Goal: Task Accomplishment & Management: Manage account settings

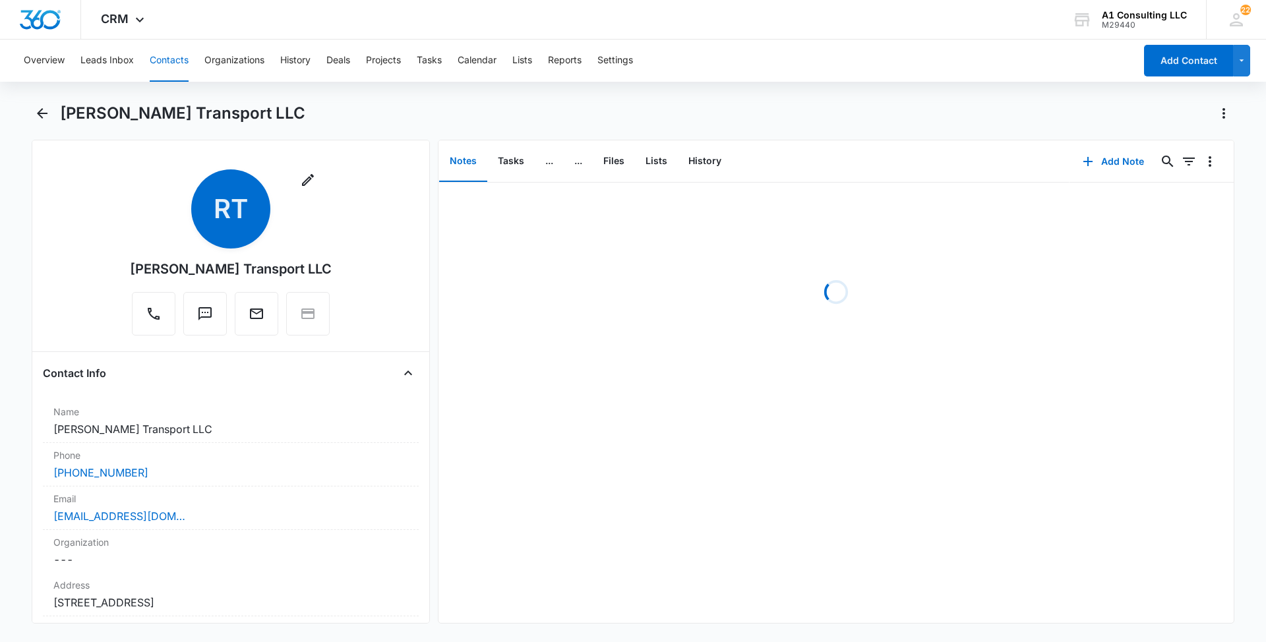
click at [178, 60] on button "Contacts" at bounding box center [169, 61] width 39 height 42
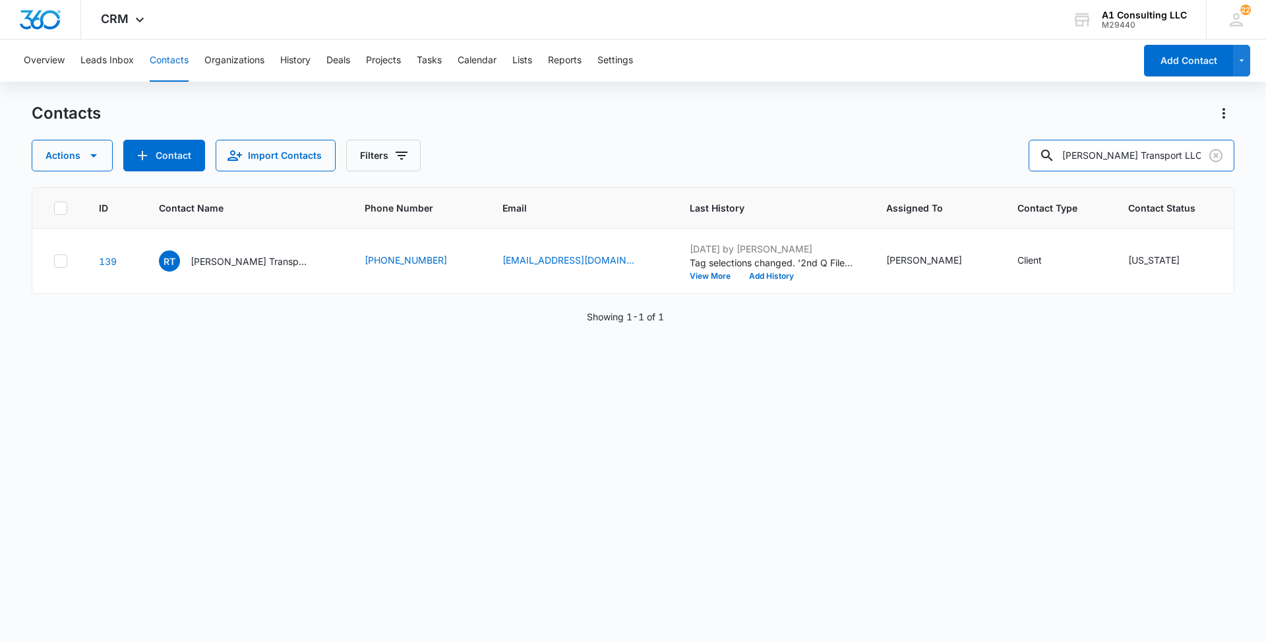
drag, startPoint x: 1192, startPoint y: 154, endPoint x: 961, endPoint y: 162, distance: 230.9
click at [961, 162] on div "Actions Contact Import Contacts Filters [PERSON_NAME] Transport LLC" at bounding box center [633, 156] width 1203 height 32
paste input "SSS TRUCKING IN"
type input "SSS TRUCKING INC"
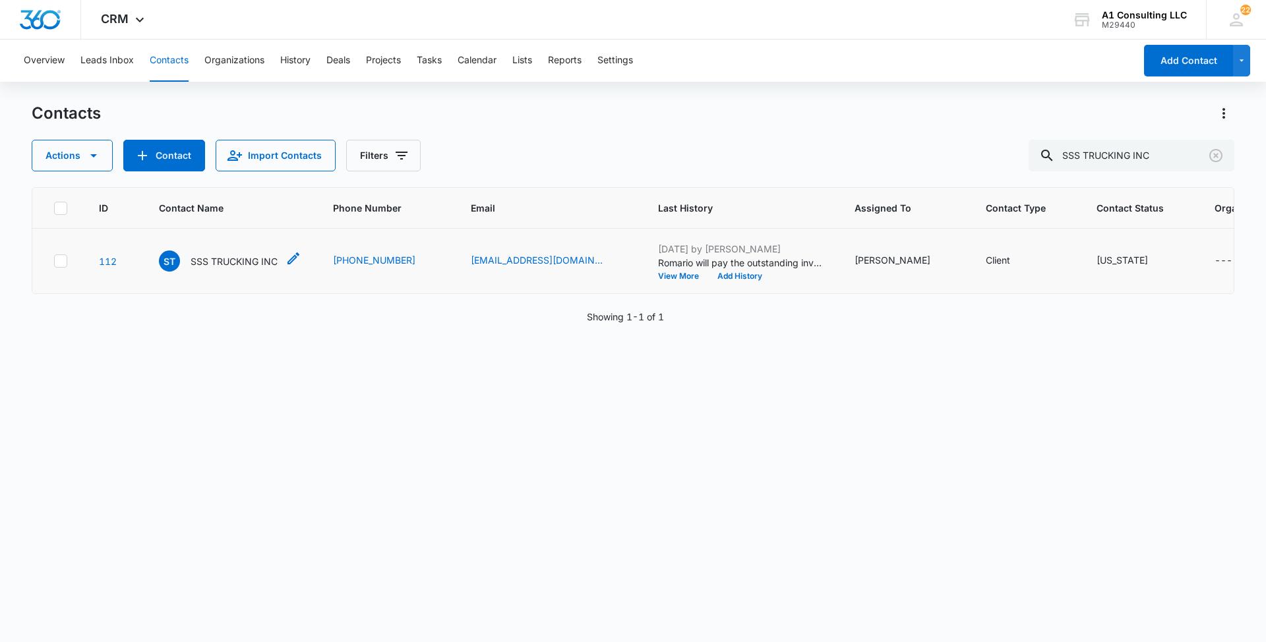
click at [218, 266] on p "SSS TRUCKING INC" at bounding box center [234, 262] width 87 height 14
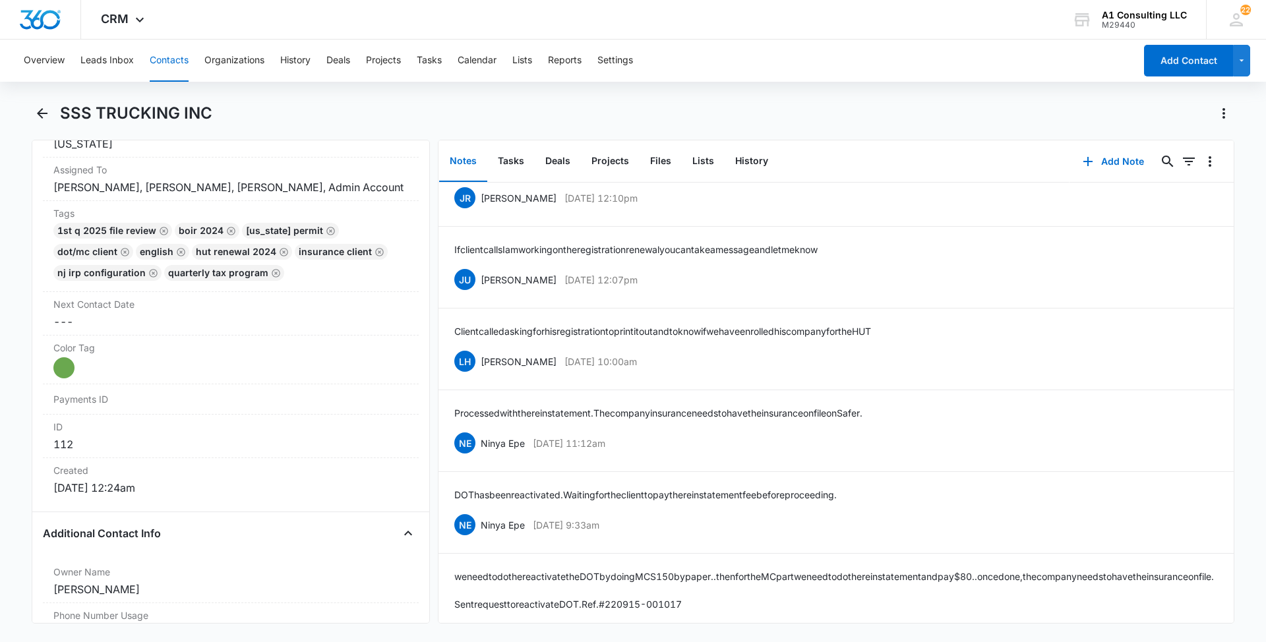
scroll to position [4836, 0]
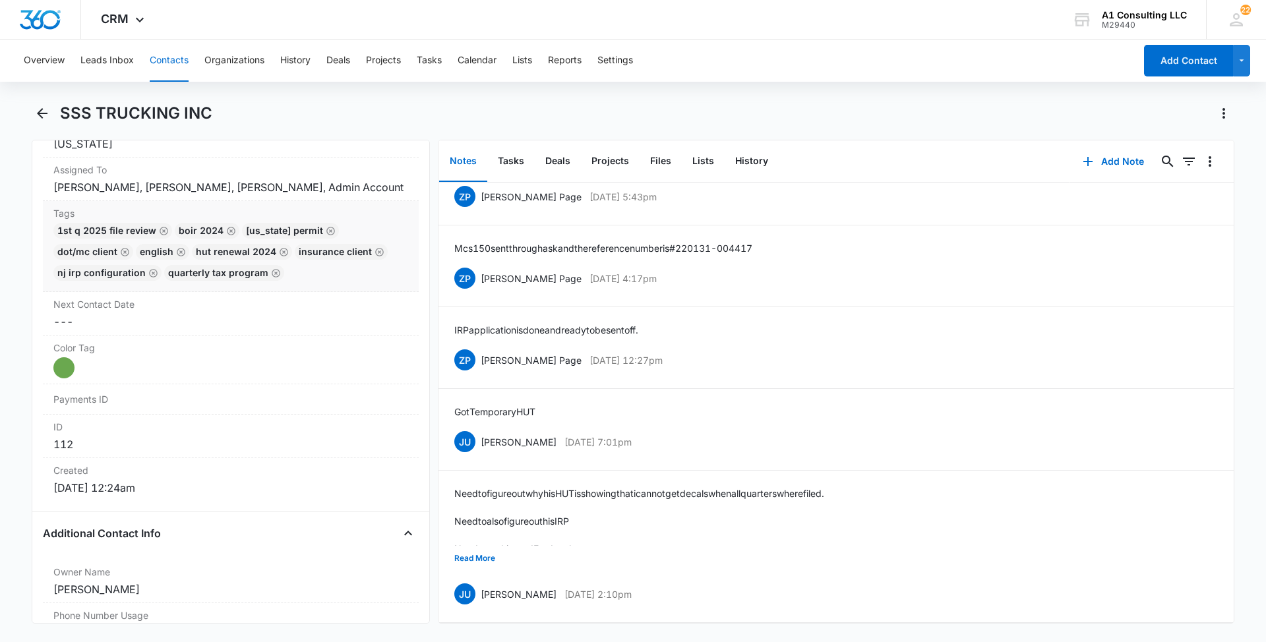
click at [311, 286] on div "1st Q 2025 File Review BOIR 2024 [US_STATE] Permit DOT/MC Client English HUT Re…" at bounding box center [230, 254] width 355 height 63
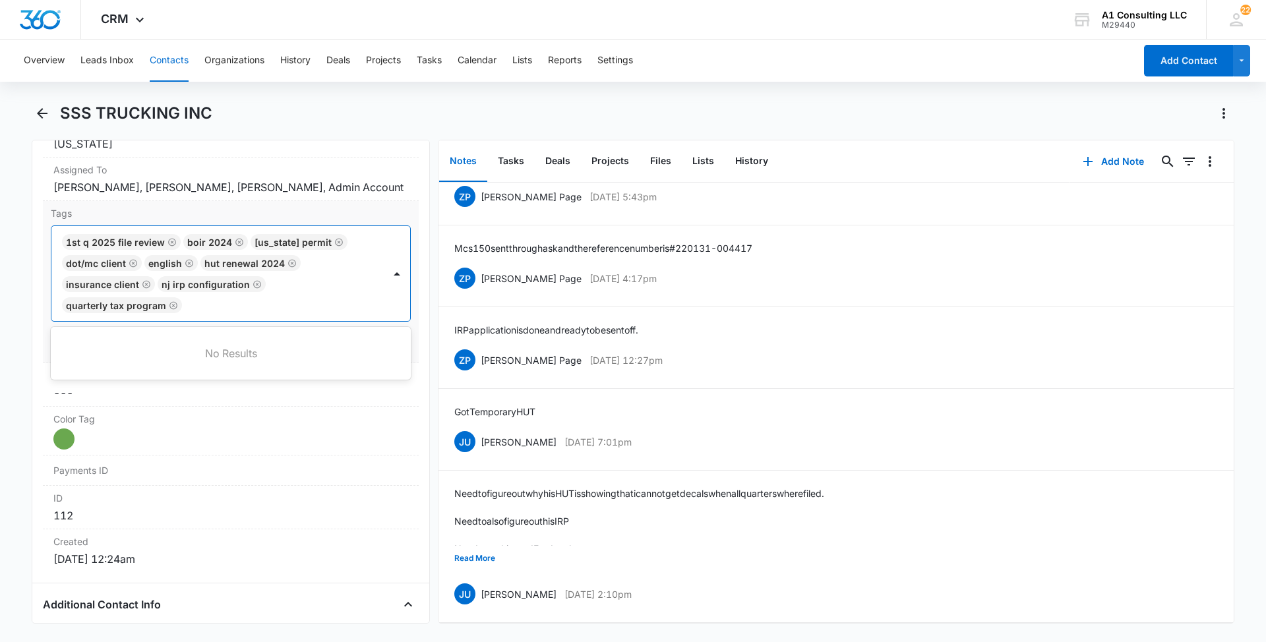
click at [309, 315] on div at bounding box center [284, 305] width 196 height 18
type input "gh"
click at [90, 384] on p "GHL Conversion" at bounding box center [101, 377] width 69 height 14
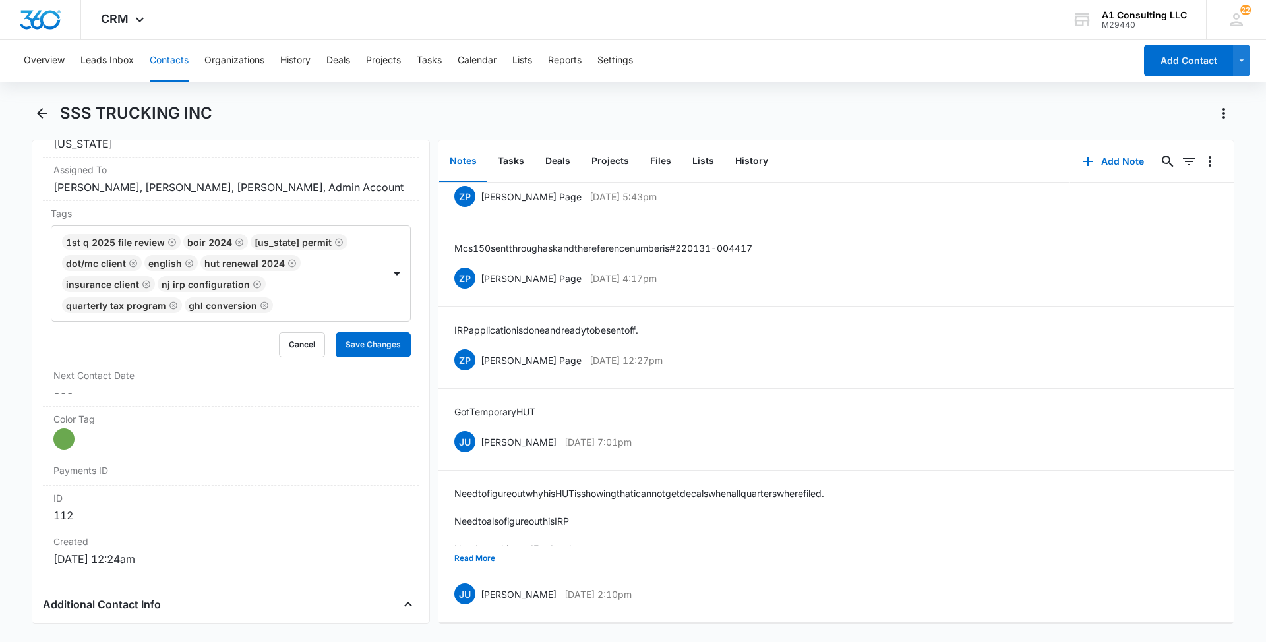
click at [5, 377] on main "SSS TRUCKING INC Remove ST SSS TRUCKING INC Contact Info Name Cancel Save Chang…" at bounding box center [633, 371] width 1266 height 537
click at [382, 357] on button "Save Changes" at bounding box center [373, 344] width 75 height 25
click at [485, 546] on button "Read More" at bounding box center [474, 558] width 41 height 25
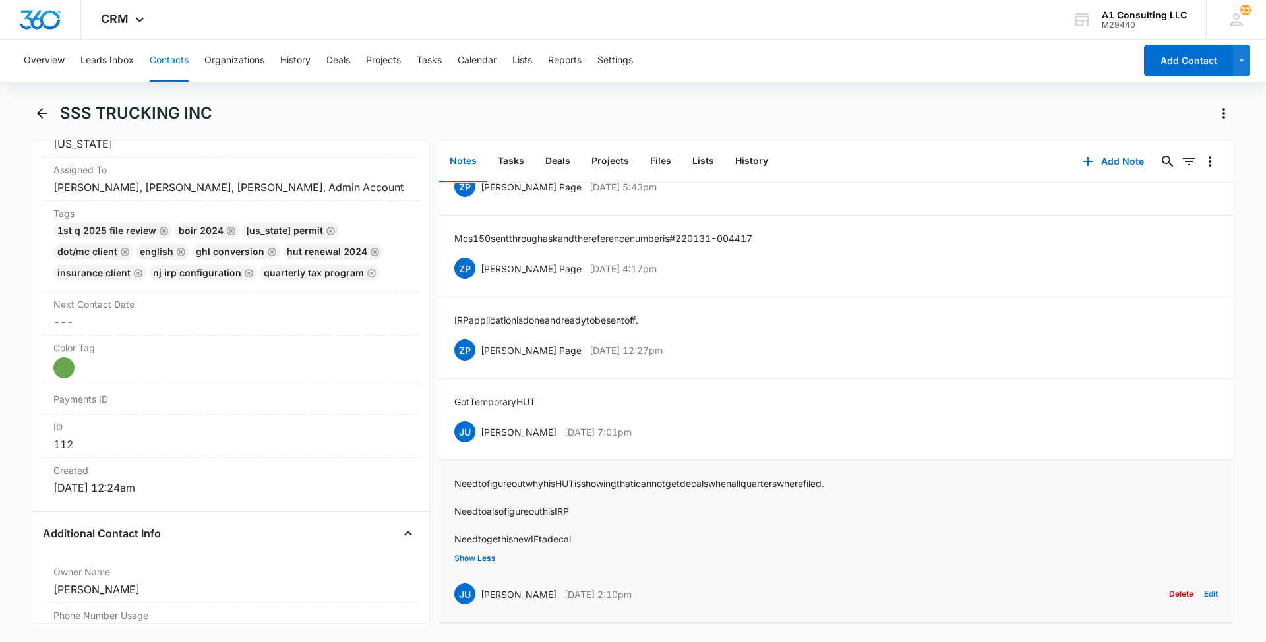
drag, startPoint x: 672, startPoint y: 589, endPoint x: 477, endPoint y: 588, distance: 194.5
click at [477, 588] on div "JU [PERSON_NAME] [DATE] 2:10pm Delete Edit" at bounding box center [836, 594] width 764 height 25
copy div "[PERSON_NAME] [DATE] 2:10pm"
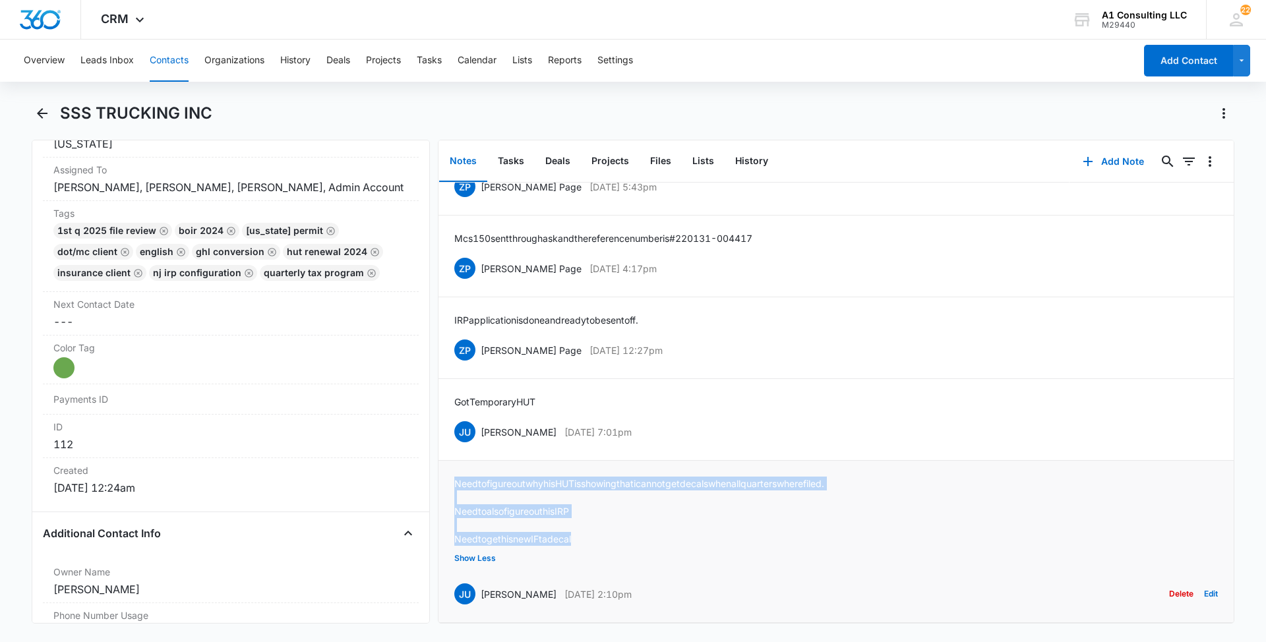
drag, startPoint x: 588, startPoint y: 533, endPoint x: 453, endPoint y: 469, distance: 149.5
click at [453, 469] on li "Need to figure out why his HUT is showing that i cannot get decals when all qua…" at bounding box center [835, 542] width 795 height 162
copy div "Need to figure out why his HUT is showing that i cannot get decals when all qua…"
drag, startPoint x: 608, startPoint y: 435, endPoint x: 483, endPoint y: 432, distance: 124.7
click at [483, 432] on div "JU [PERSON_NAME] [DATE] 7:01pm Delete Edit" at bounding box center [836, 431] width 764 height 25
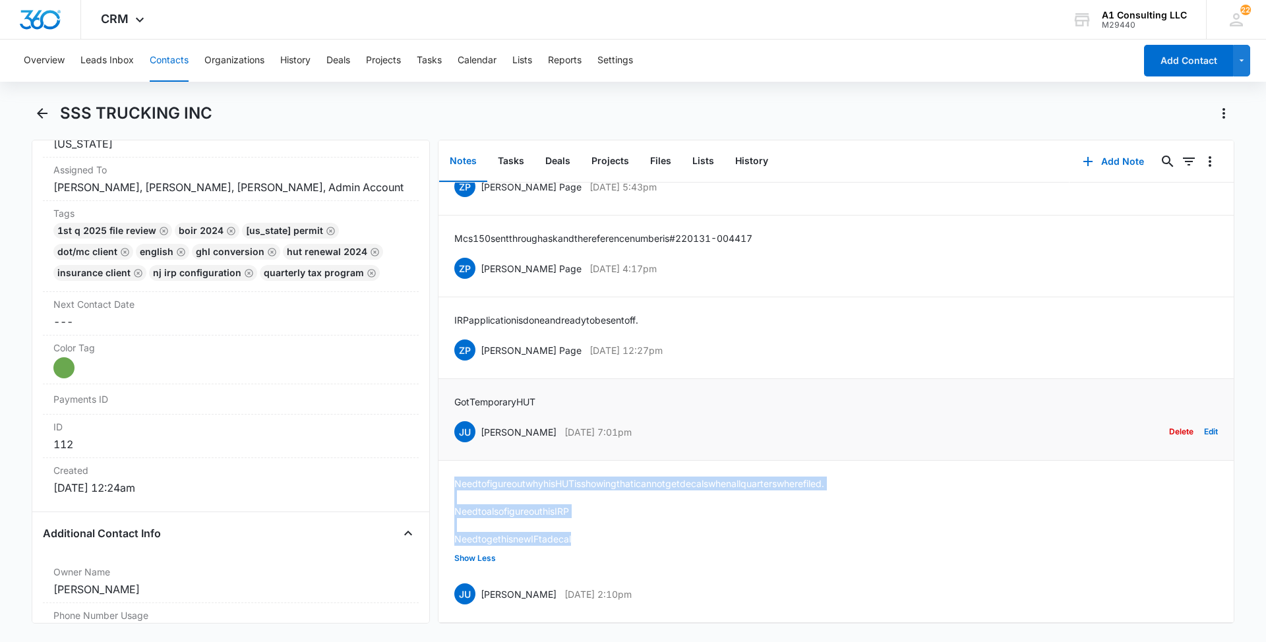
drag, startPoint x: 483, startPoint y: 432, endPoint x: 613, endPoint y: 432, distance: 129.9
click at [613, 432] on p "[DATE] 7:01pm" at bounding box center [597, 432] width 67 height 14
click at [632, 431] on p "[DATE] 7:01pm" at bounding box center [597, 432] width 67 height 14
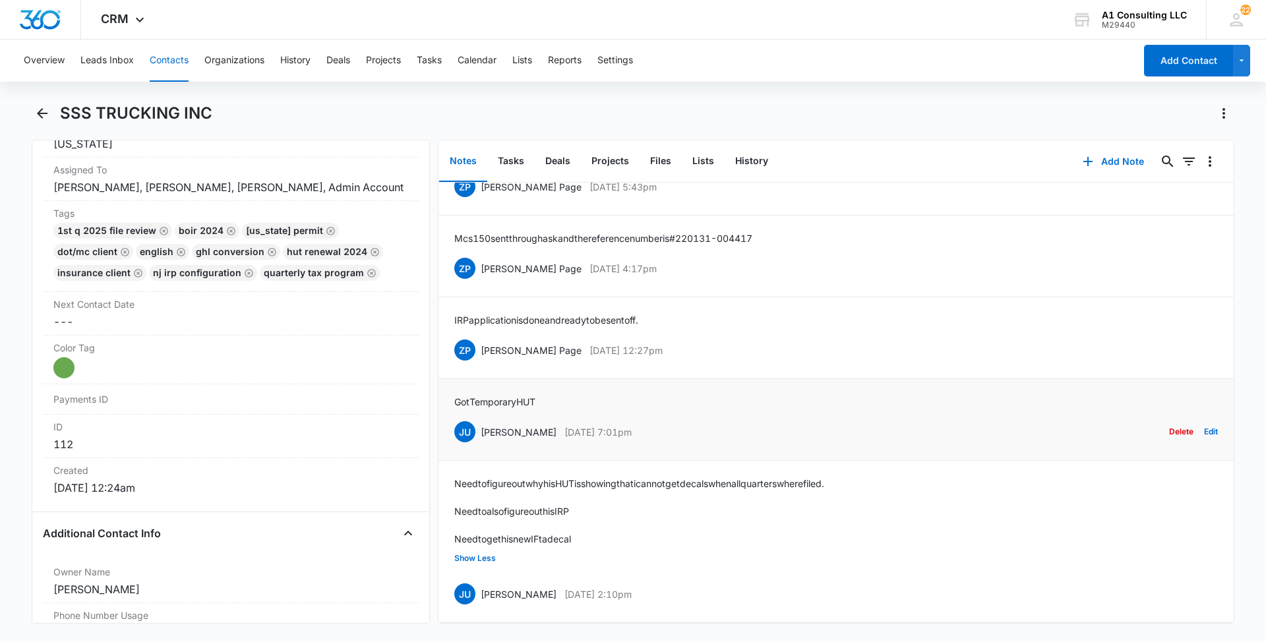
drag, startPoint x: 669, startPoint y: 425, endPoint x: 480, endPoint y: 421, distance: 189.3
click at [480, 421] on div "JU [PERSON_NAME] [DATE] 7:01pm Delete Edit" at bounding box center [836, 431] width 764 height 25
copy div "[PERSON_NAME] [DATE] 7:01pm"
drag, startPoint x: 543, startPoint y: 394, endPoint x: 450, endPoint y: 395, distance: 92.3
click at [450, 395] on li "Got Temporary HUT JU [PERSON_NAME] [DATE] 7:01pm Delete Edit" at bounding box center [835, 420] width 795 height 82
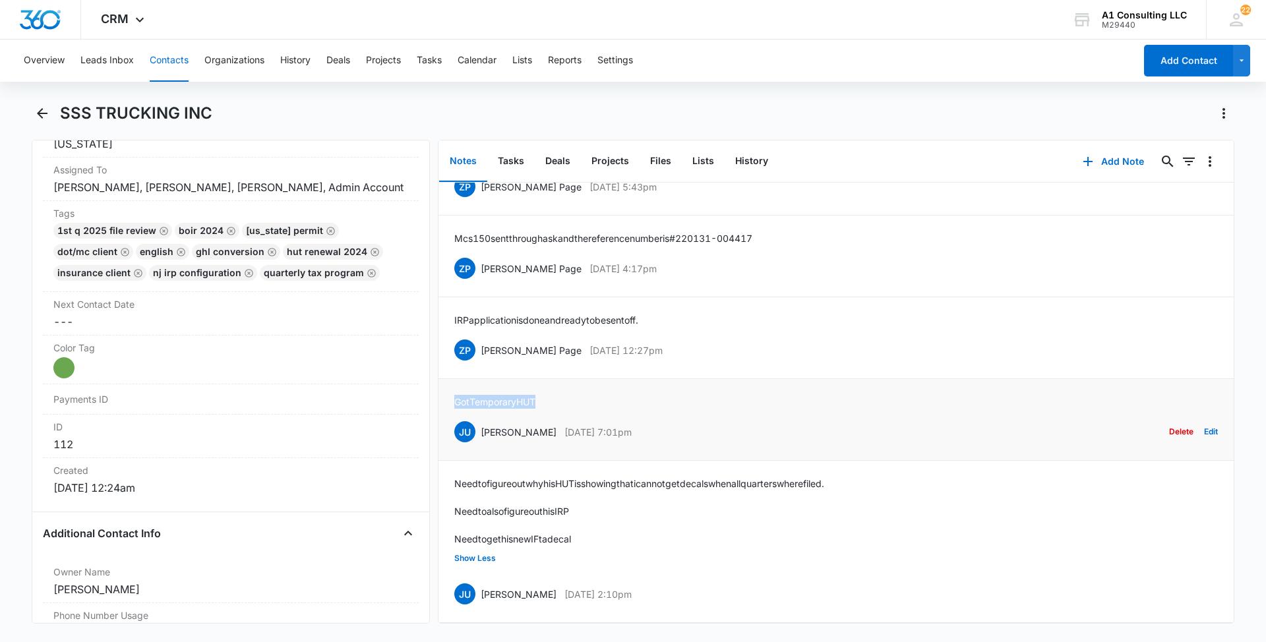
copy p "Got Temporary HUT"
drag, startPoint x: 660, startPoint y: 346, endPoint x: 481, endPoint y: 347, distance: 178.7
click at [481, 347] on div "ZP [PERSON_NAME] Page [DATE] 12:27pm Delete Edit" at bounding box center [836, 350] width 764 height 25
copy div "[PERSON_NAME] Page [DATE] 12:27pm"
drag, startPoint x: 667, startPoint y: 315, endPoint x: 455, endPoint y: 312, distance: 212.3
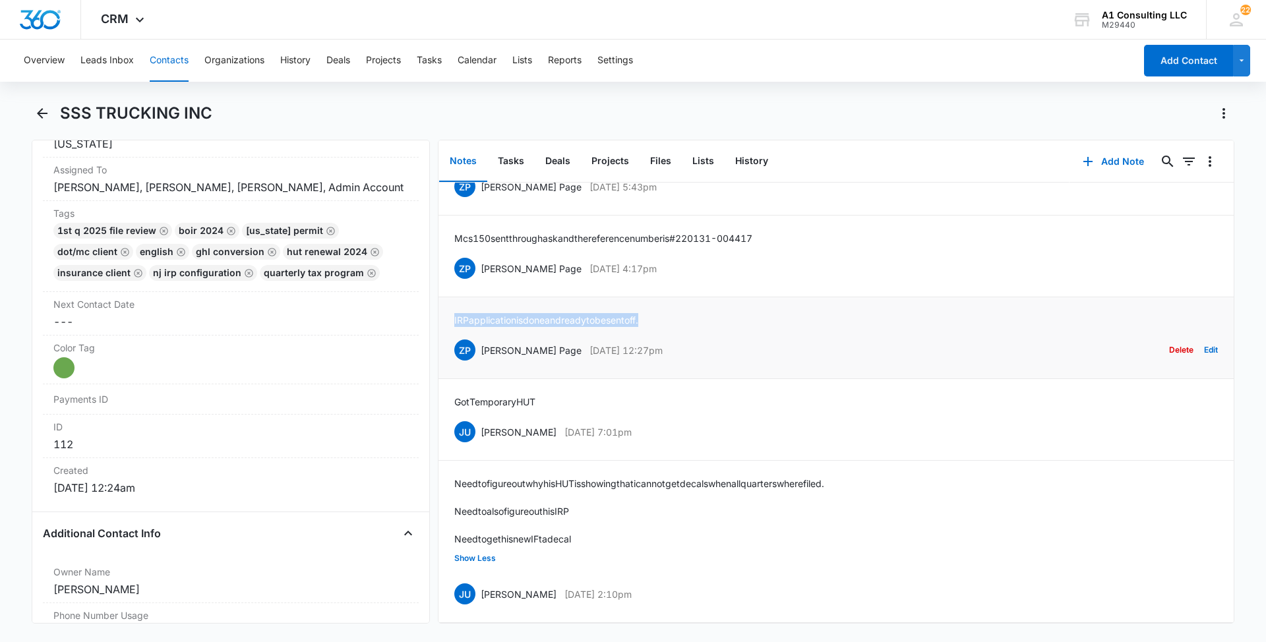
click at [455, 313] on div "IRP application is done and ready to be sent off. ZP [PERSON_NAME] Page [DATE] …" at bounding box center [836, 337] width 764 height 49
copy p "IRP application is done and ready to be sent off."
drag, startPoint x: 655, startPoint y: 262, endPoint x: 483, endPoint y: 270, distance: 171.7
click at [483, 270] on div "ZP [PERSON_NAME] Page [DATE] 4:17pm Delete Edit" at bounding box center [836, 268] width 764 height 25
copy div "[PERSON_NAME] Page [DATE] 4:17pm"
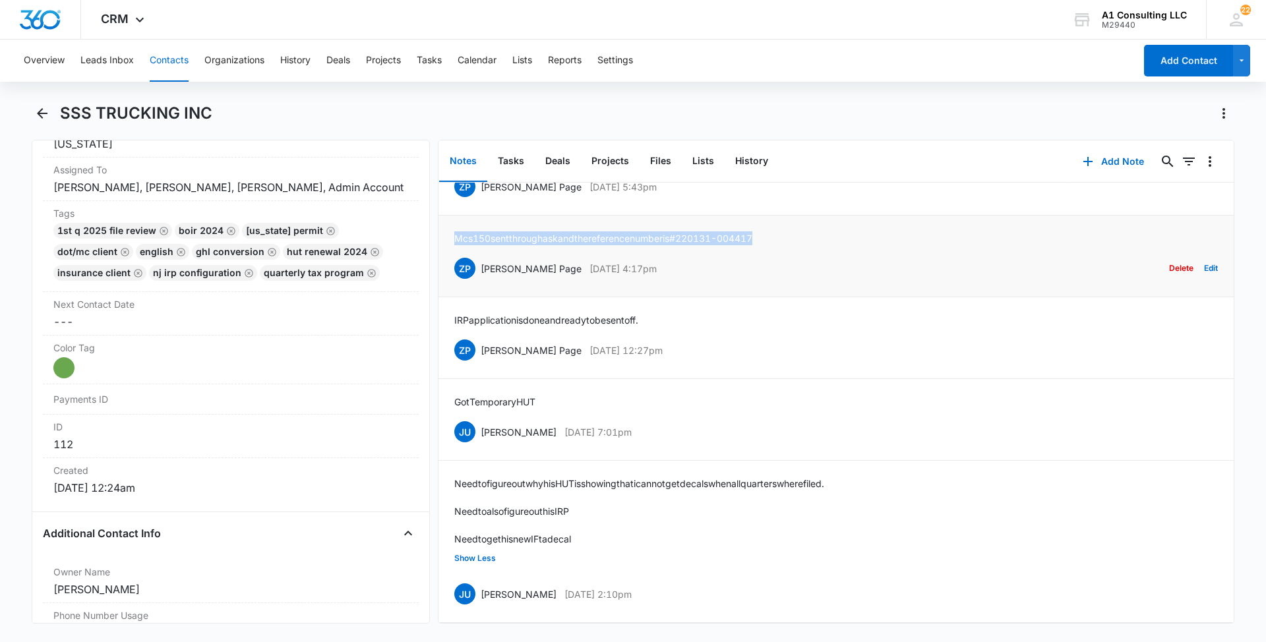
drag, startPoint x: 759, startPoint y: 232, endPoint x: 456, endPoint y: 226, distance: 303.4
click at [456, 231] on div "Mcs 150 sent through ask and the reference number is #220131-004417 ZP [PERSON_…" at bounding box center [836, 255] width 764 height 49
copy p "Mcs 150 sent through ask and the reference number is #220131-004417"
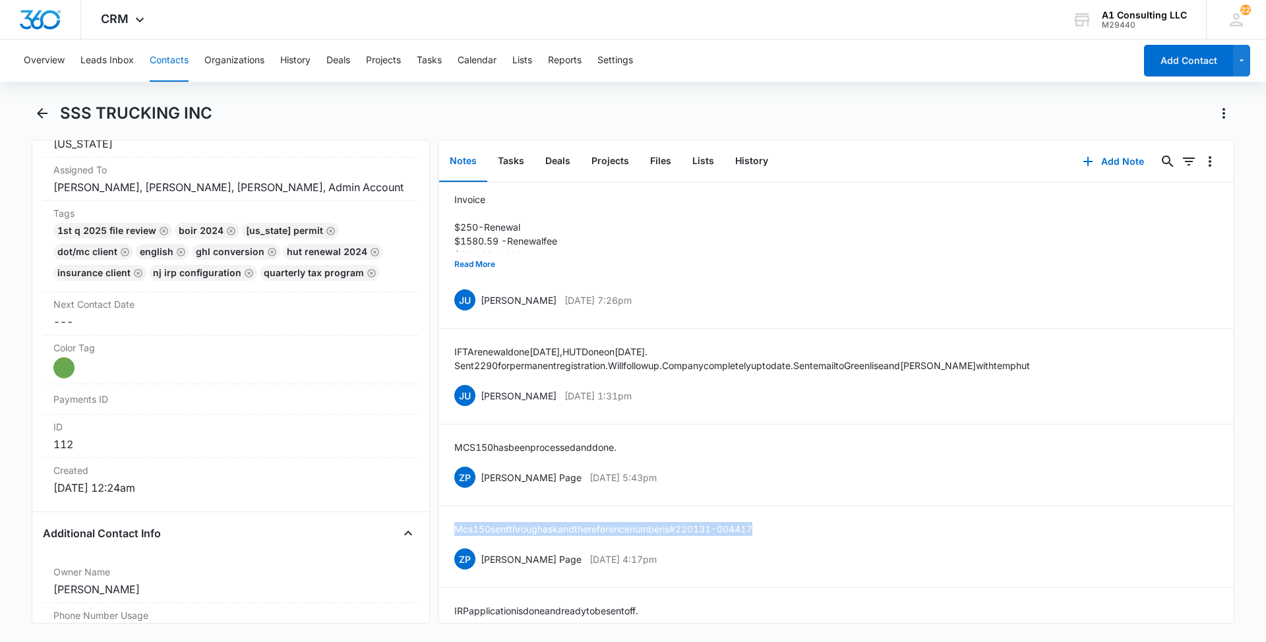
scroll to position [4480, 0]
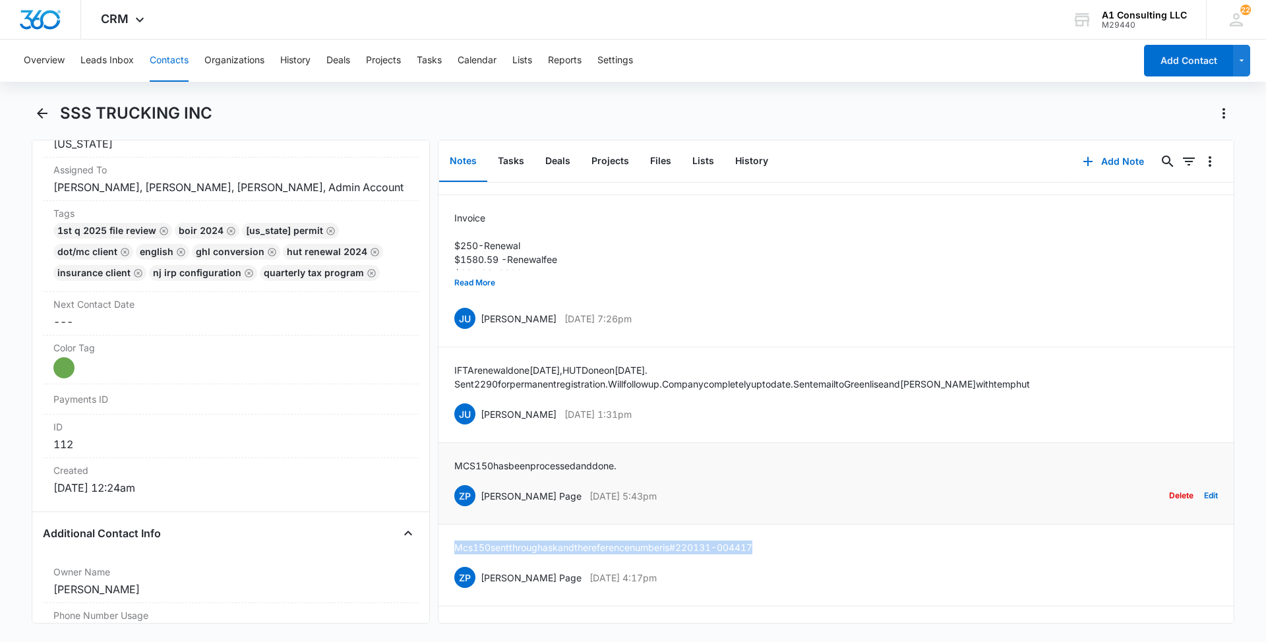
drag, startPoint x: 581, startPoint y: 537, endPoint x: 483, endPoint y: 543, distance: 97.8
click at [483, 508] on div "ZP [PERSON_NAME] Page [DATE] 5:43pm Delete Edit" at bounding box center [836, 495] width 764 height 25
copy div "[PERSON_NAME] Page [DATE] 5:43pm"
drag, startPoint x: 637, startPoint y: 504, endPoint x: 453, endPoint y: 500, distance: 184.0
click at [453, 500] on li "MCS 150 has been processed and done. ZP [PERSON_NAME] Page [DATE] 5:43pm Delete…" at bounding box center [835, 484] width 795 height 82
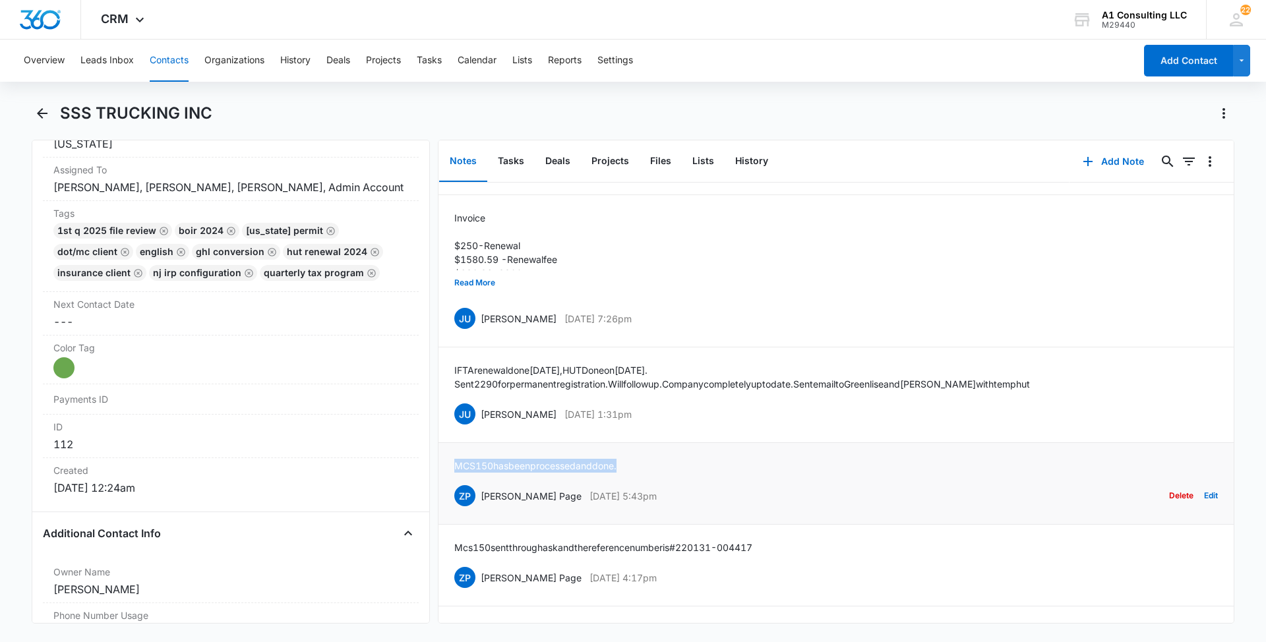
copy p "MCS 150 has been processed and done."
drag, startPoint x: 667, startPoint y: 454, endPoint x: 482, endPoint y: 464, distance: 184.9
click at [482, 427] on div "JU [PERSON_NAME] [DATE] 1:31pm Delete Edit" at bounding box center [836, 414] width 764 height 25
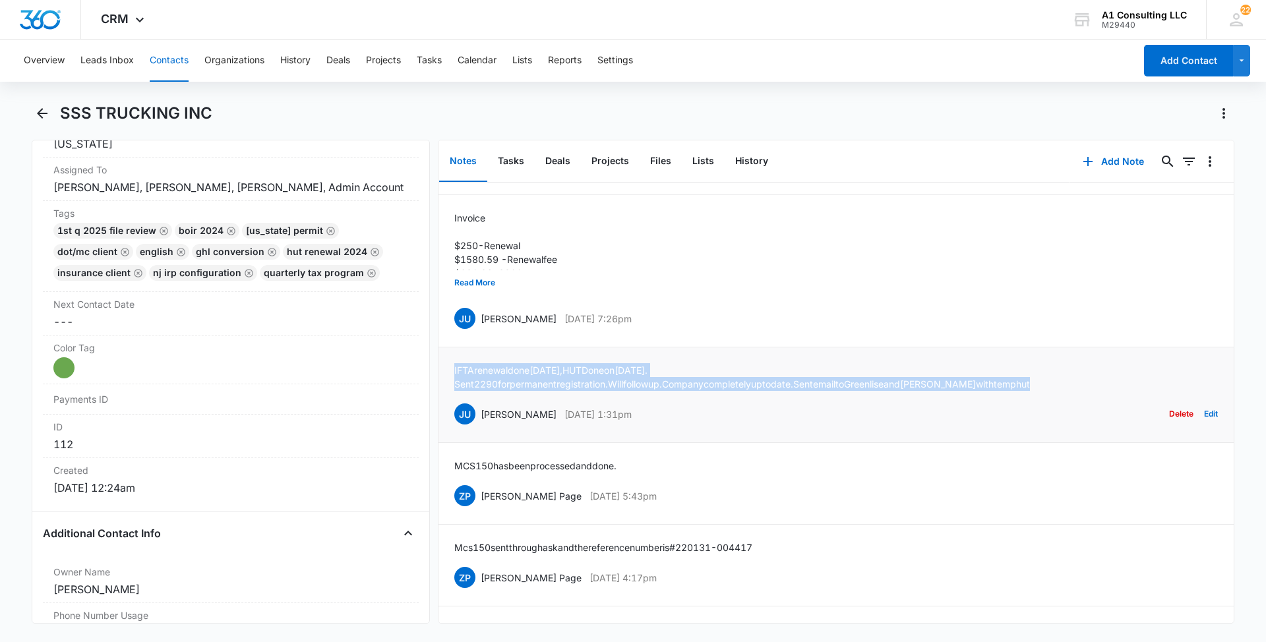
drag, startPoint x: 562, startPoint y: 426, endPoint x: 444, endPoint y: 409, distance: 118.5
click at [444, 409] on li "IFTA renewal done [DATE], HUT Done on [DATE]. Sent 2290 for permanent registrat…" at bounding box center [835, 395] width 795 height 96
click at [481, 295] on button "Read More" at bounding box center [474, 282] width 41 height 25
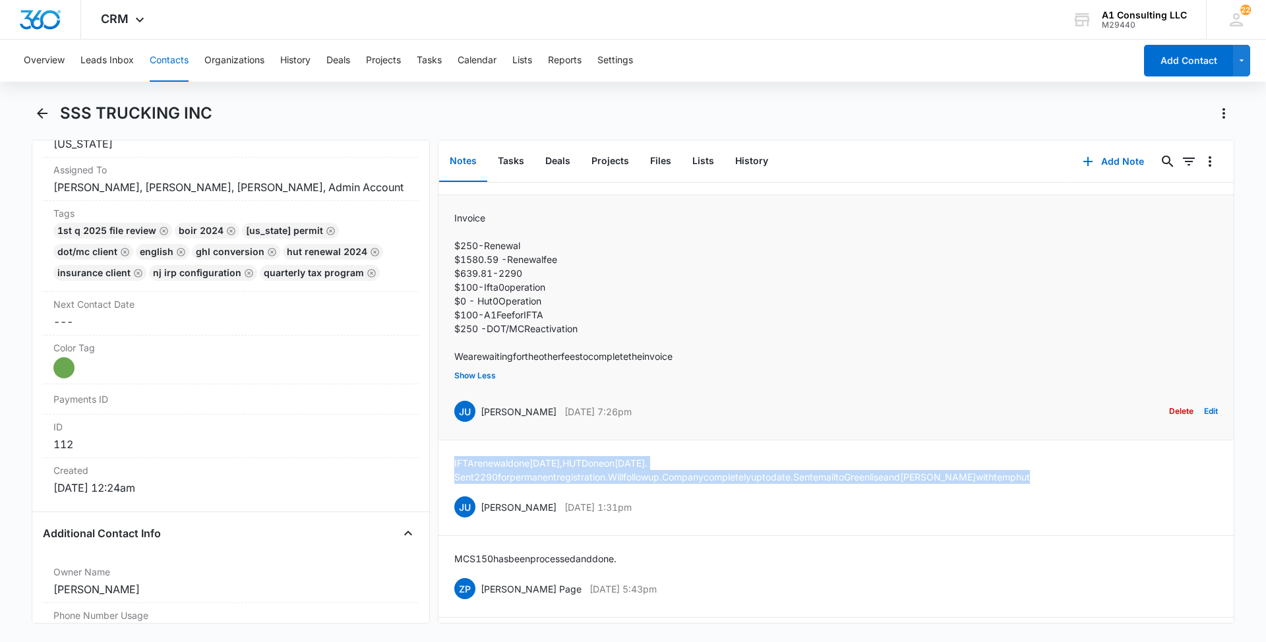
drag, startPoint x: 673, startPoint y: 456, endPoint x: 481, endPoint y: 452, distance: 191.9
click at [481, 424] on div "JU [PERSON_NAME] [DATE] 7:26pm Delete Edit" at bounding box center [836, 411] width 764 height 25
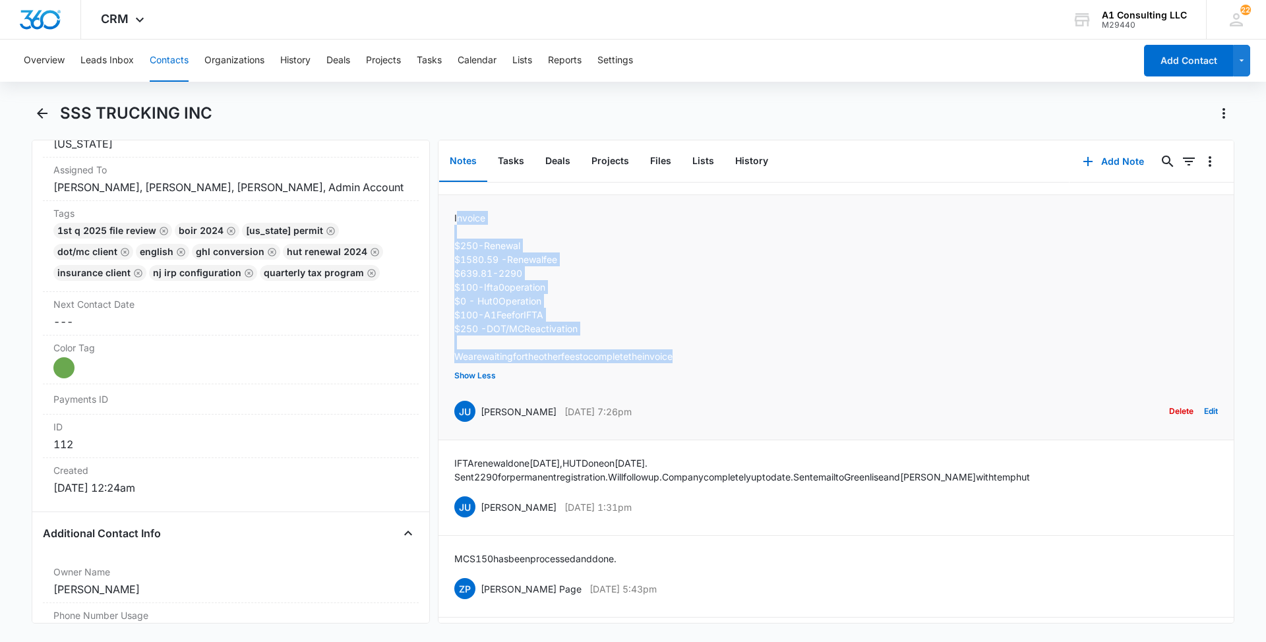
drag, startPoint x: 702, startPoint y: 399, endPoint x: 459, endPoint y: 262, distance: 279.0
click at [459, 262] on div "Invoice $250 - Renewal $1580.59 - Renewal fee $639.81 - 2290 $100 - Ifta 0 oper…" at bounding box center [836, 317] width 764 height 213
drag, startPoint x: 459, startPoint y: 262, endPoint x: 626, endPoint y: 344, distance: 186.4
click at [626, 308] on p "$0 - Hut 0 Operation" at bounding box center [563, 301] width 218 height 14
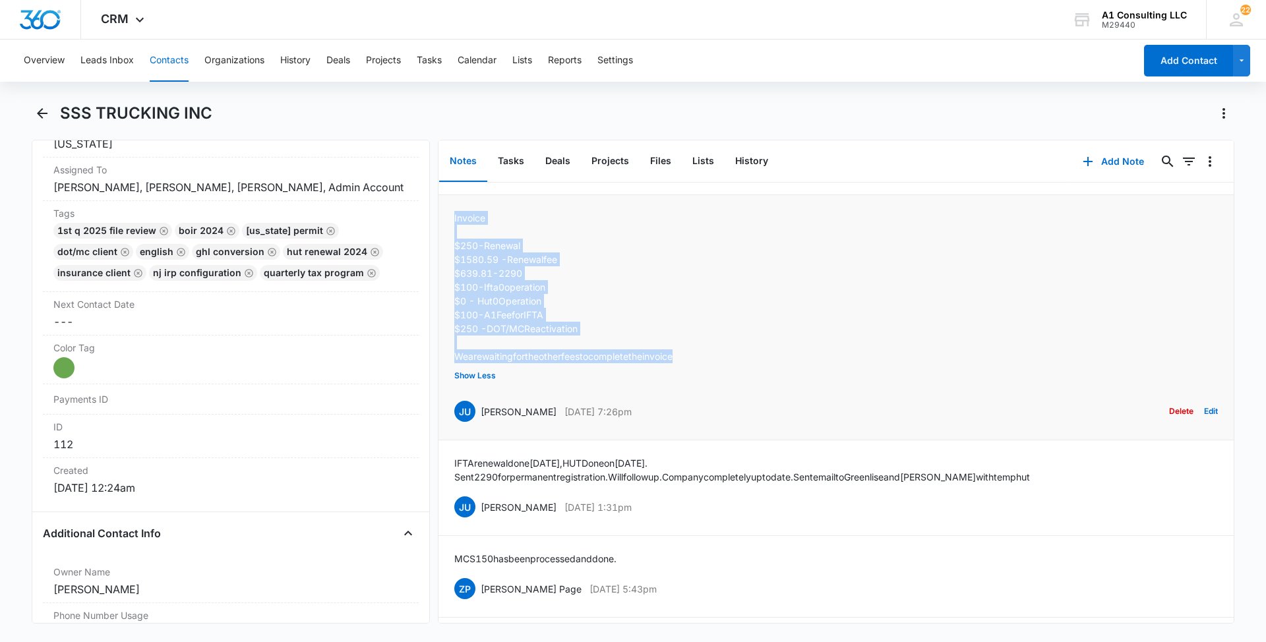
drag, startPoint x: 705, startPoint y: 394, endPoint x: 448, endPoint y: 264, distance: 287.5
click at [448, 264] on li "Invoice $250 - Renewal $1580.59 - Renewal fee $639.81 - 2290 $100 - Ifta 0 oper…" at bounding box center [835, 317] width 795 height 245
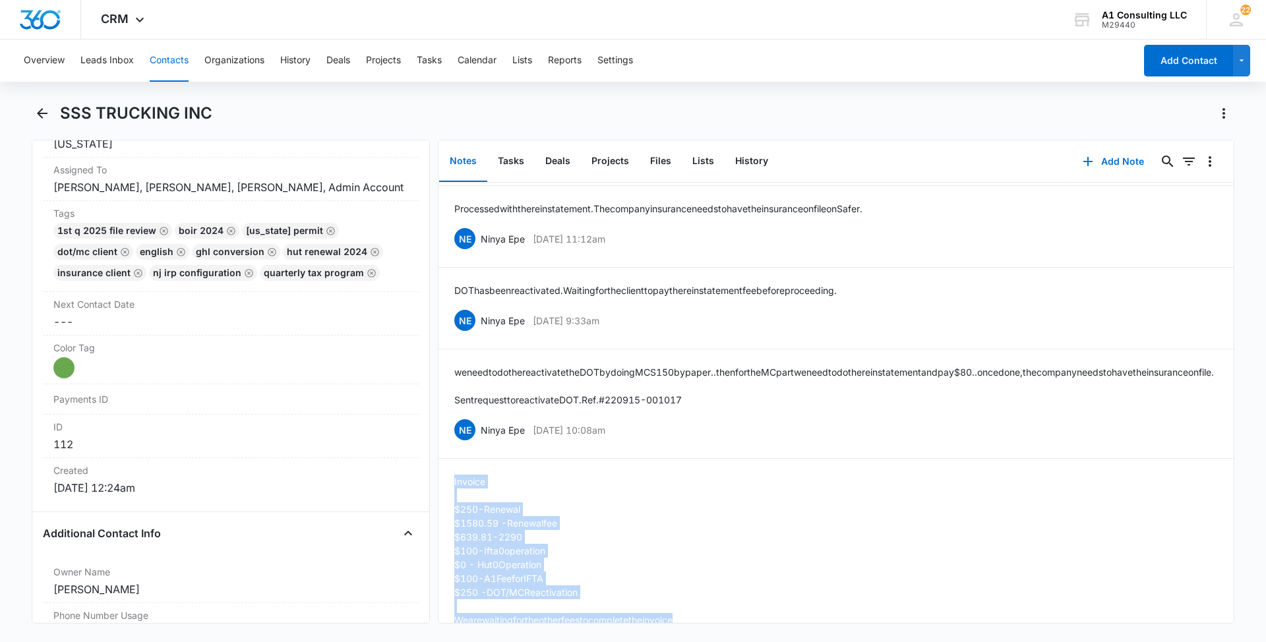
scroll to position [4203, 0]
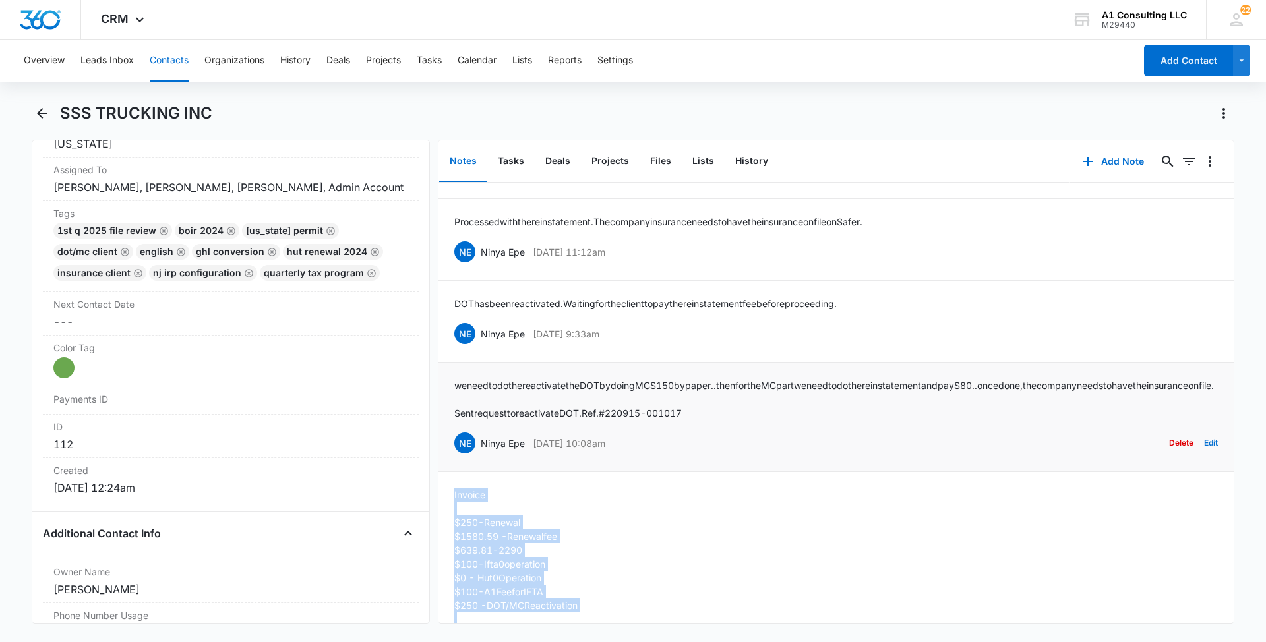
drag, startPoint x: 649, startPoint y: 487, endPoint x: 482, endPoint y: 486, distance: 167.5
click at [482, 456] on div "NE Ninya Epe [DATE] 10:08am Delete Edit" at bounding box center [836, 443] width 764 height 25
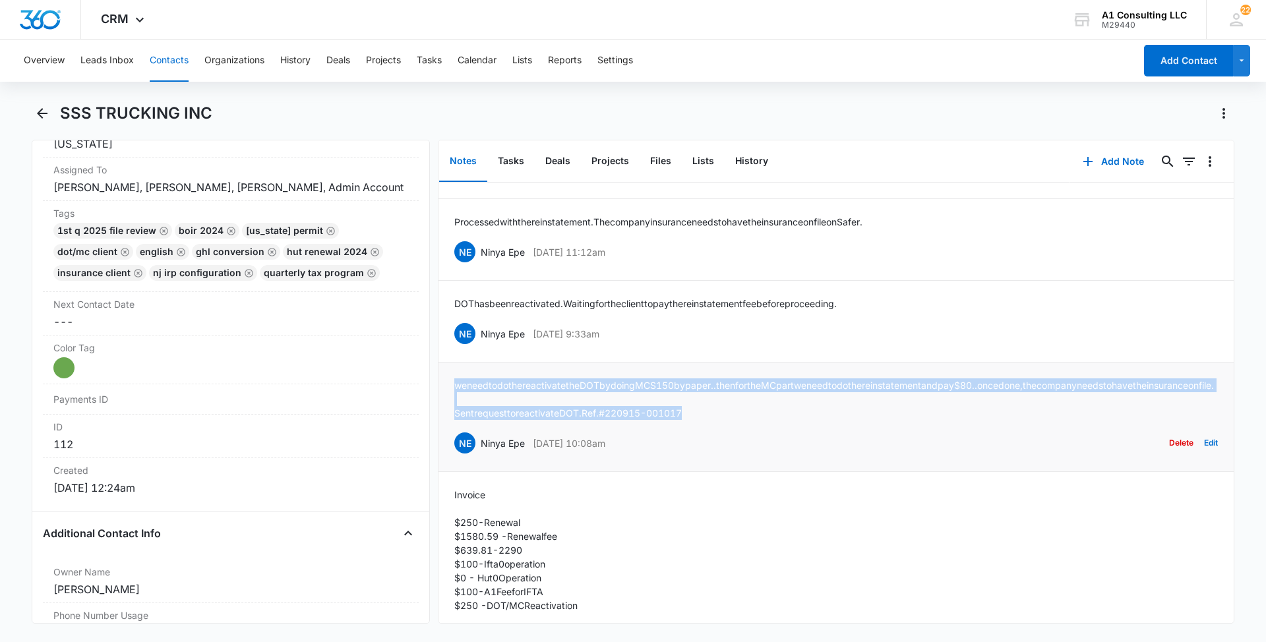
drag, startPoint x: 710, startPoint y: 453, endPoint x: 452, endPoint y: 400, distance: 263.3
click at [452, 400] on li "we need to do the reactivate the DOT by doing MCS150 by paper.. then for the MC…" at bounding box center [835, 417] width 795 height 109
drag, startPoint x: 633, startPoint y: 356, endPoint x: 481, endPoint y: 356, distance: 152.3
click at [481, 346] on div "NE Ninya Epe [DATE] 9:33am Delete Edit" at bounding box center [836, 333] width 764 height 25
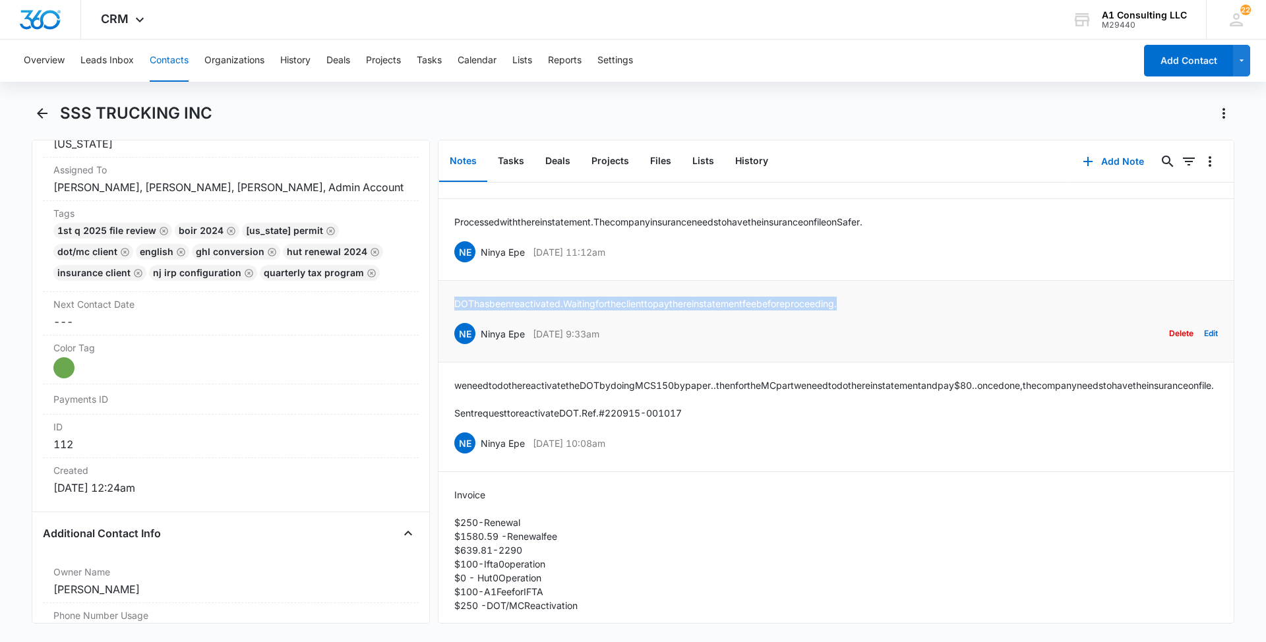
drag, startPoint x: 875, startPoint y: 329, endPoint x: 451, endPoint y: 311, distance: 424.4
click at [451, 311] on li "DOT has been reactivated. Waiting for the client to pay the reinstatement fee b…" at bounding box center [835, 322] width 795 height 82
drag, startPoint x: 630, startPoint y: 279, endPoint x: 480, endPoint y: 275, distance: 150.4
click at [480, 264] on div "NE Ninya Epe [DATE] 11:12am Delete Edit" at bounding box center [836, 251] width 764 height 25
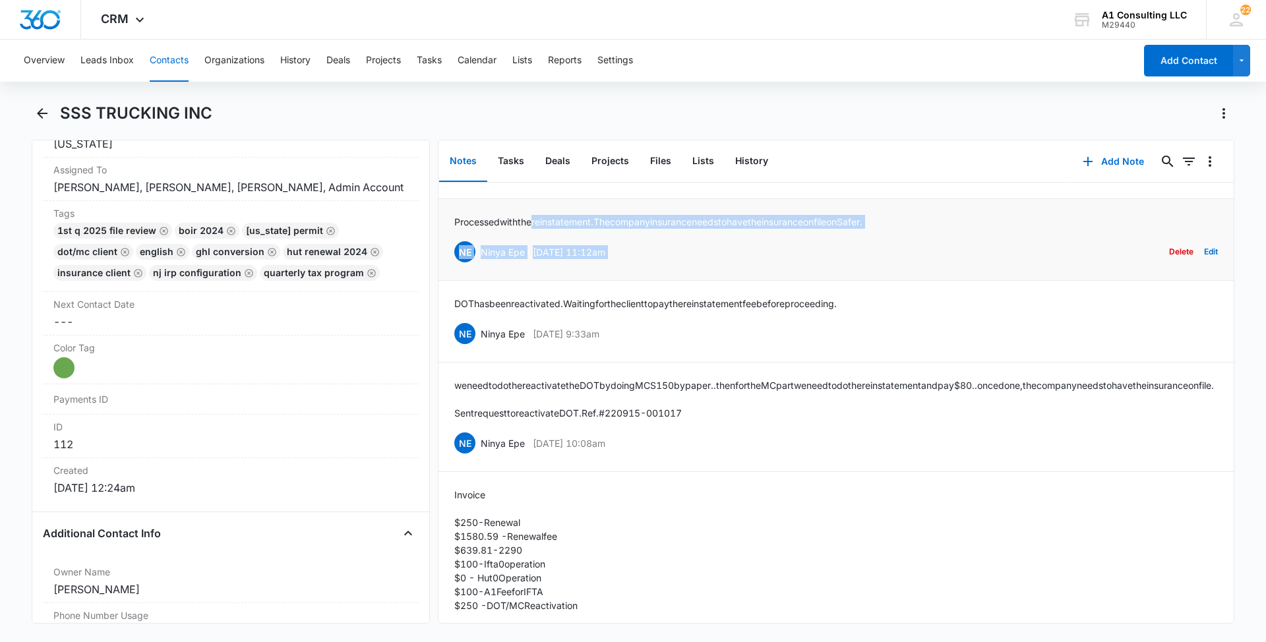
drag, startPoint x: 919, startPoint y: 254, endPoint x: 541, endPoint y: 253, distance: 377.8
click at [541, 253] on div "Processed with the reinstatement. The company insurance needs to have the insur…" at bounding box center [836, 239] width 764 height 49
drag, startPoint x: 541, startPoint y: 253, endPoint x: 571, endPoint y: 284, distance: 42.9
click at [571, 259] on p "[DATE] 11:12am" at bounding box center [569, 252] width 73 height 14
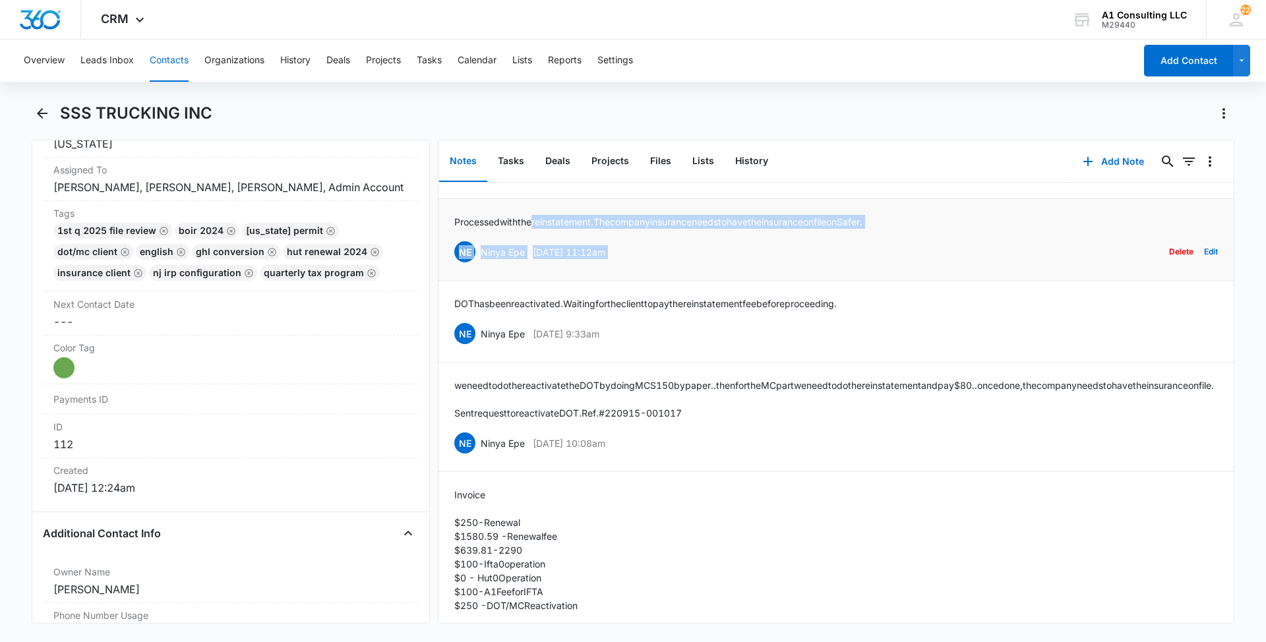
drag, startPoint x: 571, startPoint y: 284, endPoint x: 599, endPoint y: 279, distance: 28.1
click at [599, 259] on p "[DATE] 11:12am" at bounding box center [569, 252] width 73 height 14
drag, startPoint x: 599, startPoint y: 279, endPoint x: 534, endPoint y: 276, distance: 64.7
click at [534, 259] on p "[DATE] 11:12am" at bounding box center [569, 252] width 73 height 14
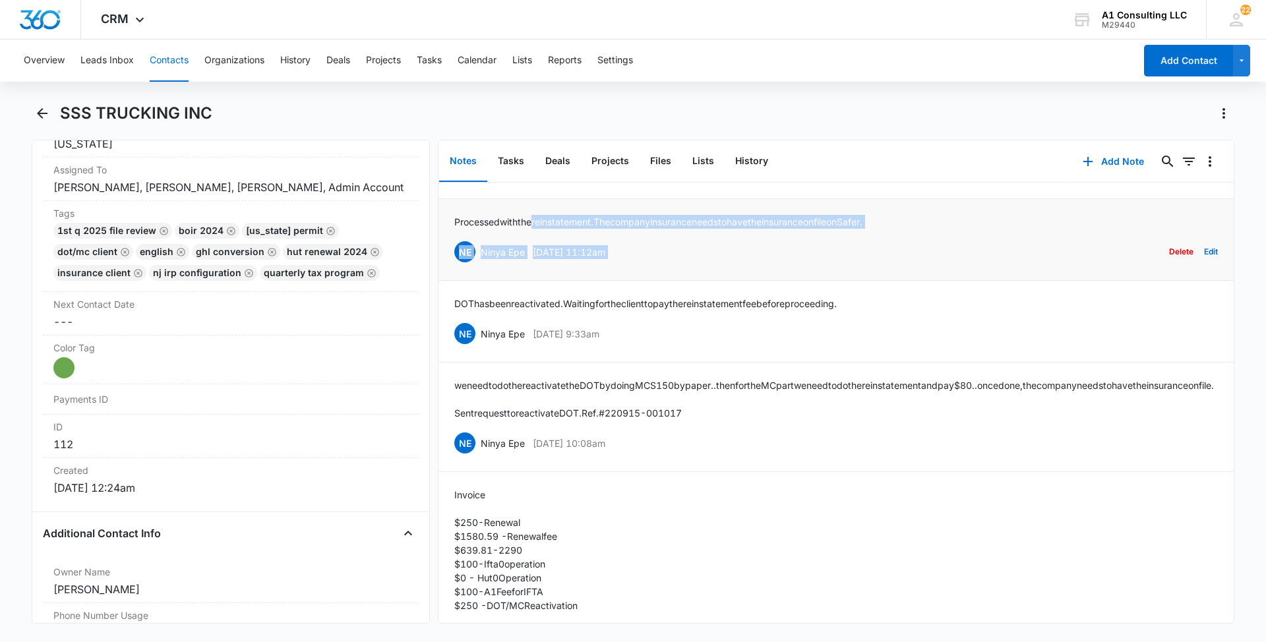
click at [527, 264] on div "NE Ninya Epe [DATE] 11:12am Delete Edit" at bounding box center [836, 251] width 764 height 25
drag, startPoint x: 910, startPoint y: 249, endPoint x: 452, endPoint y: 247, distance: 458.3
click at [452, 247] on li "Processed with the reinstatement. The company insurance needs to have the insur…" at bounding box center [835, 240] width 795 height 82
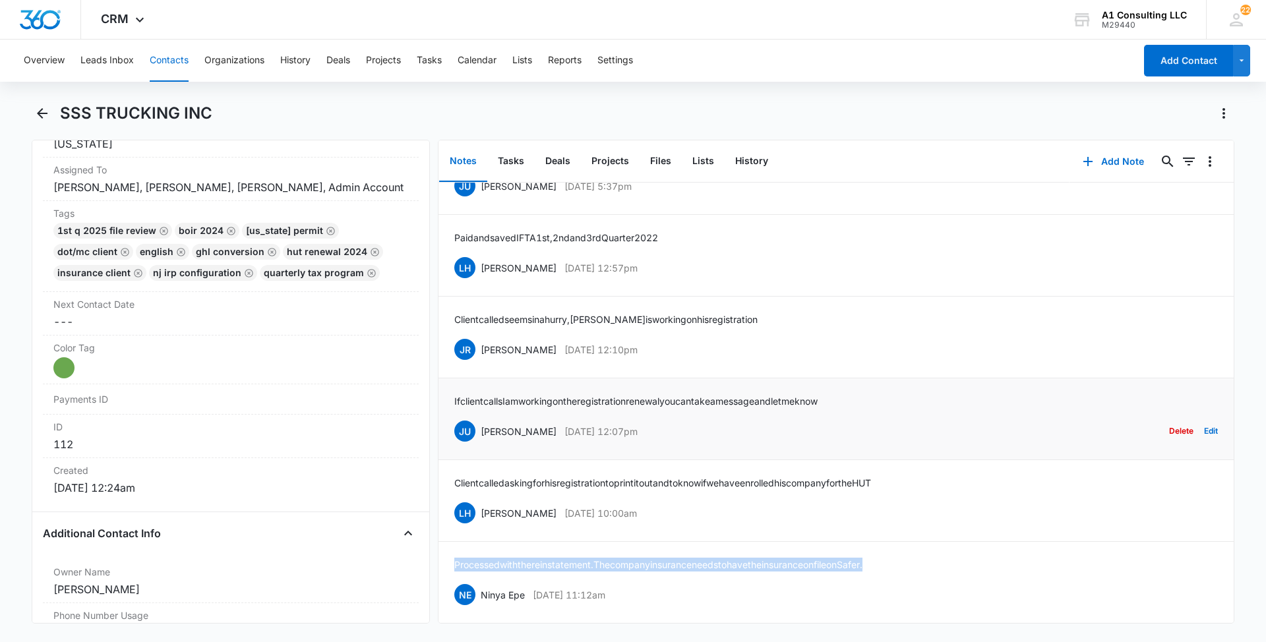
scroll to position [3847, 0]
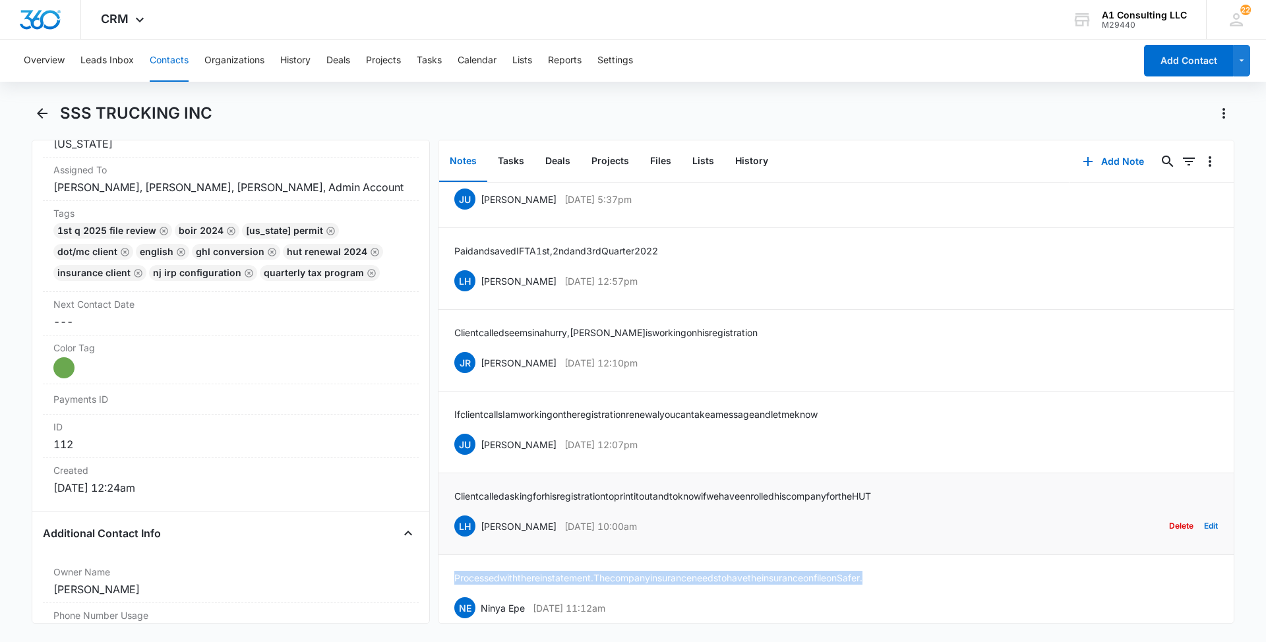
drag, startPoint x: 646, startPoint y: 556, endPoint x: 477, endPoint y: 553, distance: 168.8
click at [477, 539] on div "LH [PERSON_NAME] [DATE] 10:00am Delete Edit" at bounding box center [836, 526] width 764 height 25
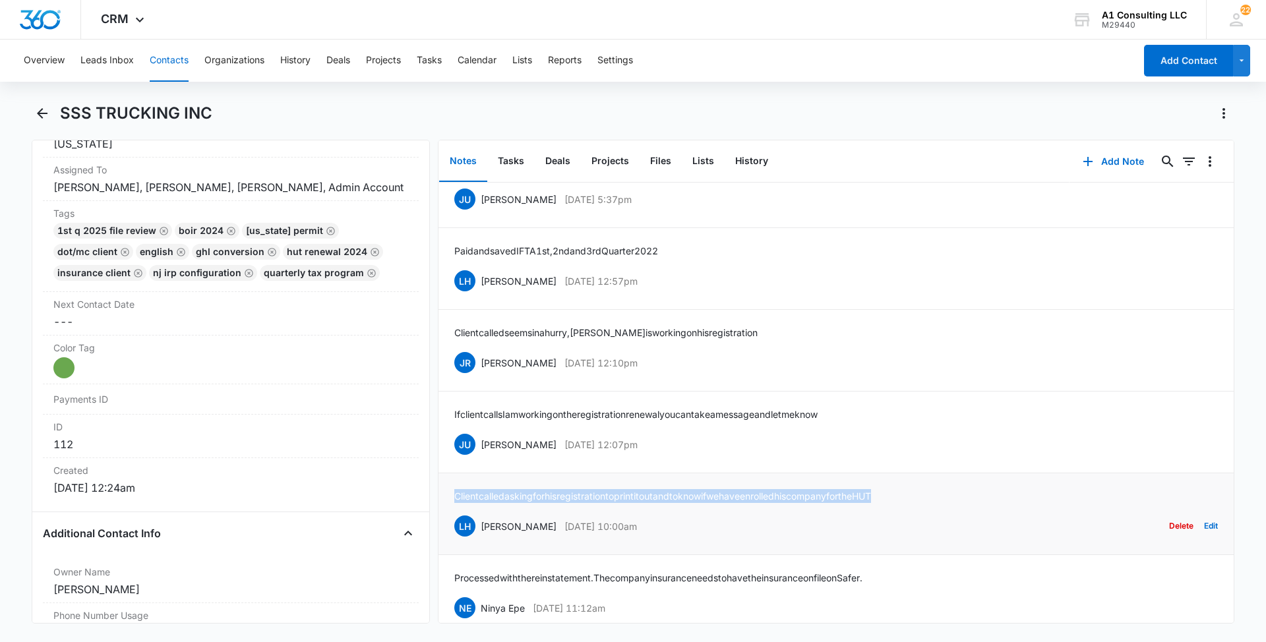
drag, startPoint x: 937, startPoint y: 523, endPoint x: 452, endPoint y: 521, distance: 485.3
click at [452, 521] on li "Client called asking for his registration to print it out and to know if we hav…" at bounding box center [835, 514] width 795 height 82
drag, startPoint x: 610, startPoint y: 471, endPoint x: 481, endPoint y: 473, distance: 129.2
click at [481, 457] on div "JU [PERSON_NAME] [DATE] 12:07pm Delete Edit" at bounding box center [836, 444] width 764 height 25
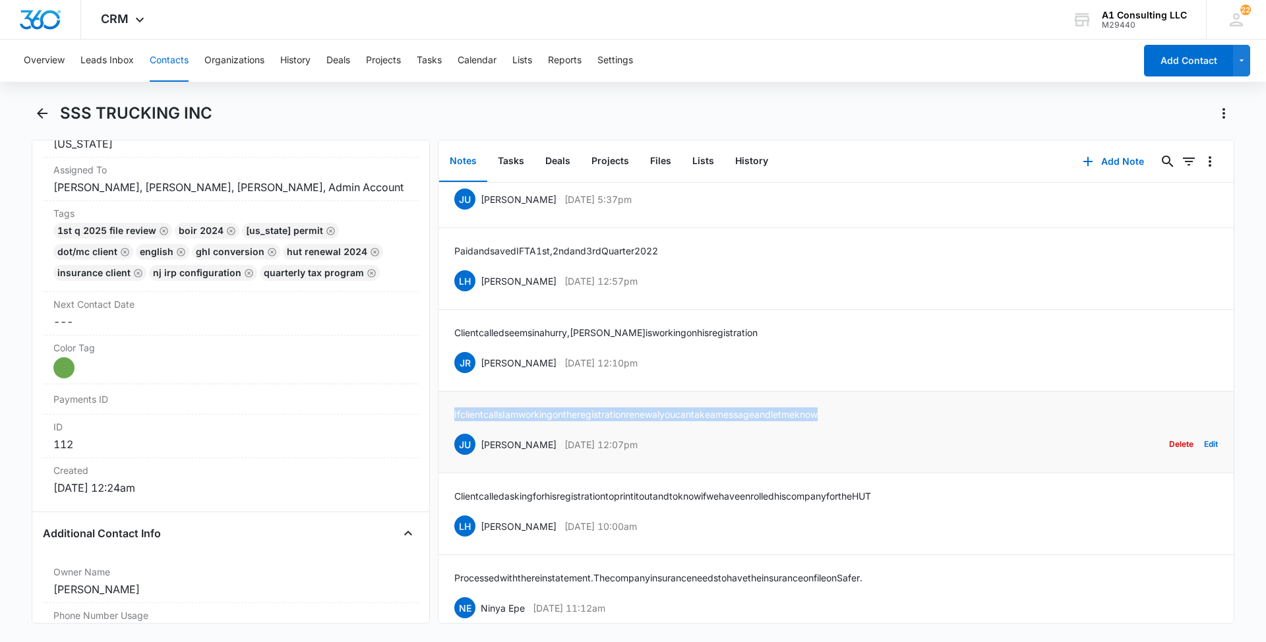
drag, startPoint x: 868, startPoint y: 438, endPoint x: 450, endPoint y: 444, distance: 418.8
click at [450, 444] on li "If client calls I am working on the registration renewal you can take a message…" at bounding box center [835, 433] width 795 height 82
drag, startPoint x: 678, startPoint y: 387, endPoint x: 477, endPoint y: 390, distance: 200.5
click at [477, 375] on div "JR [PERSON_NAME] [DATE] 12:10pm Delete Edit" at bounding box center [836, 362] width 764 height 25
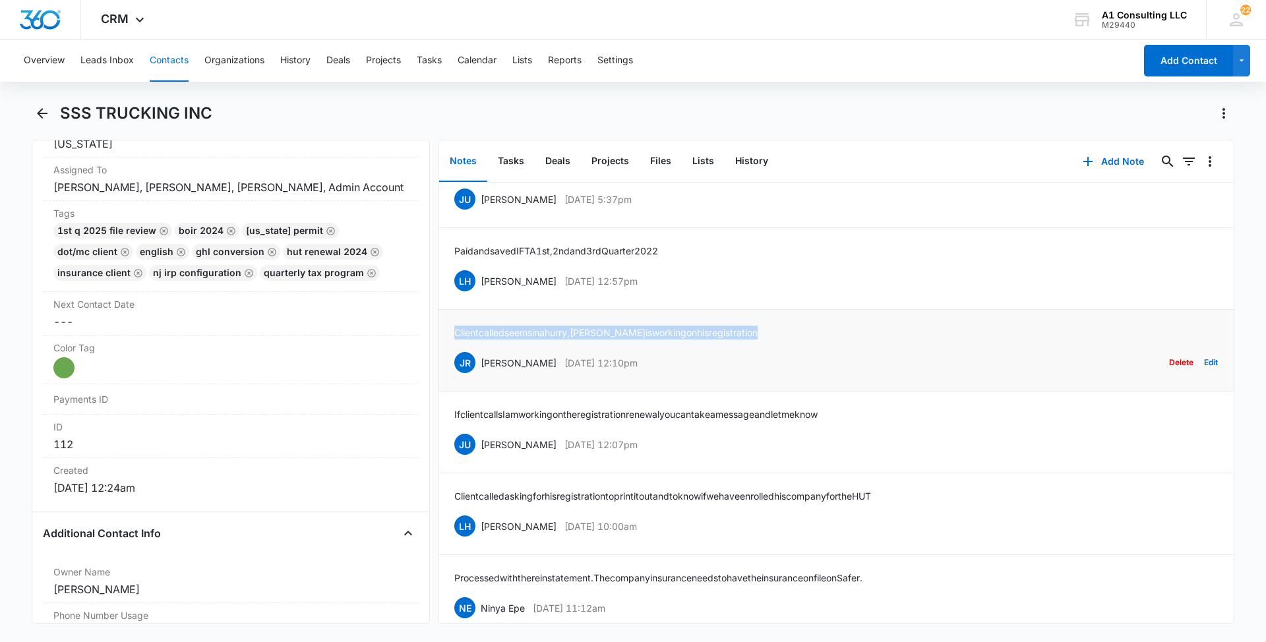
drag, startPoint x: 677, startPoint y: 359, endPoint x: 452, endPoint y: 358, distance: 224.9
click at [452, 358] on li "Client called seems in a hurry, [PERSON_NAME] is working on his registration JR…" at bounding box center [835, 351] width 795 height 82
drag, startPoint x: 665, startPoint y: 308, endPoint x: 480, endPoint y: 301, distance: 184.8
click at [480, 293] on div "LH [PERSON_NAME] [DATE] 12:57pm Delete Edit" at bounding box center [836, 280] width 764 height 25
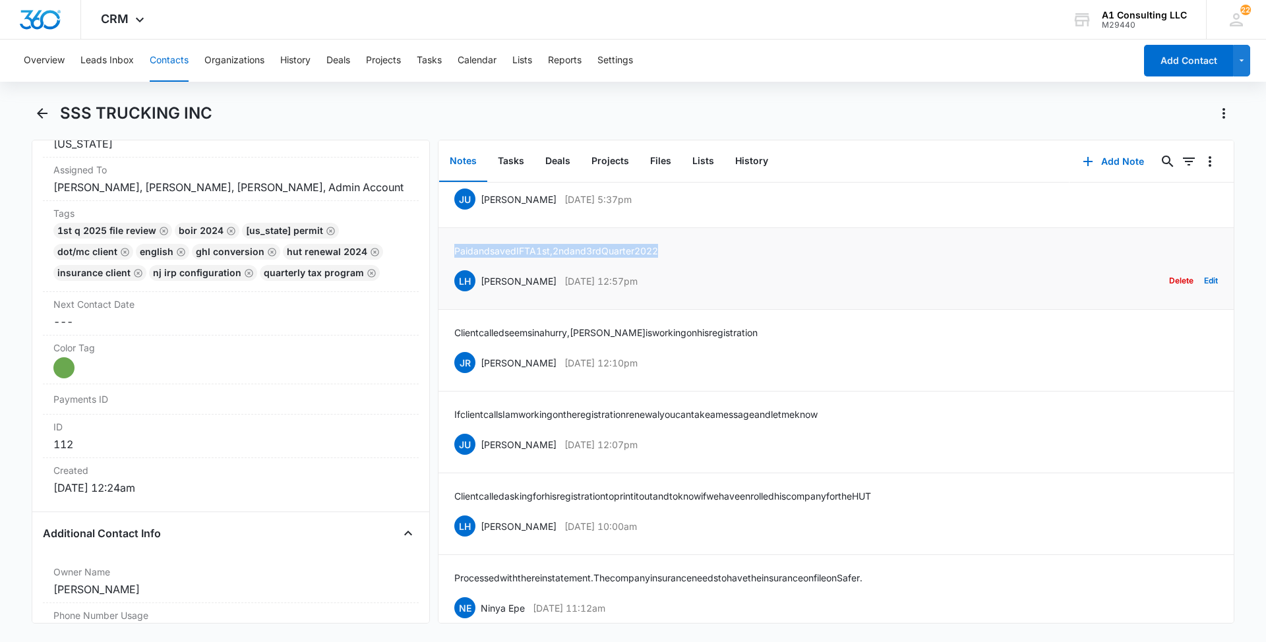
drag, startPoint x: 692, startPoint y: 277, endPoint x: 449, endPoint y: 261, distance: 243.2
click at [449, 261] on li "Paid and saved IFTA 1st, 2nd and 3rd Quarter 2022 LH [PERSON_NAME] [DATE] 12:57…" at bounding box center [835, 269] width 795 height 82
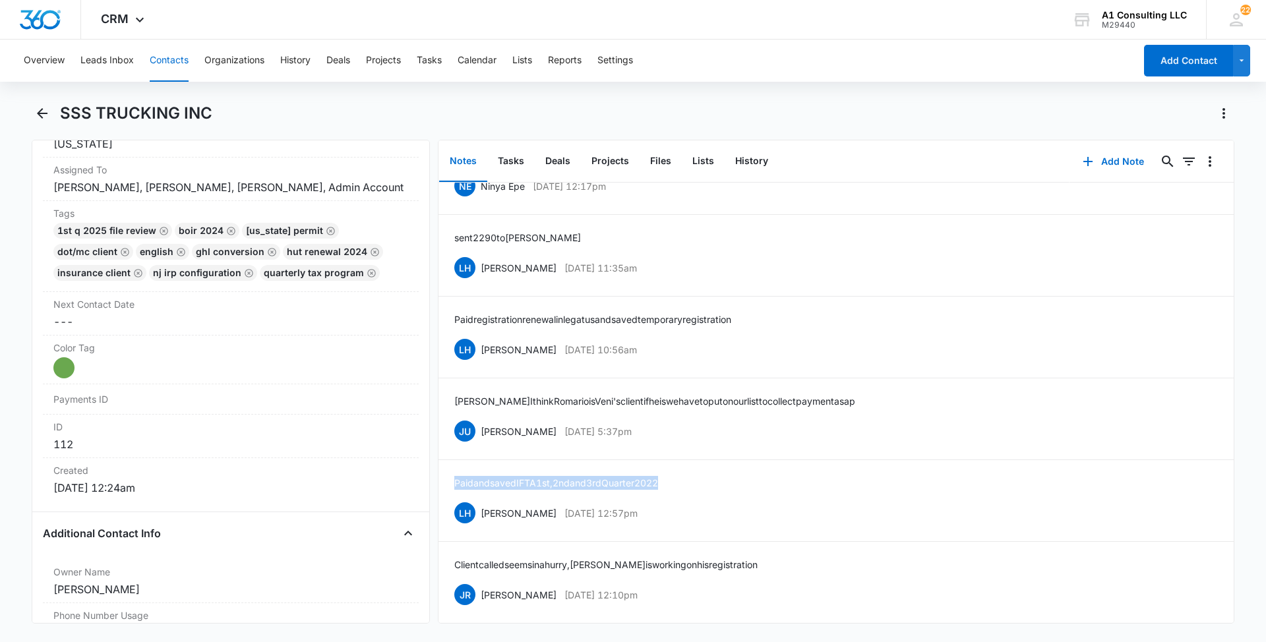
scroll to position [3570, 0]
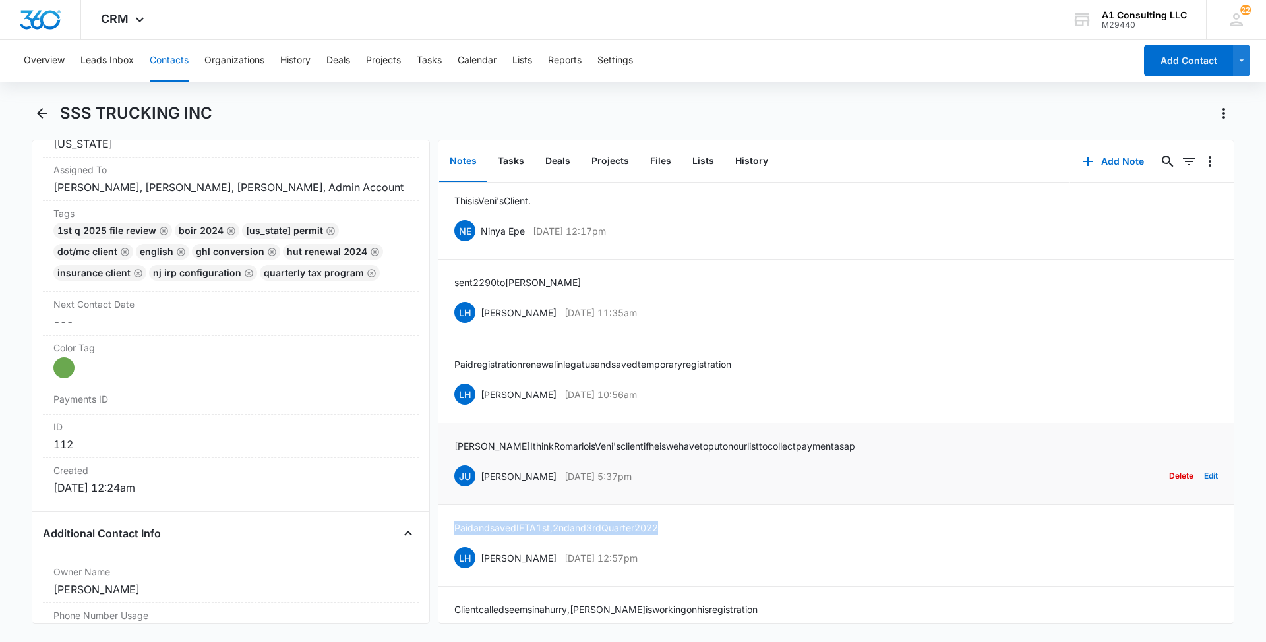
drag, startPoint x: 669, startPoint y: 507, endPoint x: 482, endPoint y: 504, distance: 187.3
click at [482, 489] on div "JU [PERSON_NAME] [DATE] 5:37pm Delete Edit" at bounding box center [836, 476] width 764 height 25
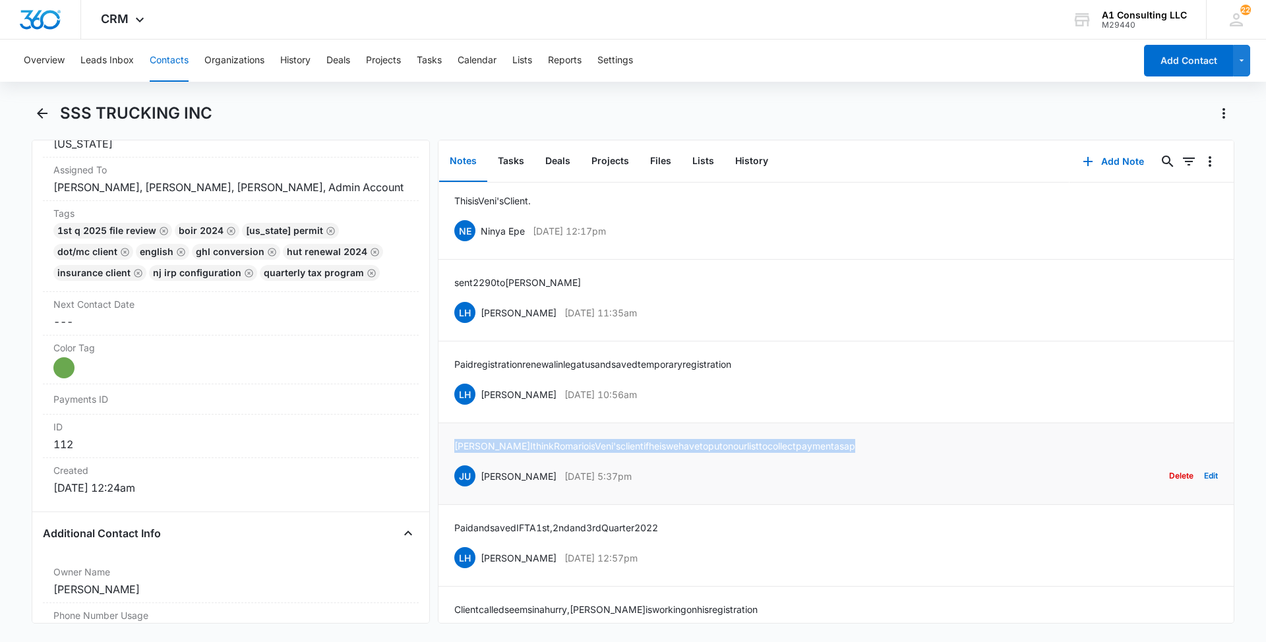
drag, startPoint x: 875, startPoint y: 475, endPoint x: 453, endPoint y: 464, distance: 422.2
click at [453, 464] on li "[PERSON_NAME] I think [PERSON_NAME] is [PERSON_NAME]'s client if he is we have …" at bounding box center [835, 464] width 795 height 82
drag, startPoint x: 543, startPoint y: 429, endPoint x: 483, endPoint y: 428, distance: 60.0
click at [483, 407] on div "LH [PERSON_NAME] [DATE] 10:56am Delete Edit" at bounding box center [836, 394] width 764 height 25
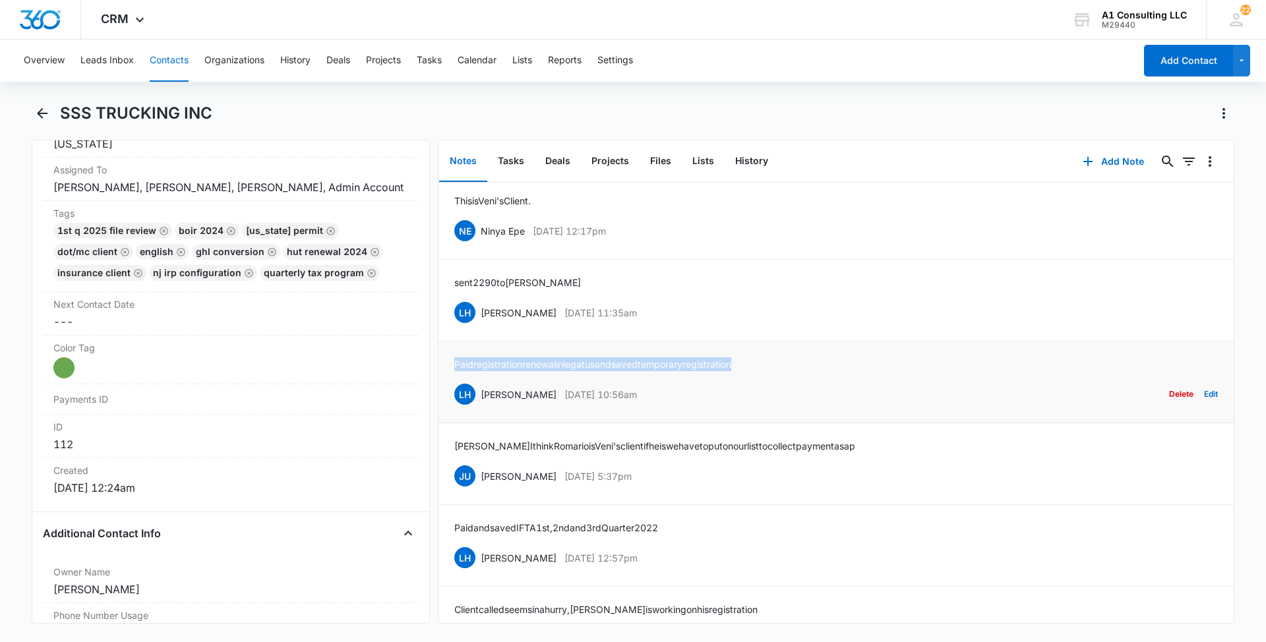
drag, startPoint x: 756, startPoint y: 388, endPoint x: 456, endPoint y: 382, distance: 300.1
click at [456, 382] on li "Paid registration renewal in legatus and saved temporary registration LH [PERSO…" at bounding box center [835, 383] width 795 height 82
drag, startPoint x: 662, startPoint y: 342, endPoint x: 481, endPoint y: 340, distance: 180.7
click at [481, 325] on div "LH [PERSON_NAME] [DATE] 11:35am Delete Edit" at bounding box center [836, 312] width 764 height 25
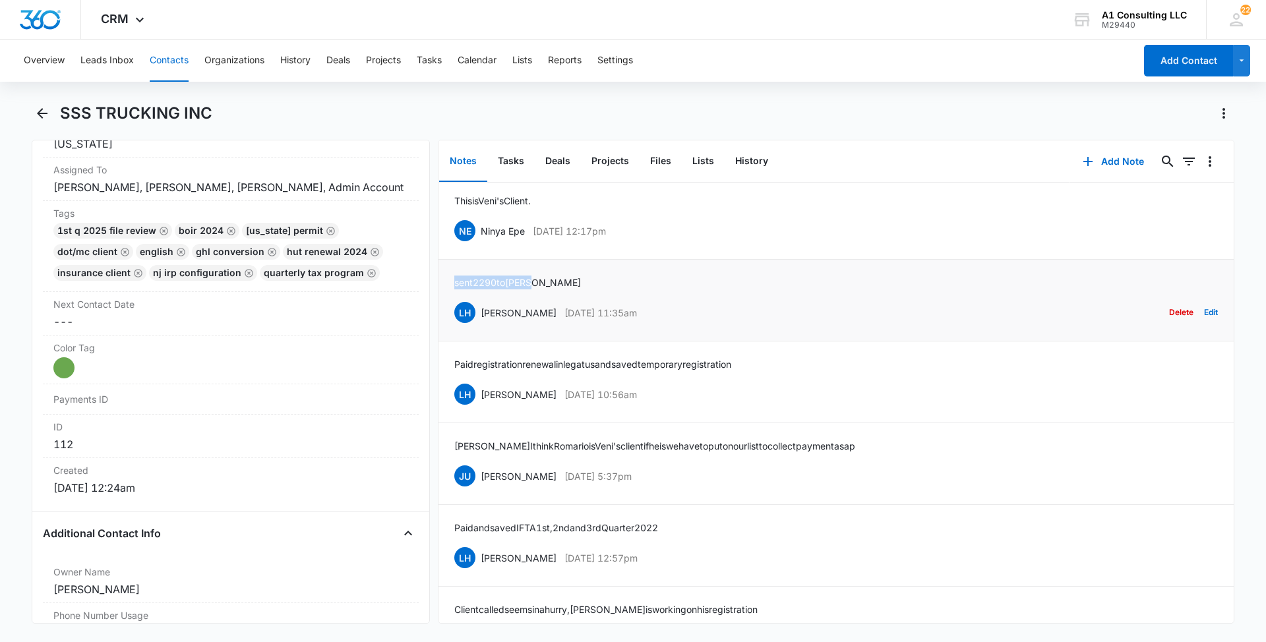
drag, startPoint x: 543, startPoint y: 311, endPoint x: 448, endPoint y: 306, distance: 95.1
click at [448, 306] on li "sent 2290 to [PERSON_NAME] LH [PERSON_NAME] [DATE] 11:35am Delete Edit" at bounding box center [835, 301] width 795 height 82
drag, startPoint x: 607, startPoint y: 257, endPoint x: 483, endPoint y: 257, distance: 123.3
click at [483, 243] on div "NE Ninya Epe [DATE] 12:17pm Delete Edit" at bounding box center [836, 230] width 764 height 25
drag, startPoint x: 543, startPoint y: 228, endPoint x: 453, endPoint y: 227, distance: 89.7
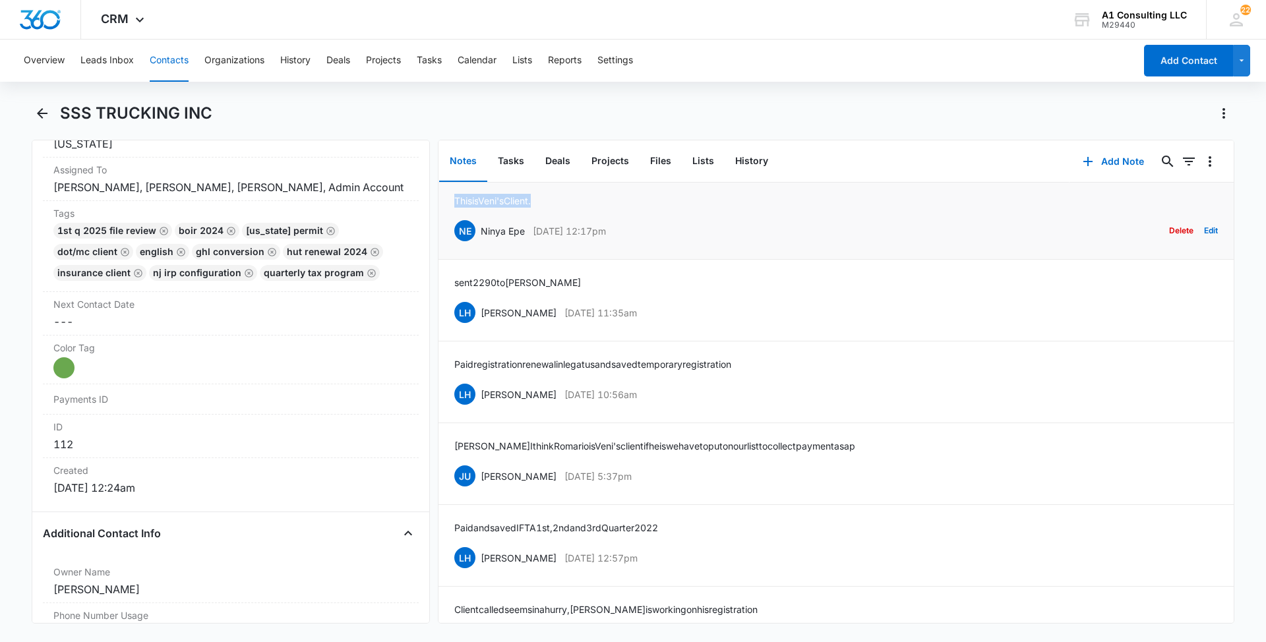
click at [453, 227] on li "This is [PERSON_NAME]'s Client. NE Ninya Epe [DATE] 12:17pm Delete Edit" at bounding box center [835, 219] width 795 height 82
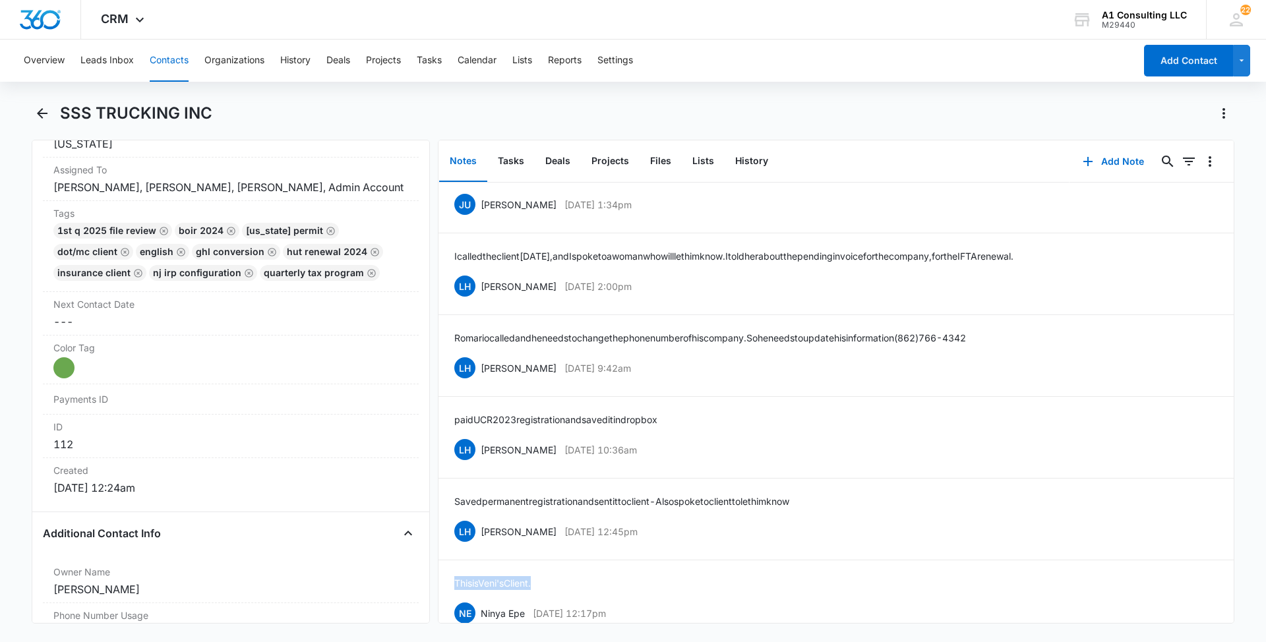
scroll to position [3174, 0]
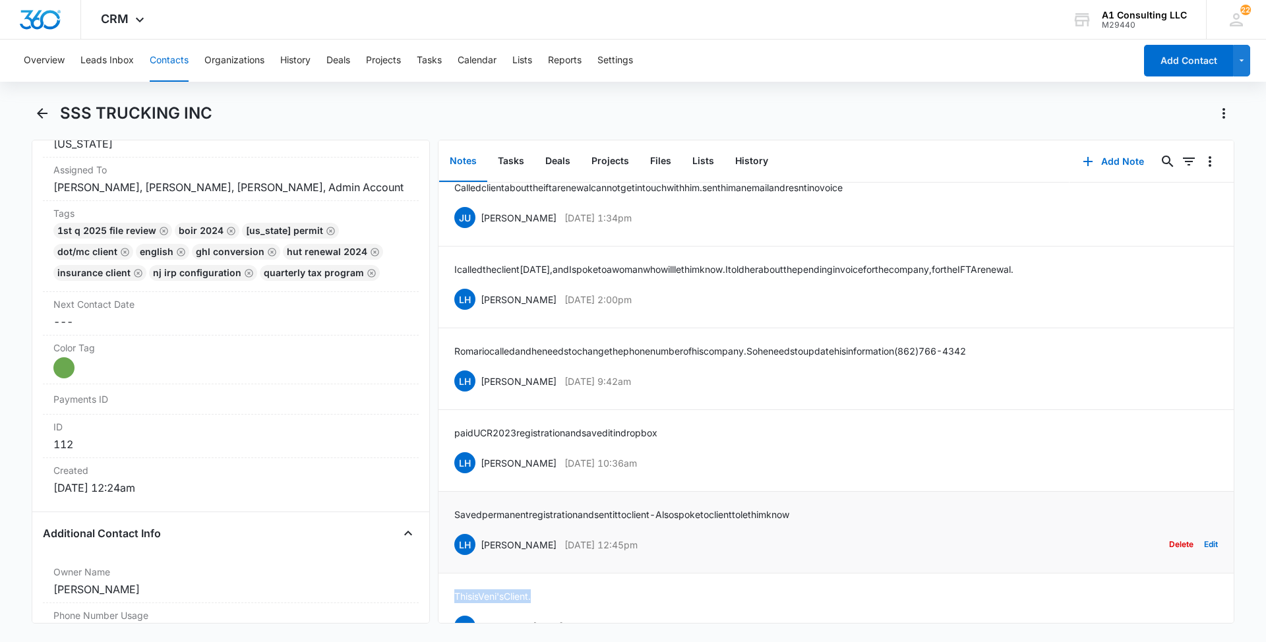
drag, startPoint x: 654, startPoint y: 574, endPoint x: 478, endPoint y: 577, distance: 176.1
click at [478, 557] on div "LH [PERSON_NAME] [DATE] 12:45pm Delete Edit" at bounding box center [836, 544] width 764 height 25
drag, startPoint x: 837, startPoint y: 542, endPoint x: 455, endPoint y: 537, distance: 381.8
click at [455, 537] on div "Saved permanent registration and sent it to client - Also spoke to client to le…" at bounding box center [836, 532] width 764 height 49
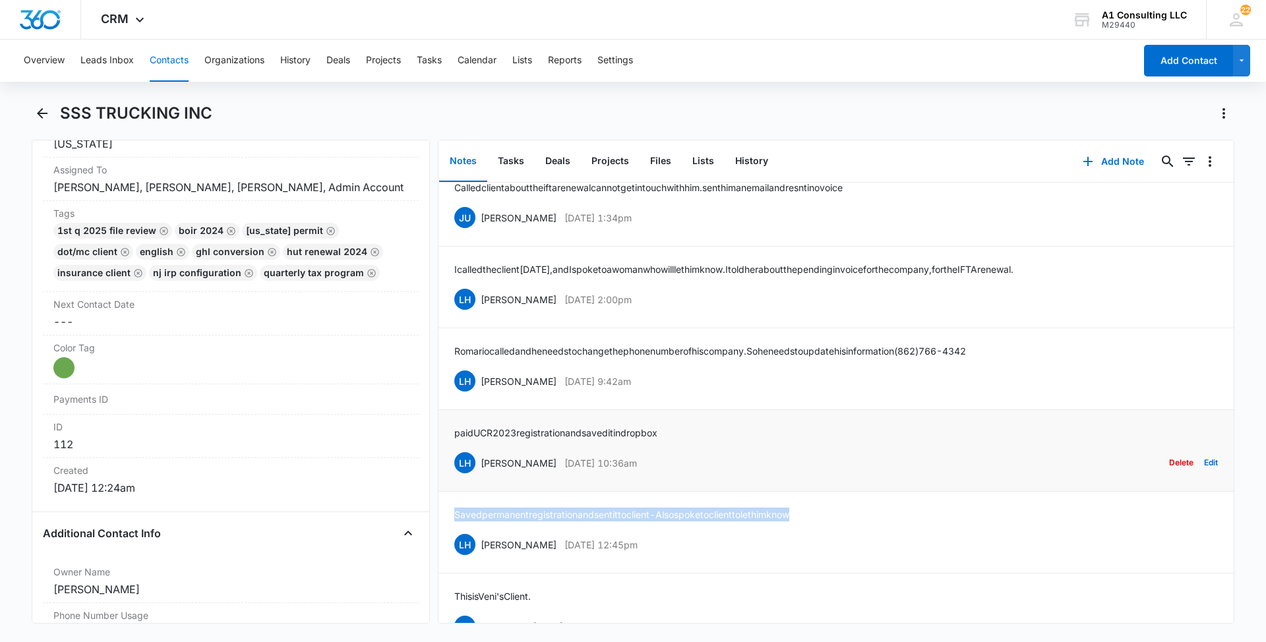
drag, startPoint x: 656, startPoint y: 493, endPoint x: 481, endPoint y: 497, distance: 174.8
click at [481, 475] on div "LH [PERSON_NAME] [DATE] 10:36am Delete Edit" at bounding box center [836, 462] width 764 height 25
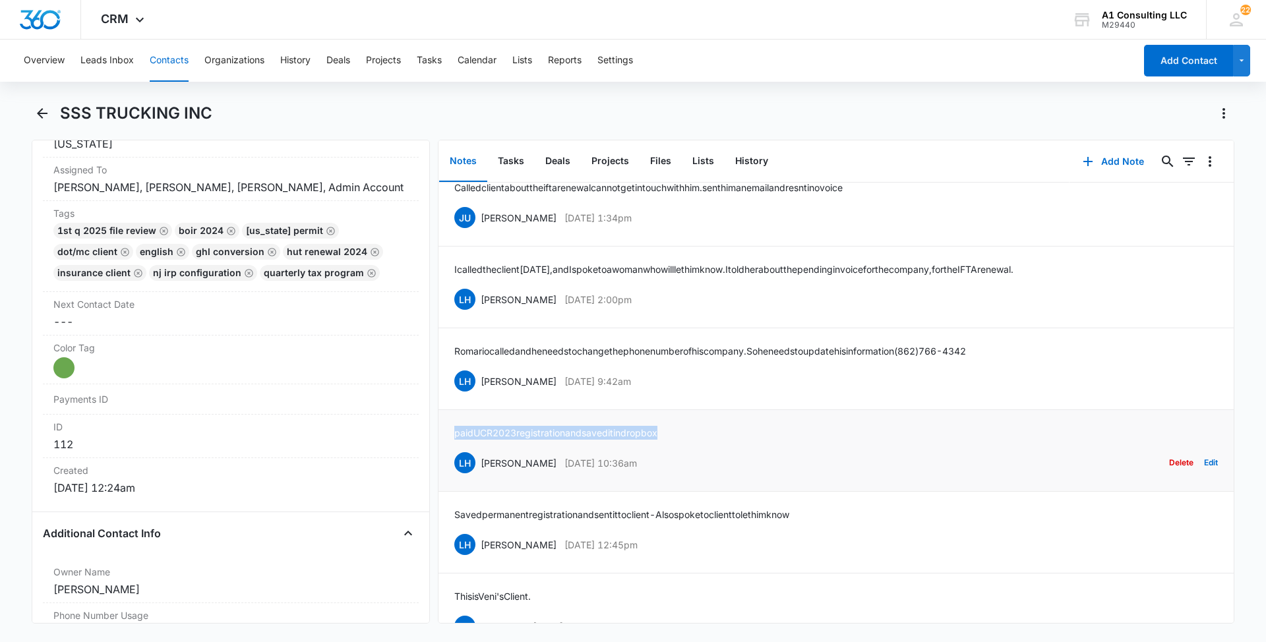
drag, startPoint x: 685, startPoint y: 464, endPoint x: 450, endPoint y: 461, distance: 235.4
click at [450, 461] on li "paid UCR 2023 registration and saved it in dropbox LH [PERSON_NAME] [DATE] 10:3…" at bounding box center [835, 451] width 795 height 82
drag, startPoint x: 655, startPoint y: 409, endPoint x: 479, endPoint y: 409, distance: 176.1
click at [479, 394] on div "LH [PERSON_NAME] [DATE] 9:42am Delete Edit" at bounding box center [836, 381] width 764 height 25
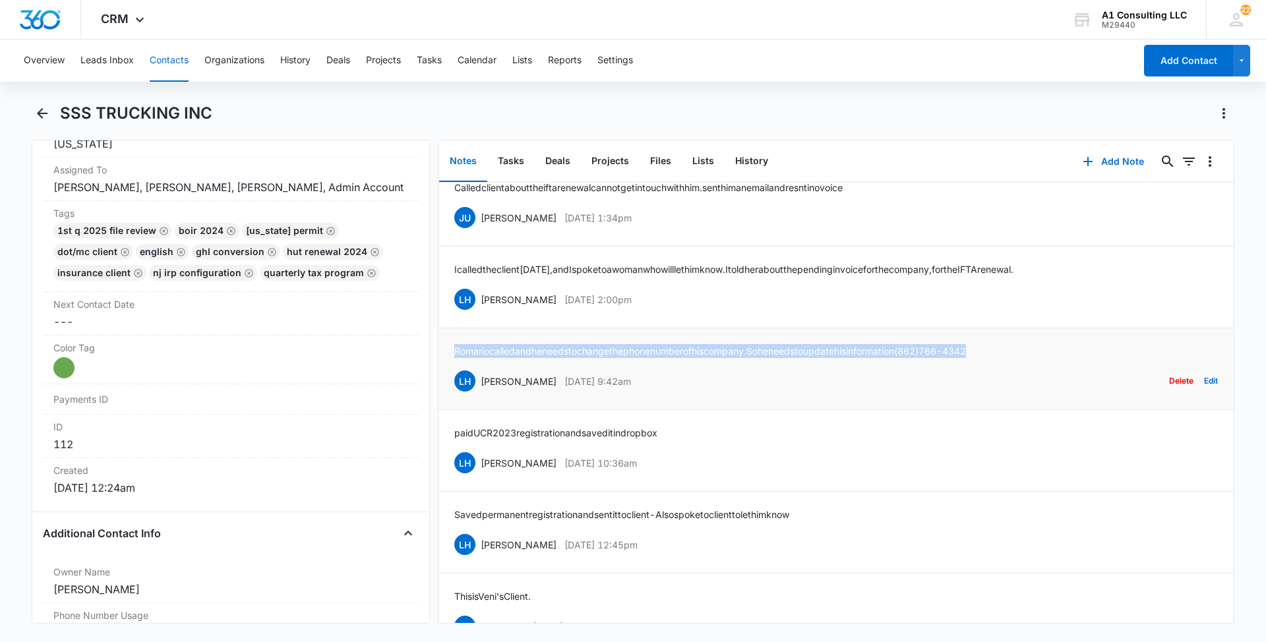
drag, startPoint x: 1035, startPoint y: 378, endPoint x: 454, endPoint y: 380, distance: 581.6
click at [454, 380] on li "[PERSON_NAME] called and he needs to change the phone number of his company. So…" at bounding box center [835, 369] width 795 height 82
drag, startPoint x: 591, startPoint y: 322, endPoint x: 479, endPoint y: 330, distance: 111.7
click at [479, 312] on div "LH [PERSON_NAME] [DATE] 2:00pm Delete Edit" at bounding box center [836, 299] width 764 height 25
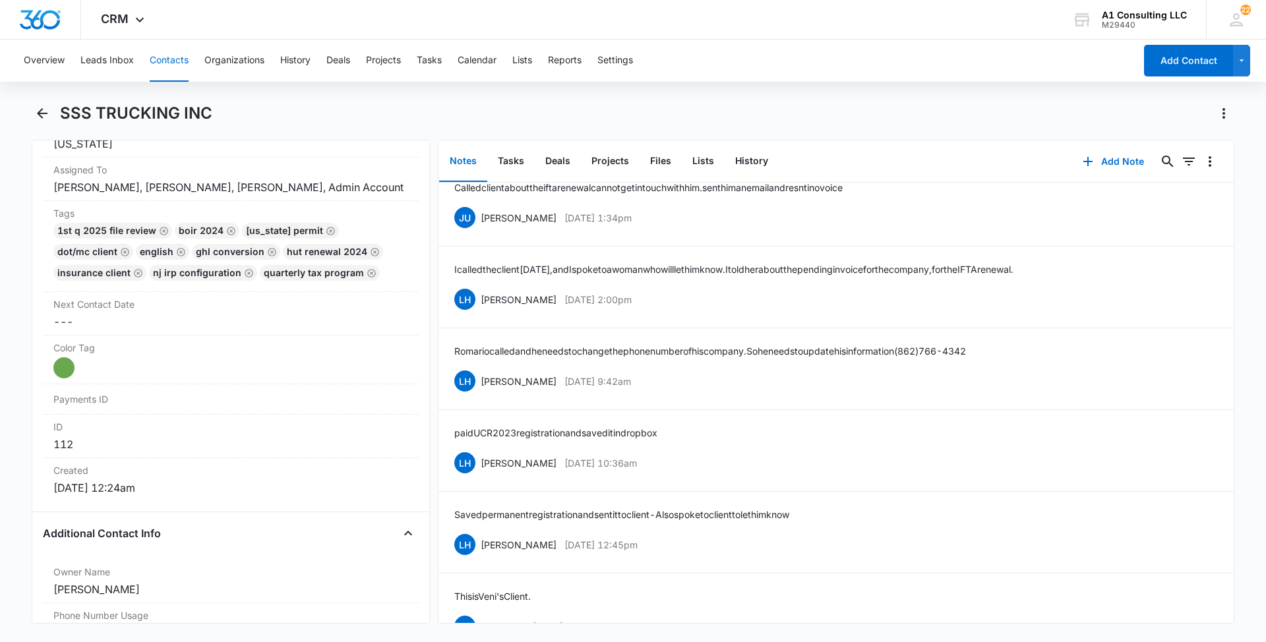
click at [1054, 71] on div "Overview Leads Inbox Contacts Organizations History Deals Projects Tasks Calend…" at bounding box center [575, 61] width 1119 height 42
drag, startPoint x: 661, startPoint y: 324, endPoint x: 480, endPoint y: 328, distance: 181.4
click at [480, 312] on div "LH [PERSON_NAME] [DATE] 2:00pm Delete Edit" at bounding box center [836, 299] width 764 height 25
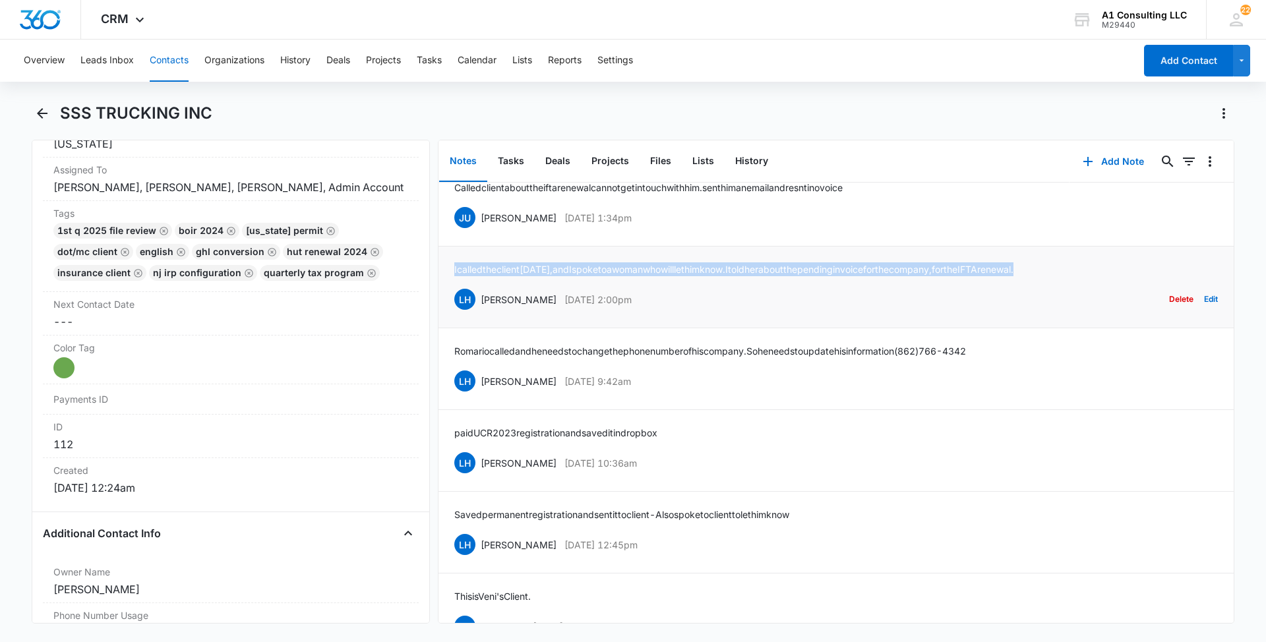
drag, startPoint x: 1085, startPoint y: 295, endPoint x: 453, endPoint y: 303, distance: 632.4
click at [453, 303] on li "I called the client [DATE], and I spoke to a woman who will let him know. I tol…" at bounding box center [835, 288] width 795 height 82
drag, startPoint x: 607, startPoint y: 249, endPoint x: 482, endPoint y: 249, distance: 125.3
click at [482, 230] on div "JU [PERSON_NAME] [DATE] 1:34pm Delete Edit" at bounding box center [836, 217] width 764 height 25
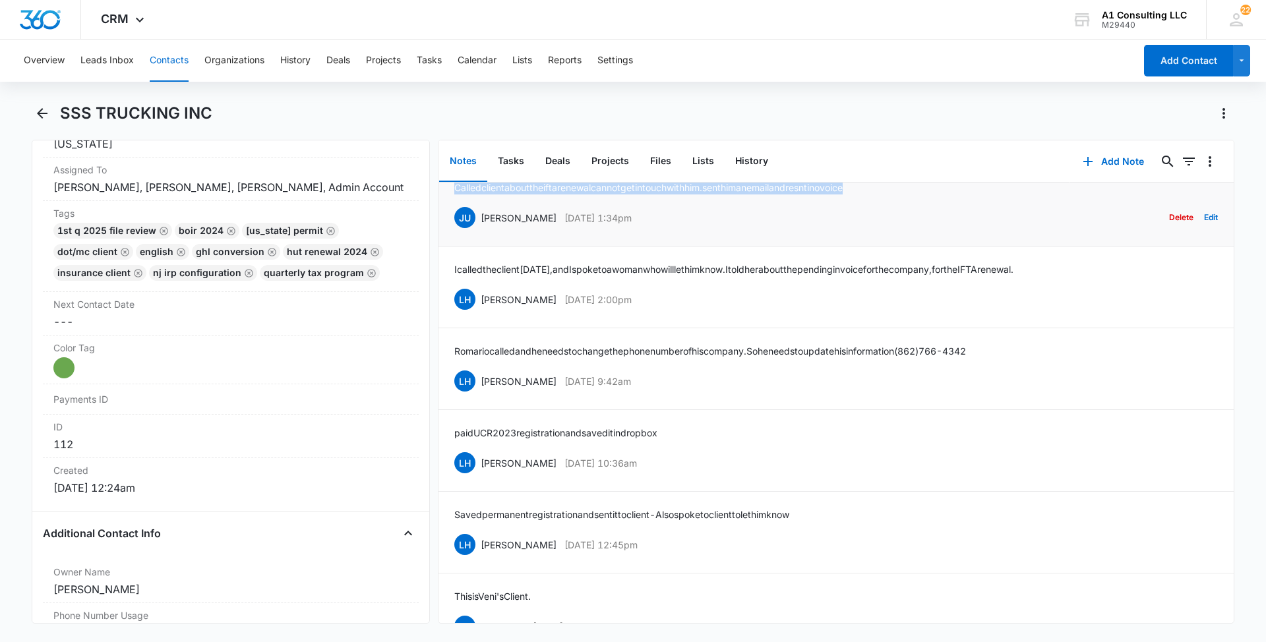
drag, startPoint x: 903, startPoint y: 212, endPoint x: 454, endPoint y: 218, distance: 449.7
click at [454, 218] on li "Called client about the ifta renewal cannot get in touch with him. sent him an …" at bounding box center [835, 206] width 795 height 82
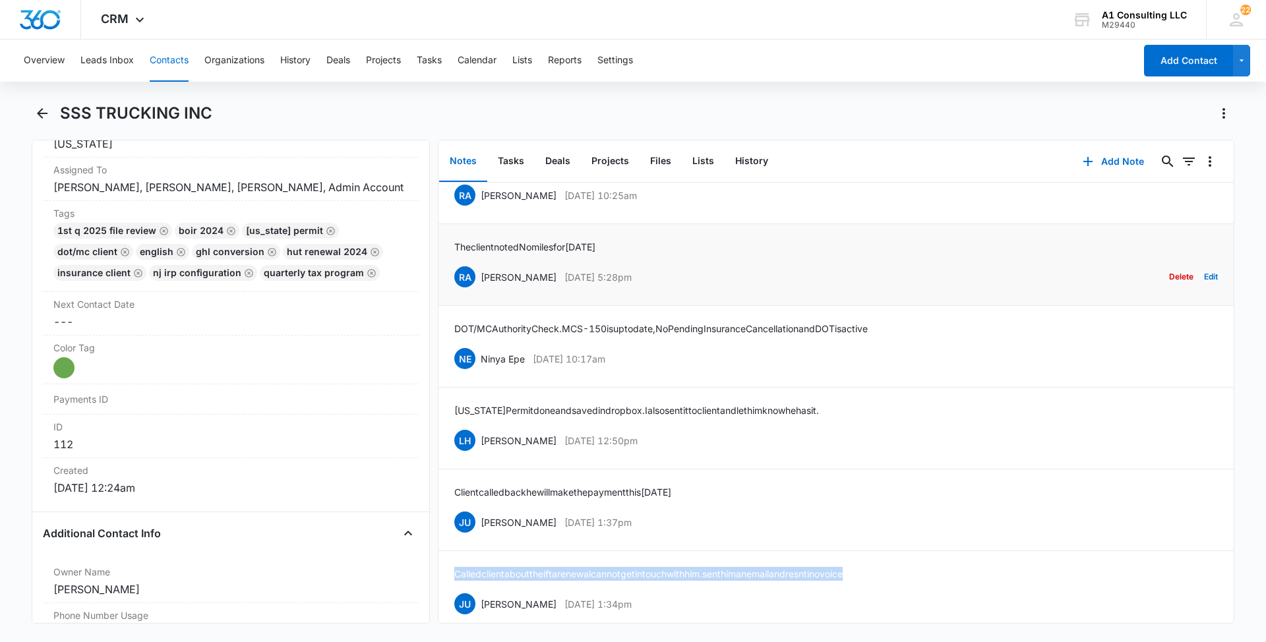
scroll to position [2779, 0]
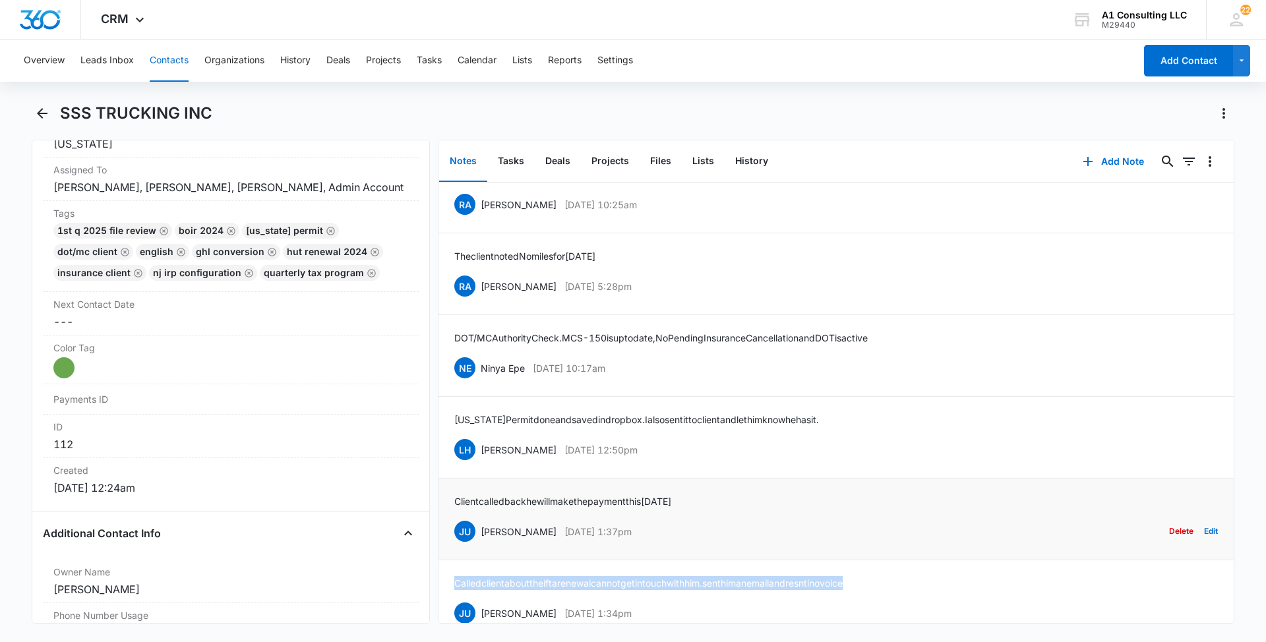
drag, startPoint x: 675, startPoint y: 557, endPoint x: 480, endPoint y: 554, distance: 194.5
click at [480, 544] on div "JU [PERSON_NAME] [DATE] 1:37pm Delete Edit" at bounding box center [836, 531] width 764 height 25
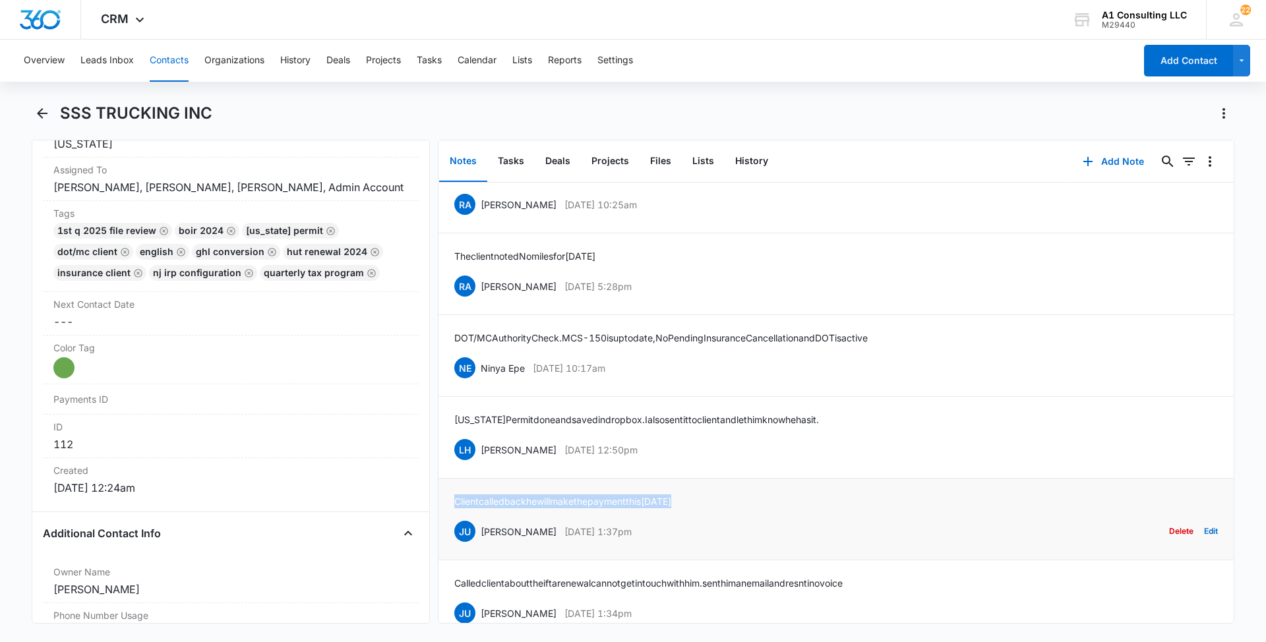
drag, startPoint x: 709, startPoint y: 526, endPoint x: 455, endPoint y: 524, distance: 253.9
click at [455, 524] on div "Client called back he will make the payment [DATE] JU [PERSON_NAME] [DATE] 1:37…" at bounding box center [836, 519] width 764 height 49
drag, startPoint x: 663, startPoint y: 471, endPoint x: 481, endPoint y: 478, distance: 181.5
click at [481, 462] on div "LH [PERSON_NAME] [DATE] 12:50pm Delete Edit" at bounding box center [836, 449] width 764 height 25
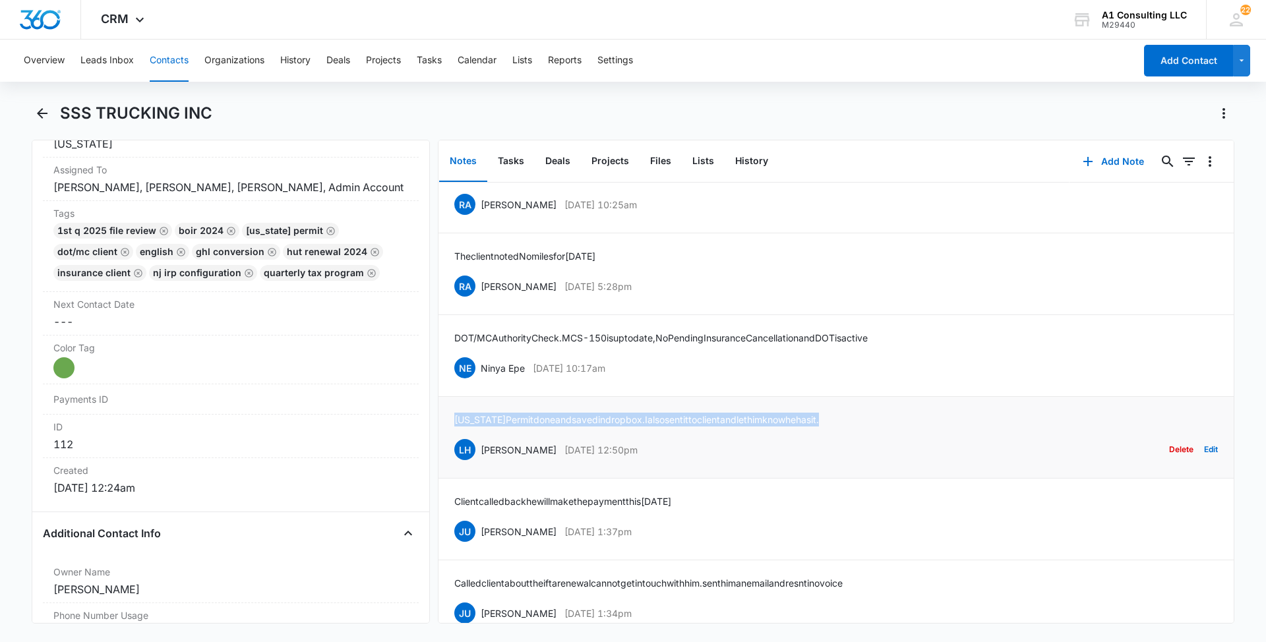
drag, startPoint x: 800, startPoint y: 446, endPoint x: 452, endPoint y: 450, distance: 348.2
click at [452, 450] on li "[US_STATE] Permit done and saved in dropbox. I also sent it to client and let h…" at bounding box center [835, 438] width 795 height 82
drag, startPoint x: 612, startPoint y: 398, endPoint x: 483, endPoint y: 400, distance: 129.3
click at [483, 380] on div "NE Ninya Epe [DATE] 10:17am Delete Edit" at bounding box center [836, 367] width 764 height 25
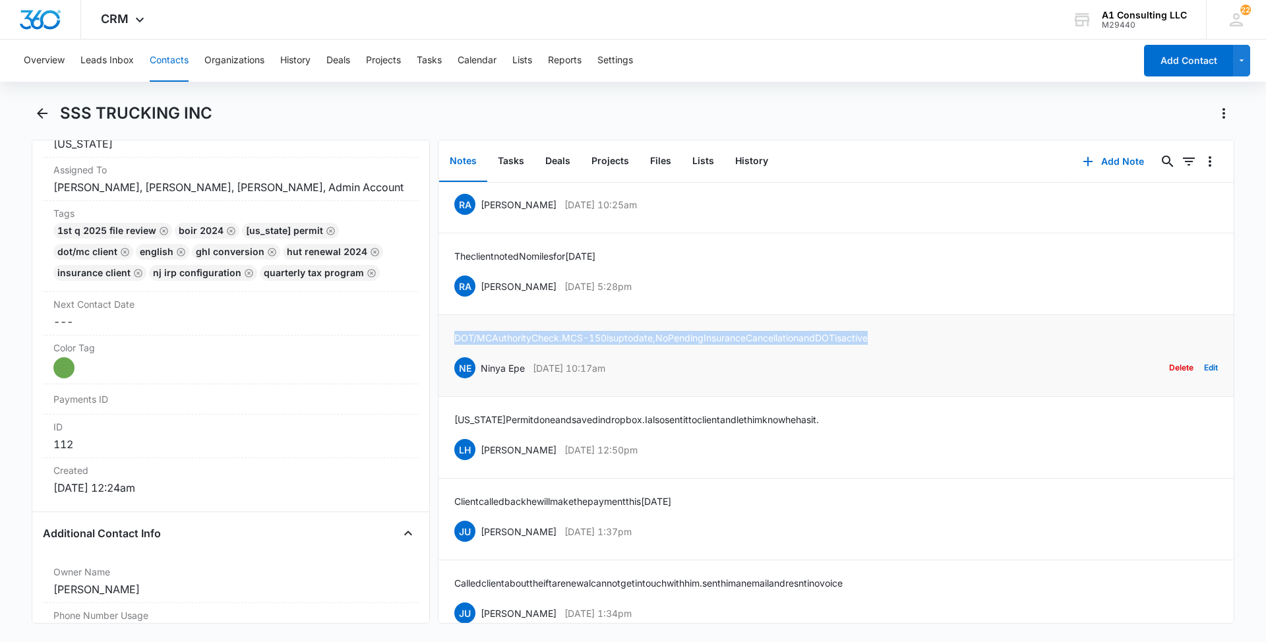
drag, startPoint x: 841, startPoint y: 363, endPoint x: 452, endPoint y: 353, distance: 389.8
click at [452, 353] on li "DOT/MC Authority Check. MCS-150 is upto date, No Pending Insurance Cancellation…" at bounding box center [835, 356] width 795 height 82
drag, startPoint x: 630, startPoint y: 315, endPoint x: 483, endPoint y: 317, distance: 146.4
click at [483, 299] on div "RA [PERSON_NAME] [DATE] 5:28pm Delete Edit" at bounding box center [836, 286] width 764 height 25
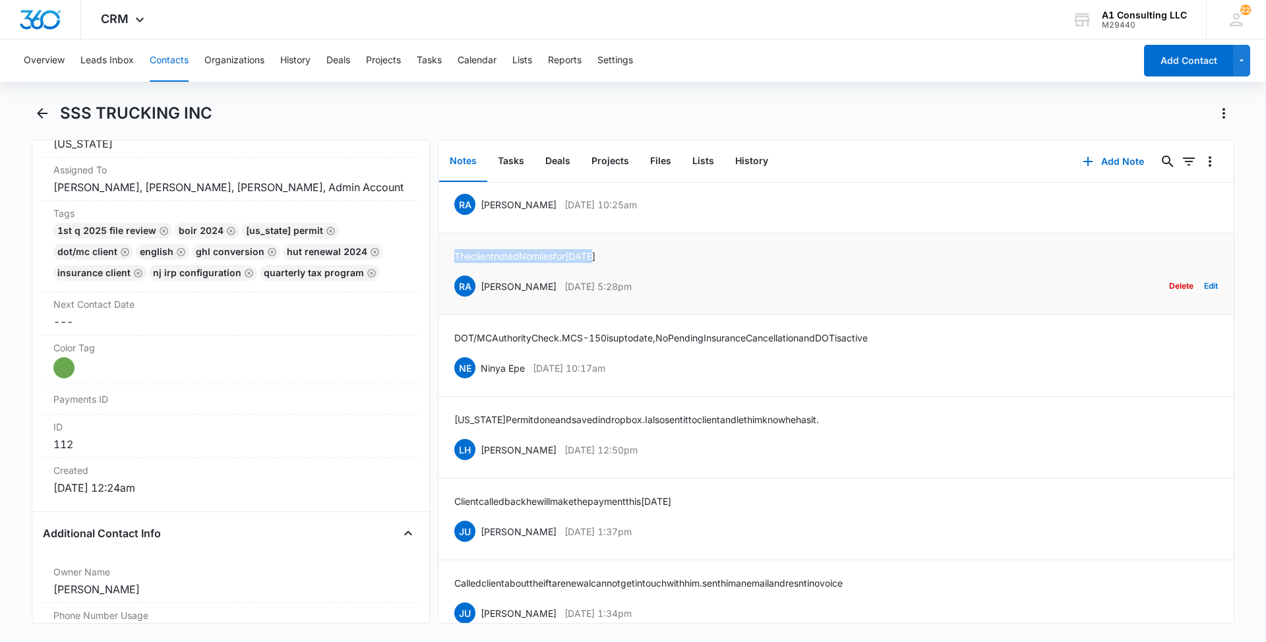
drag, startPoint x: 614, startPoint y: 286, endPoint x: 456, endPoint y: 285, distance: 158.3
click at [456, 286] on div "The client noted No miles for [DATE] RA [PERSON_NAME] [DATE] 5:28pm Delete Edit" at bounding box center [836, 273] width 764 height 49
drag, startPoint x: 662, startPoint y: 229, endPoint x: 483, endPoint y: 231, distance: 178.7
click at [483, 217] on div "RA [PERSON_NAME] [DATE] 10:25am Delete Edit" at bounding box center [836, 204] width 764 height 25
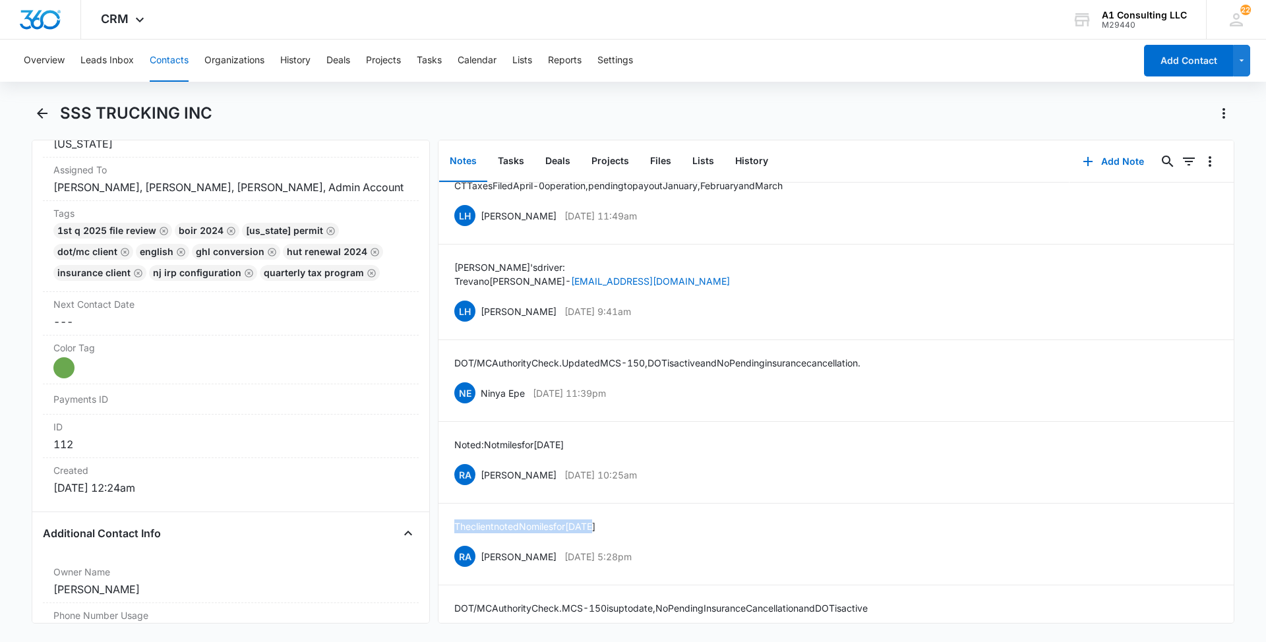
scroll to position [2462, 0]
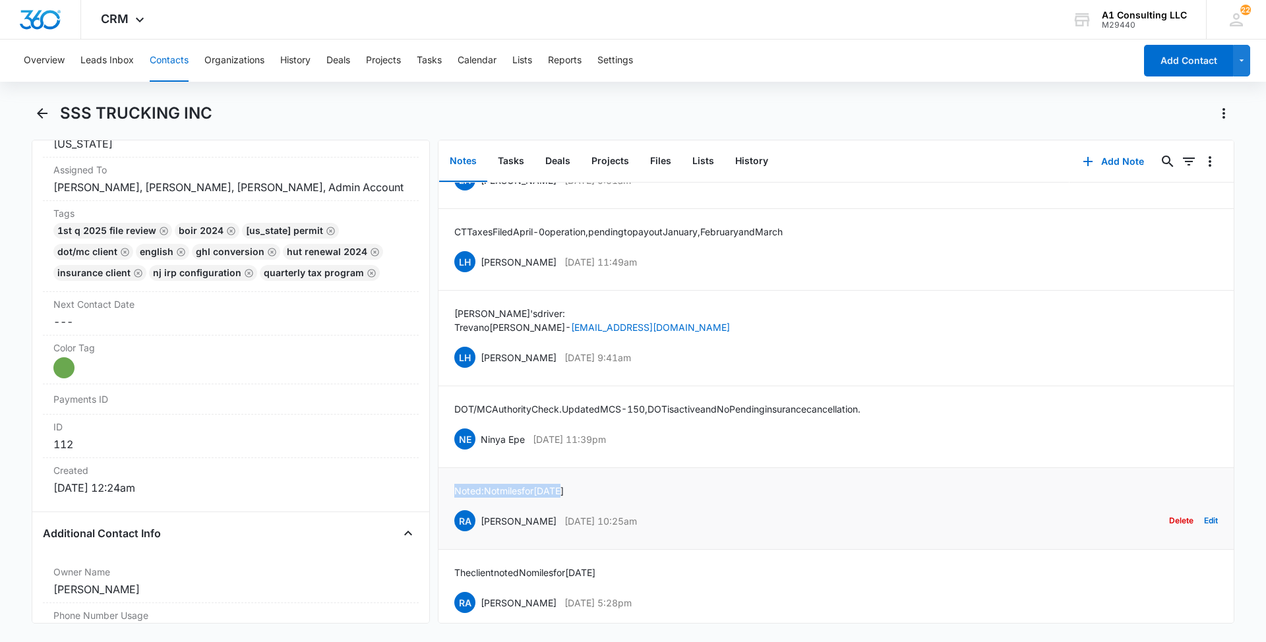
drag, startPoint x: 574, startPoint y: 515, endPoint x: 442, endPoint y: 524, distance: 132.9
click at [442, 524] on li "Noted: Not miles for [DATE] RA [PERSON_NAME] [DATE] 10:25am Delete Edit" at bounding box center [835, 509] width 795 height 82
drag, startPoint x: 653, startPoint y: 470, endPoint x: 483, endPoint y: 462, distance: 170.3
click at [483, 452] on div "NE Ninya Epe [DATE] 11:39pm Delete Edit" at bounding box center [836, 439] width 764 height 25
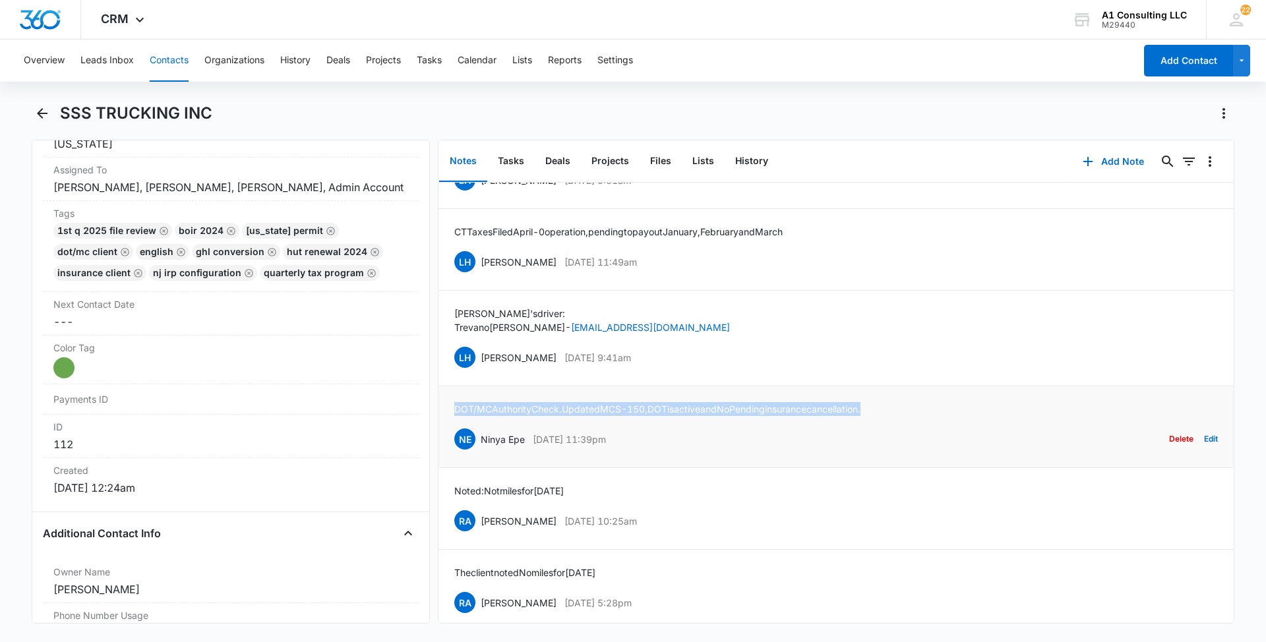
drag, startPoint x: 893, startPoint y: 433, endPoint x: 450, endPoint y: 441, distance: 443.2
click at [450, 441] on li "DOT/MC Authority Check. Updated MCS-150, DOT is active and No Pending insurance…" at bounding box center [835, 427] width 795 height 82
drag, startPoint x: 655, startPoint y: 386, endPoint x: 482, endPoint y: 381, distance: 172.8
click at [482, 370] on div "LH [PERSON_NAME] [DATE] 9:41am Delete Edit" at bounding box center [836, 357] width 764 height 25
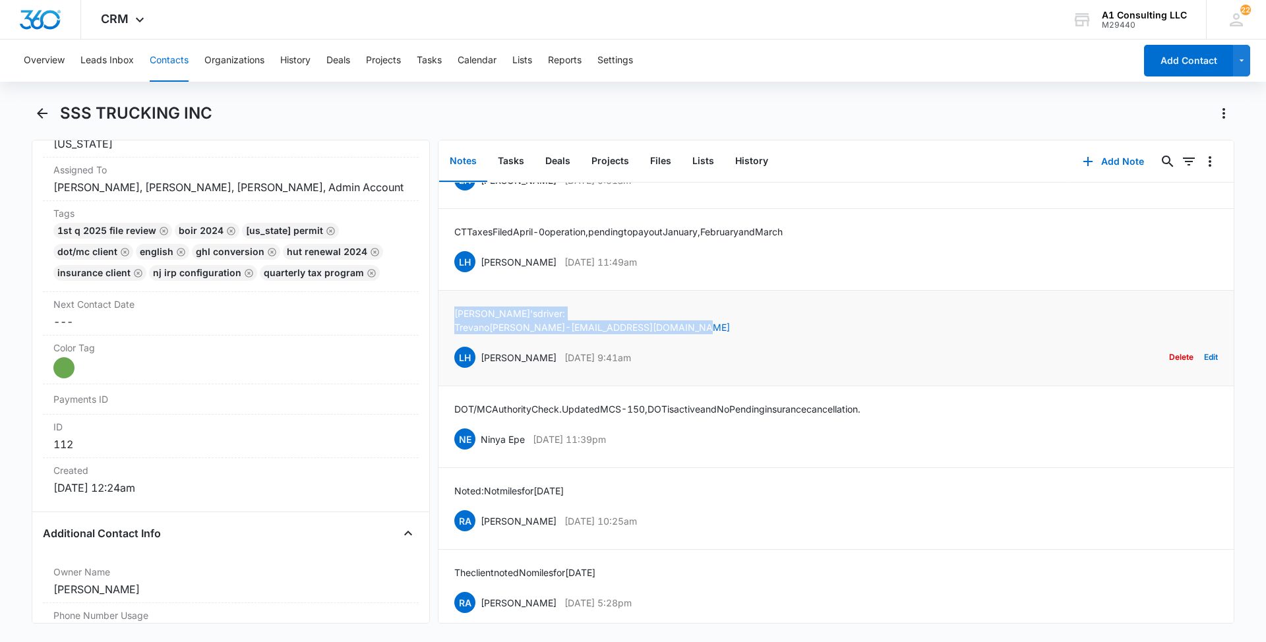
drag, startPoint x: 680, startPoint y: 358, endPoint x: 454, endPoint y: 330, distance: 228.5
click at [454, 330] on li "Romario's driver: [PERSON_NAME] - [EMAIL_ADDRESS][DOMAIN_NAME] LH [PERSON_NAME]…" at bounding box center [835, 339] width 795 height 96
drag, startPoint x: 669, startPoint y: 287, endPoint x: 481, endPoint y: 292, distance: 187.3
click at [481, 274] on div "LH [PERSON_NAME] [DATE] 11:49am Delete Edit" at bounding box center [836, 261] width 764 height 25
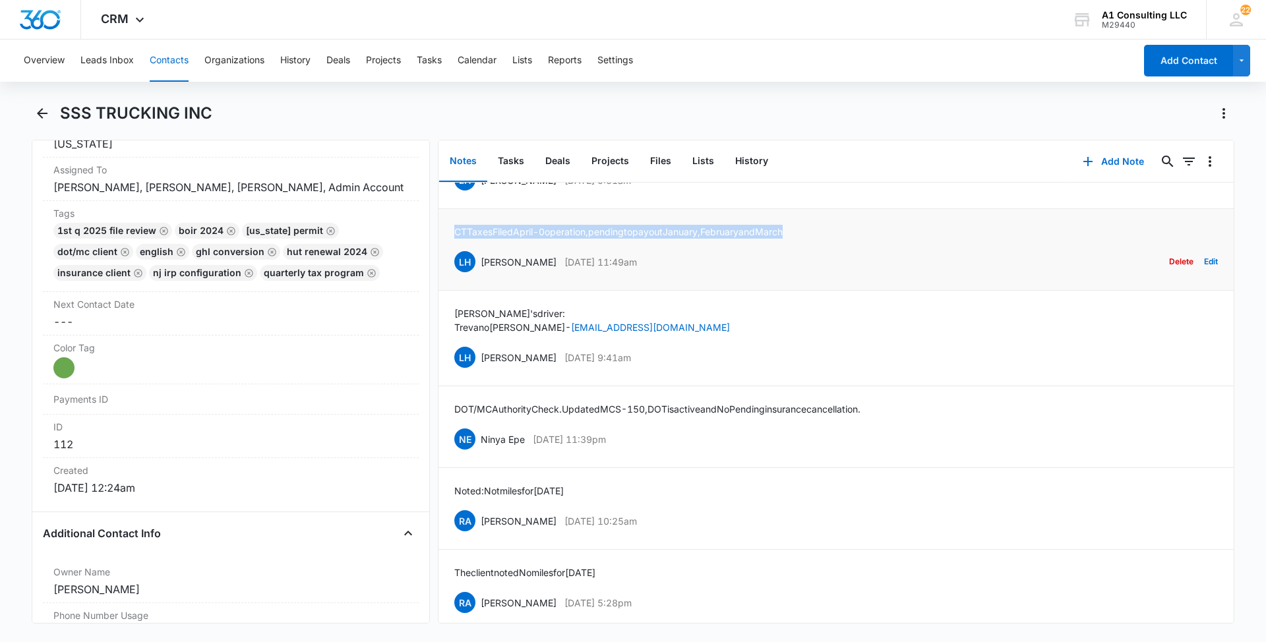
drag, startPoint x: 823, startPoint y: 261, endPoint x: 456, endPoint y: 252, distance: 367.4
click at [456, 252] on div "CT Taxes Filed April - 0 operation, pending to pay out January, February and Ma…" at bounding box center [836, 249] width 764 height 49
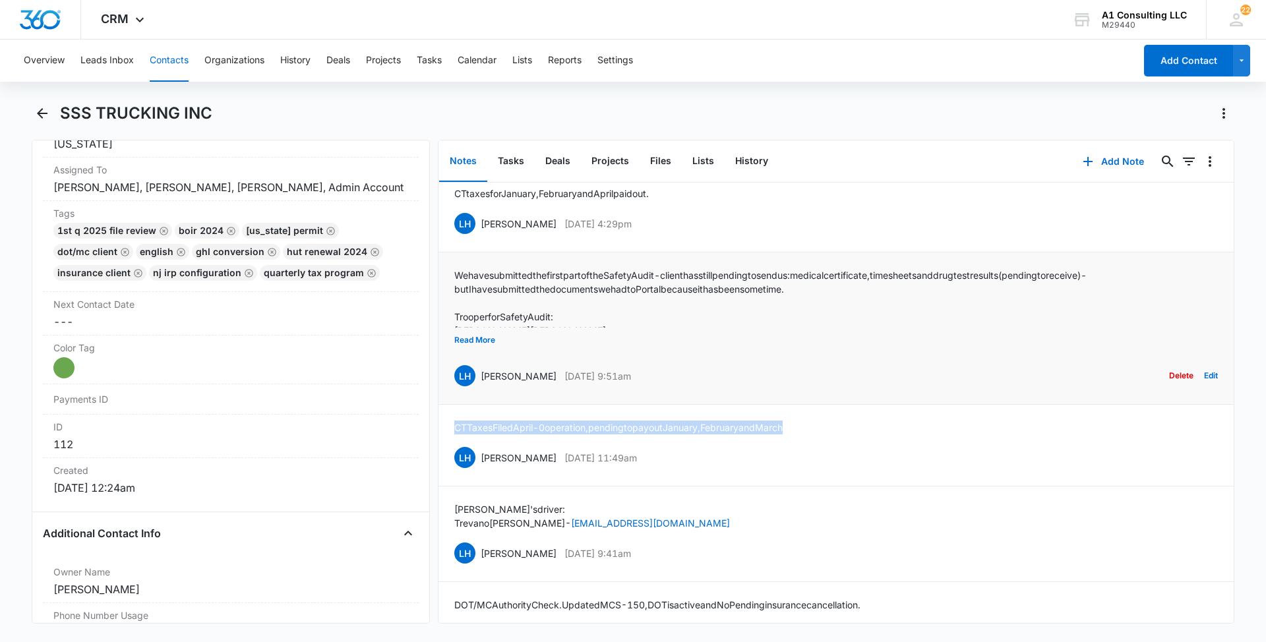
scroll to position [2264, 0]
click at [470, 355] on button "Read More" at bounding box center [474, 342] width 41 height 25
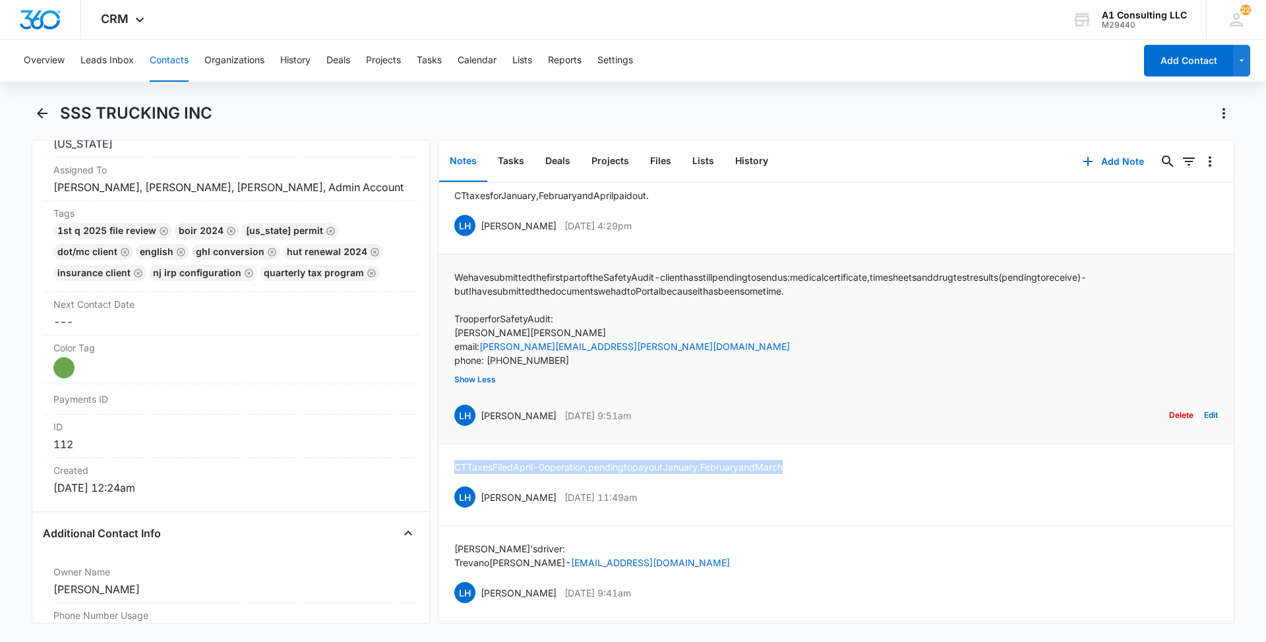
drag, startPoint x: 657, startPoint y: 438, endPoint x: 479, endPoint y: 438, distance: 177.4
click at [479, 428] on div "LH [PERSON_NAME] [DATE] 9:51am Delete Edit" at bounding box center [836, 415] width 764 height 25
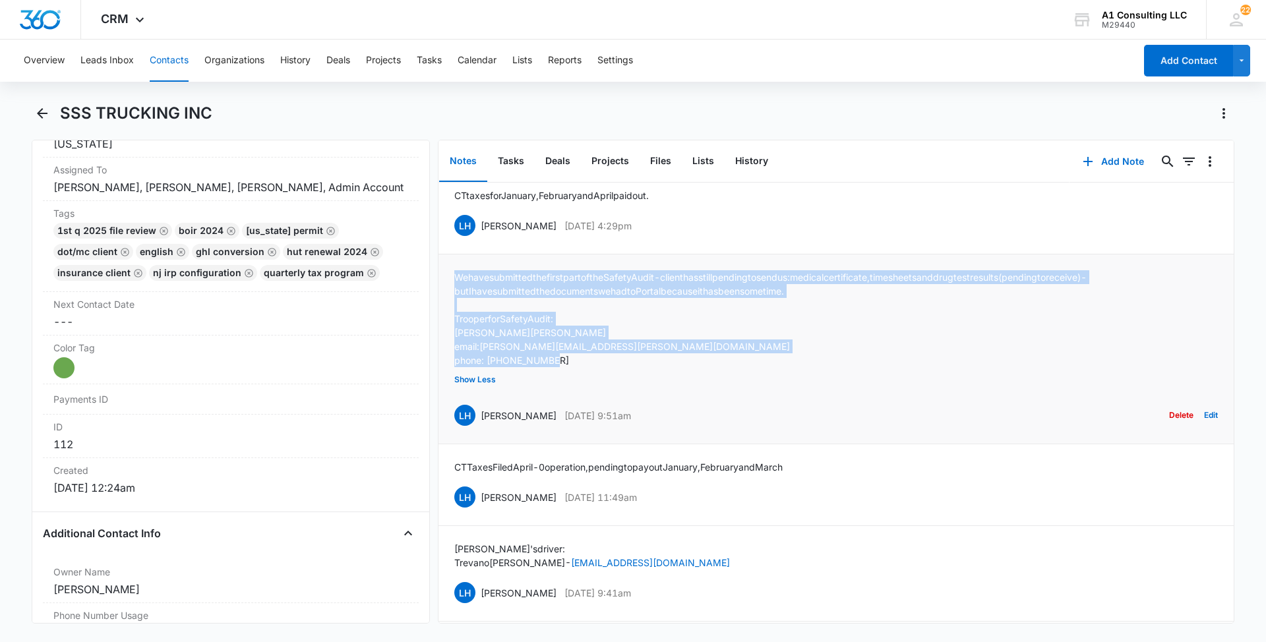
drag, startPoint x: 570, startPoint y: 386, endPoint x: 455, endPoint y: 309, distance: 139.2
click at [455, 309] on div "We have submitted the first part of the Safety Audit - client has still pending…" at bounding box center [836, 318] width 764 height 97
drag, startPoint x: 657, startPoint y: 255, endPoint x: 479, endPoint y: 257, distance: 178.0
click at [479, 238] on div "LH [PERSON_NAME] [DATE] 4:29pm Delete Edit" at bounding box center [836, 225] width 764 height 25
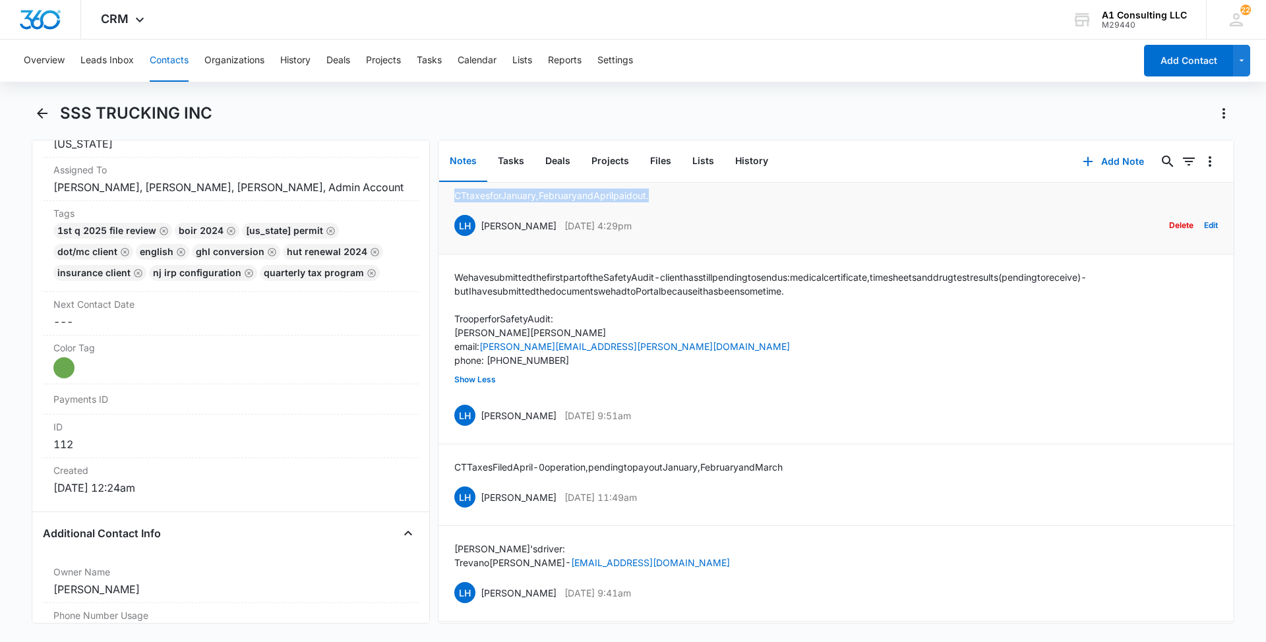
drag, startPoint x: 674, startPoint y: 224, endPoint x: 456, endPoint y: 222, distance: 218.3
click at [456, 222] on div "CT taxes for January, February and April paid out. LH [PERSON_NAME] [DATE] 4:29…" at bounding box center [836, 213] width 764 height 49
click at [1234, 144] on main "SSS TRUCKING INC Remove ST SSS TRUCKING INC Contact Info Name Cancel Save Chang…" at bounding box center [633, 371] width 1266 height 537
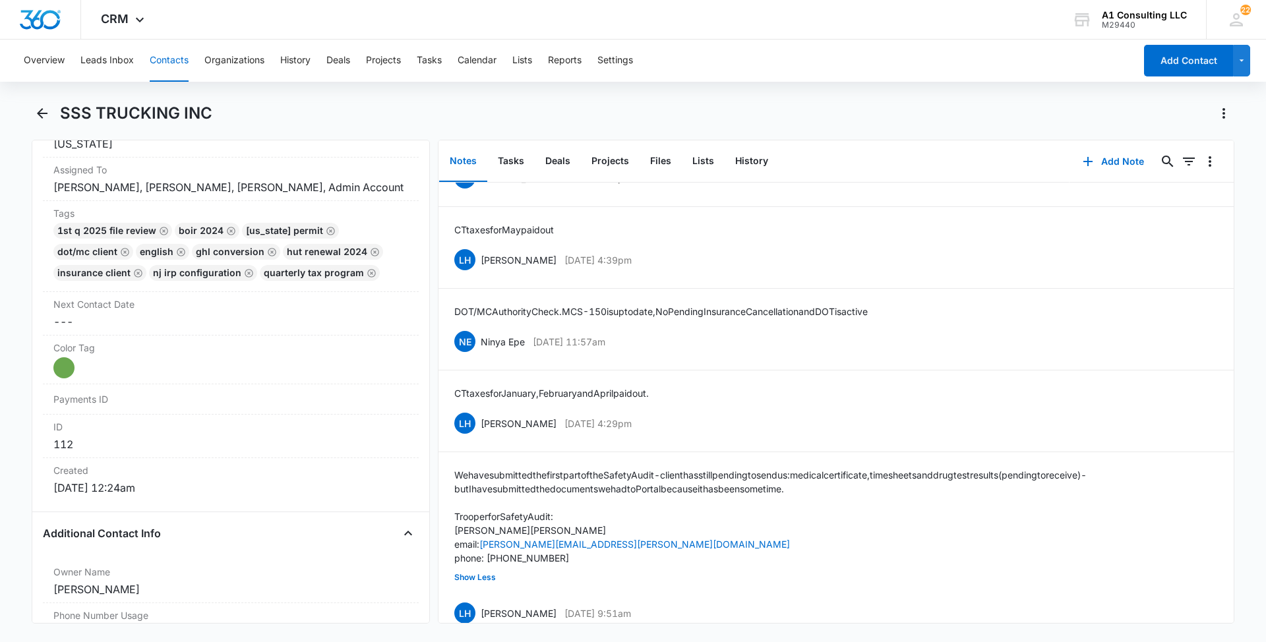
scroll to position [2027, 0]
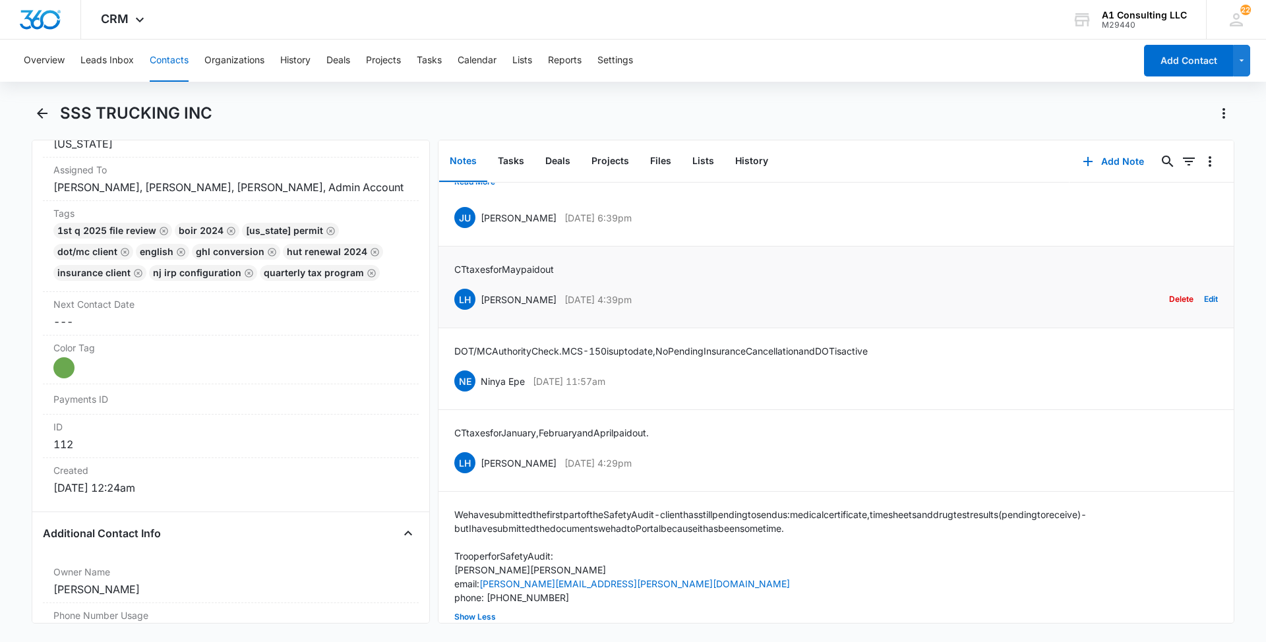
drag, startPoint x: 620, startPoint y: 326, endPoint x: 483, endPoint y: 324, distance: 137.2
click at [483, 312] on div "LH [PERSON_NAME] [DATE] 4:39pm Delete Edit" at bounding box center [836, 299] width 764 height 25
drag, startPoint x: 477, startPoint y: 293, endPoint x: 448, endPoint y: 293, distance: 29.0
click at [448, 293] on li "CT taxes for May paid out LH [PERSON_NAME] [DATE] 4:39pm Delete Edit" at bounding box center [835, 288] width 795 height 82
click at [486, 195] on button "Read More" at bounding box center [474, 181] width 41 height 25
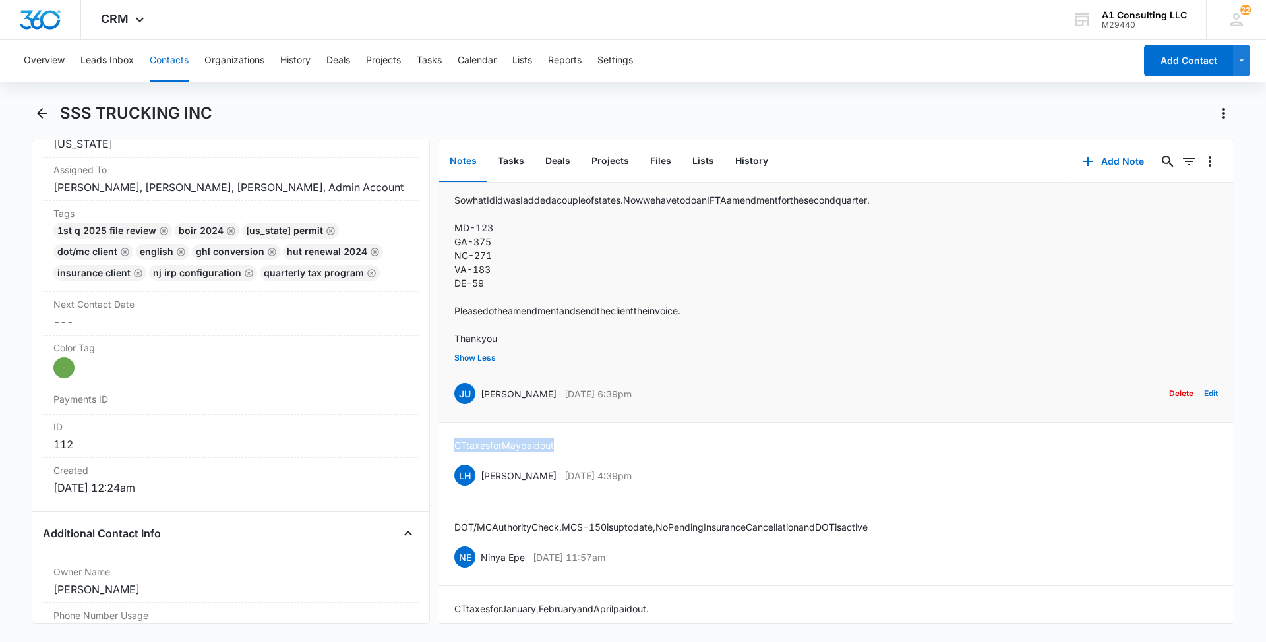
drag, startPoint x: 549, startPoint y: 416, endPoint x: 481, endPoint y: 415, distance: 67.9
click at [481, 406] on div "JU [PERSON_NAME] [DATE] 6:39pm Delete Edit" at bounding box center [836, 393] width 764 height 25
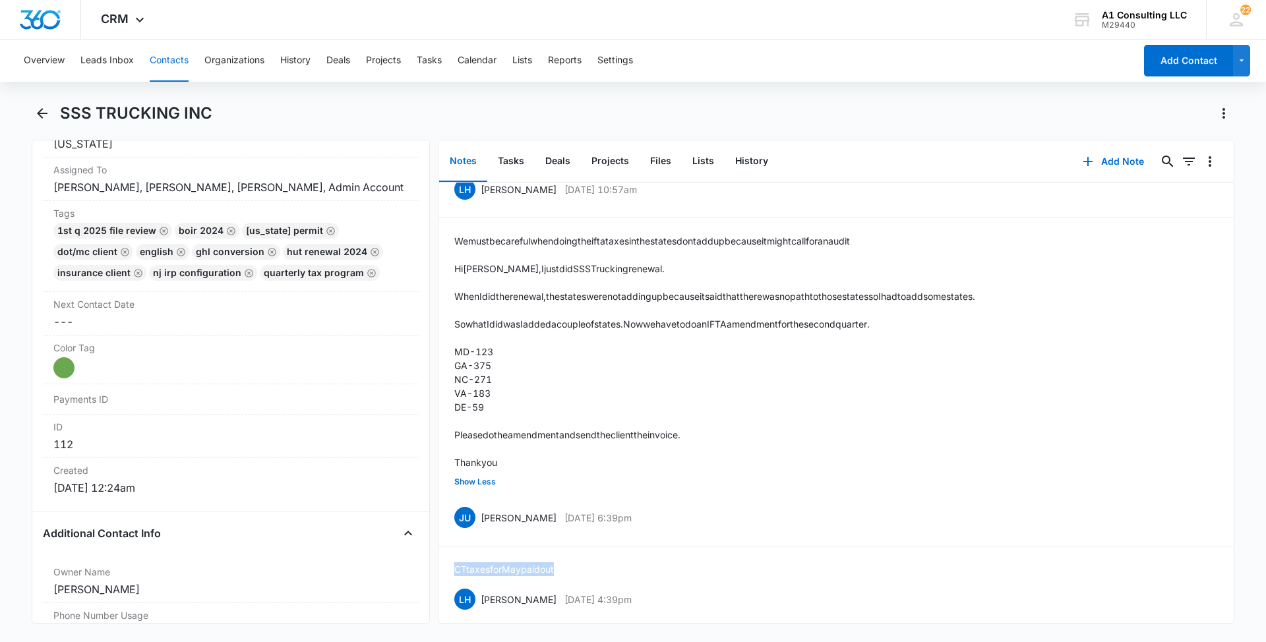
scroll to position [1869, 0]
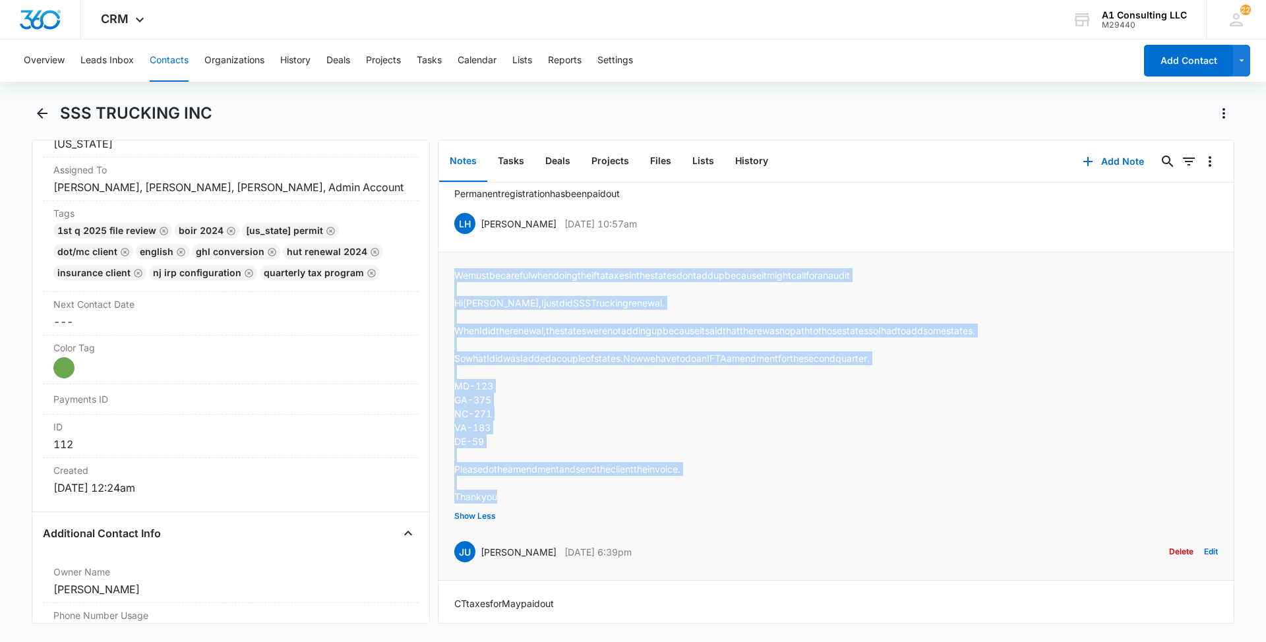
drag, startPoint x: 504, startPoint y: 526, endPoint x: 455, endPoint y: 299, distance: 232.8
click at [455, 299] on div "We must be careful when doing the ifta taxes in the states dont add up because …" at bounding box center [714, 385] width 521 height 235
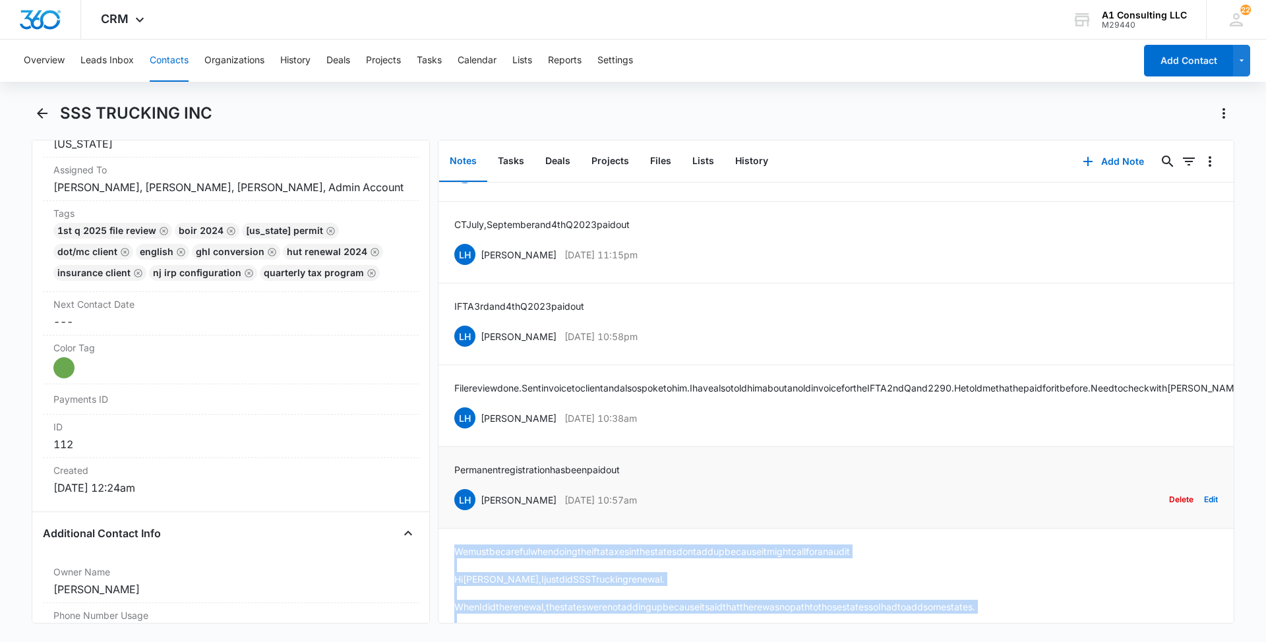
scroll to position [1592, 0]
drag, startPoint x: 653, startPoint y: 523, endPoint x: 481, endPoint y: 528, distance: 172.2
click at [481, 513] on div "LH [PERSON_NAME] [DATE] 10:57am Delete Edit" at bounding box center [836, 500] width 764 height 25
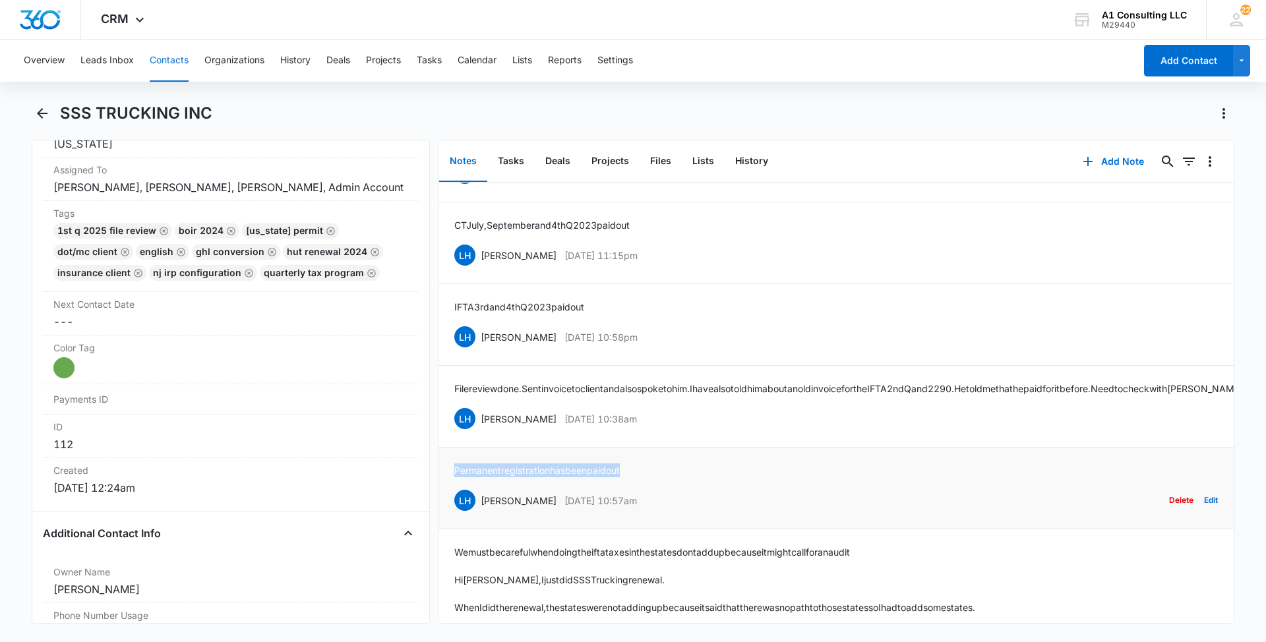
drag, startPoint x: 639, startPoint y: 495, endPoint x: 448, endPoint y: 496, distance: 191.2
click at [448, 496] on li "Permanent registration has been paid out LH [PERSON_NAME] [DATE] 10:57am Delete…" at bounding box center [835, 489] width 795 height 82
drag, startPoint x: 652, startPoint y: 444, endPoint x: 479, endPoint y: 451, distance: 173.5
click at [479, 431] on div "LH [PERSON_NAME][DATE] 10:38am Delete Edit" at bounding box center [836, 418] width 764 height 25
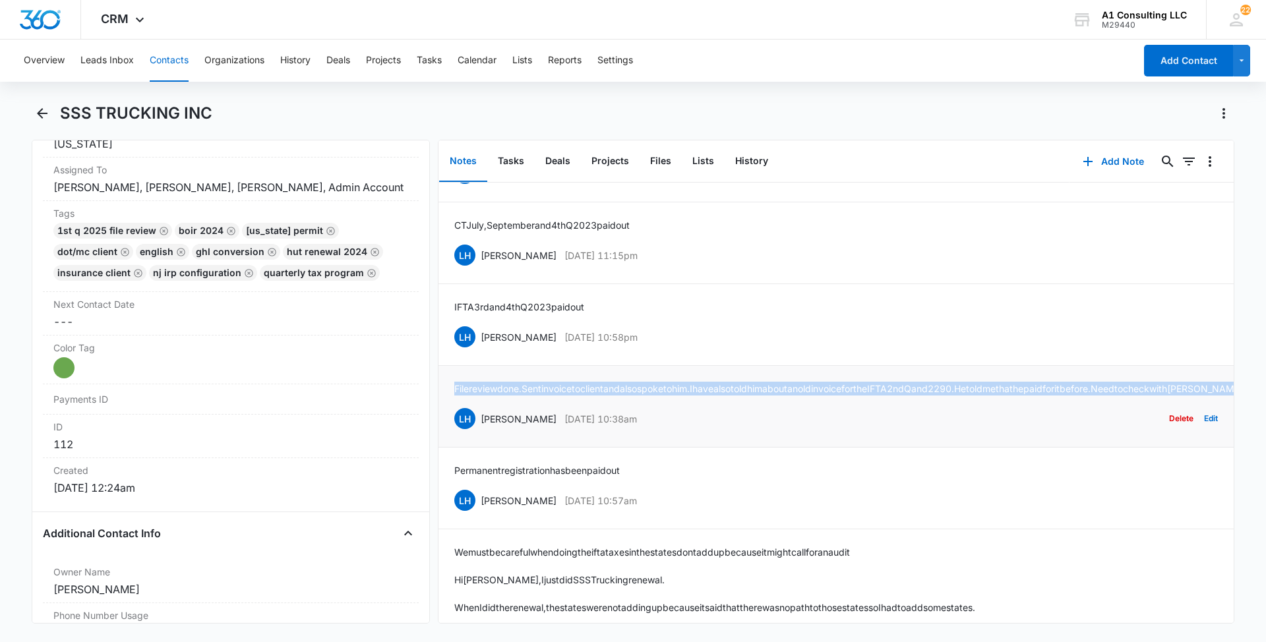
drag, startPoint x: 783, startPoint y: 411, endPoint x: 452, endPoint y: 405, distance: 330.4
click at [452, 405] on li "File review done. Sent invoice to client and also spoke to him. I have also tol…" at bounding box center [835, 407] width 795 height 82
drag, startPoint x: 648, startPoint y: 348, endPoint x: 481, endPoint y: 351, distance: 166.8
click at [481, 349] on div "LH [PERSON_NAME] [DATE] 10:58pm Delete Edit" at bounding box center [836, 336] width 764 height 25
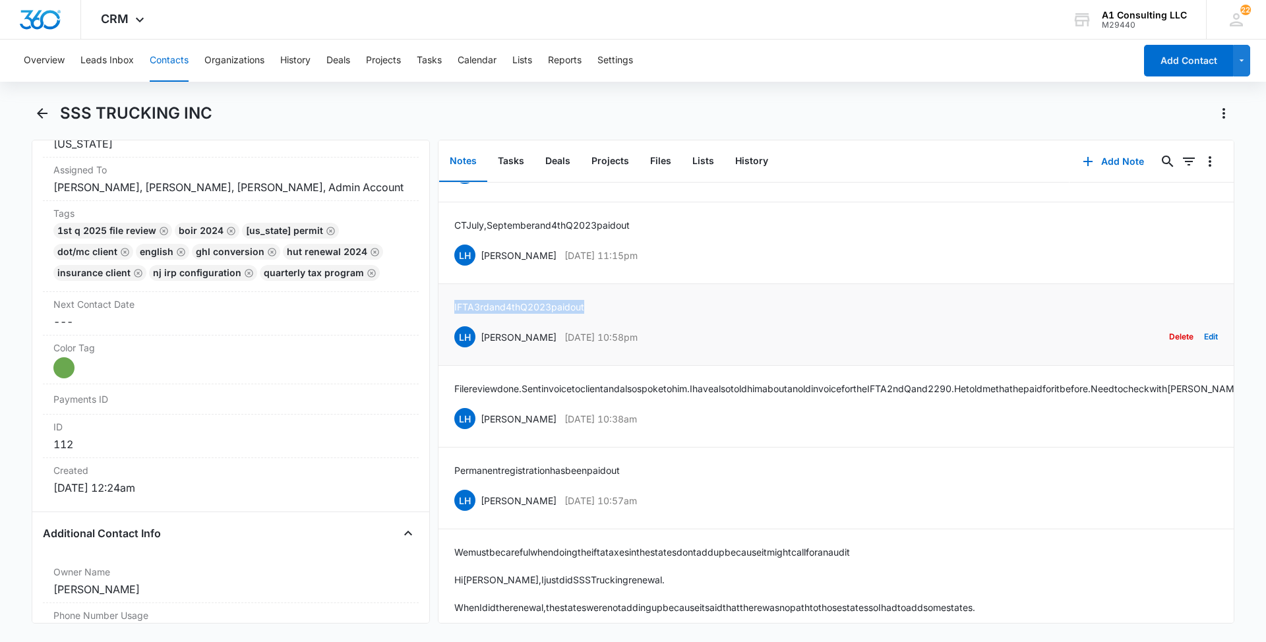
drag, startPoint x: 605, startPoint y: 316, endPoint x: 451, endPoint y: 318, distance: 153.7
click at [451, 318] on li "IFTA 3rd and 4th Q 2023 paid out LH [PERSON_NAME] [DATE] 10:58pm Delete Edit" at bounding box center [835, 325] width 795 height 82
drag, startPoint x: 656, startPoint y: 269, endPoint x: 481, endPoint y: 266, distance: 175.4
click at [481, 266] on div "LH [PERSON_NAME] [DATE] 11:15pm Delete Edit" at bounding box center [836, 255] width 764 height 25
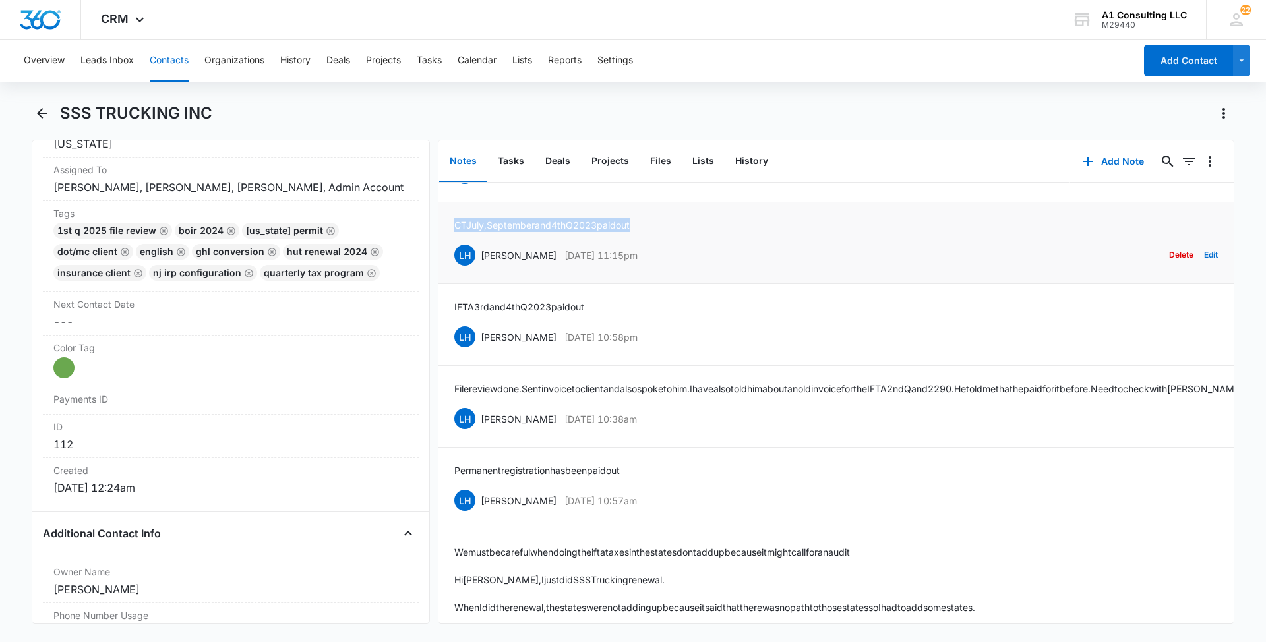
drag, startPoint x: 657, startPoint y: 236, endPoint x: 457, endPoint y: 241, distance: 200.5
click at [457, 241] on div "CT July, September and 4th Q 2023 paid out LH [PERSON_NAME] [DATE] 11:15pm Dele…" at bounding box center [836, 242] width 764 height 49
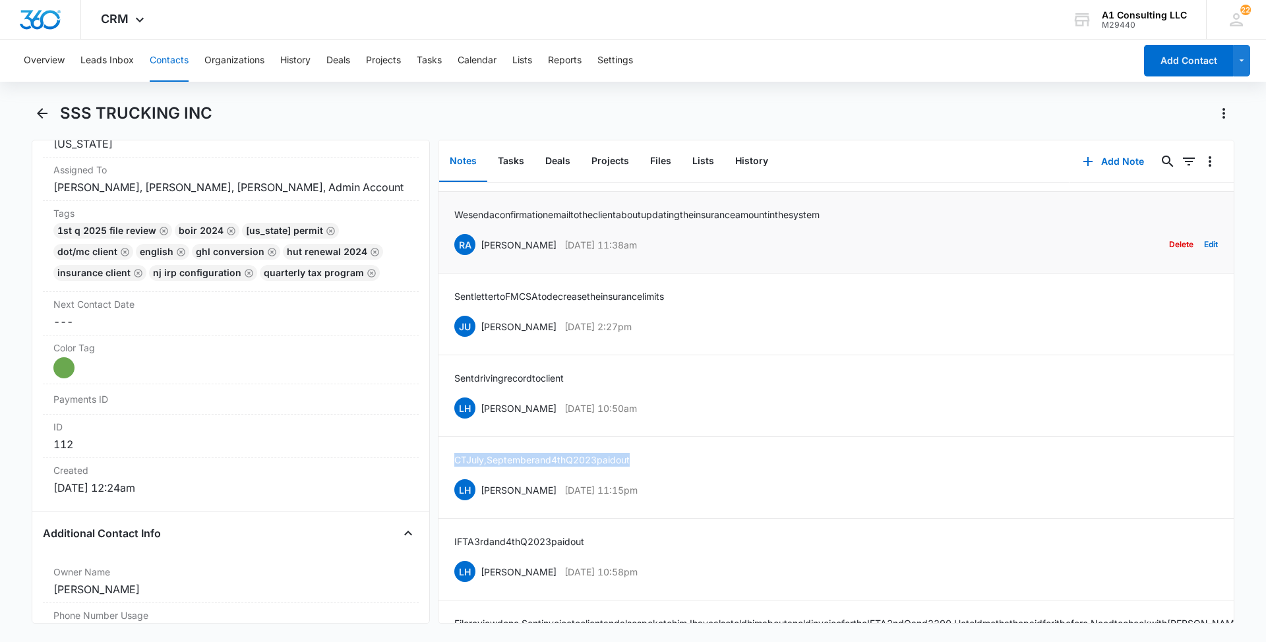
scroll to position [1354, 0]
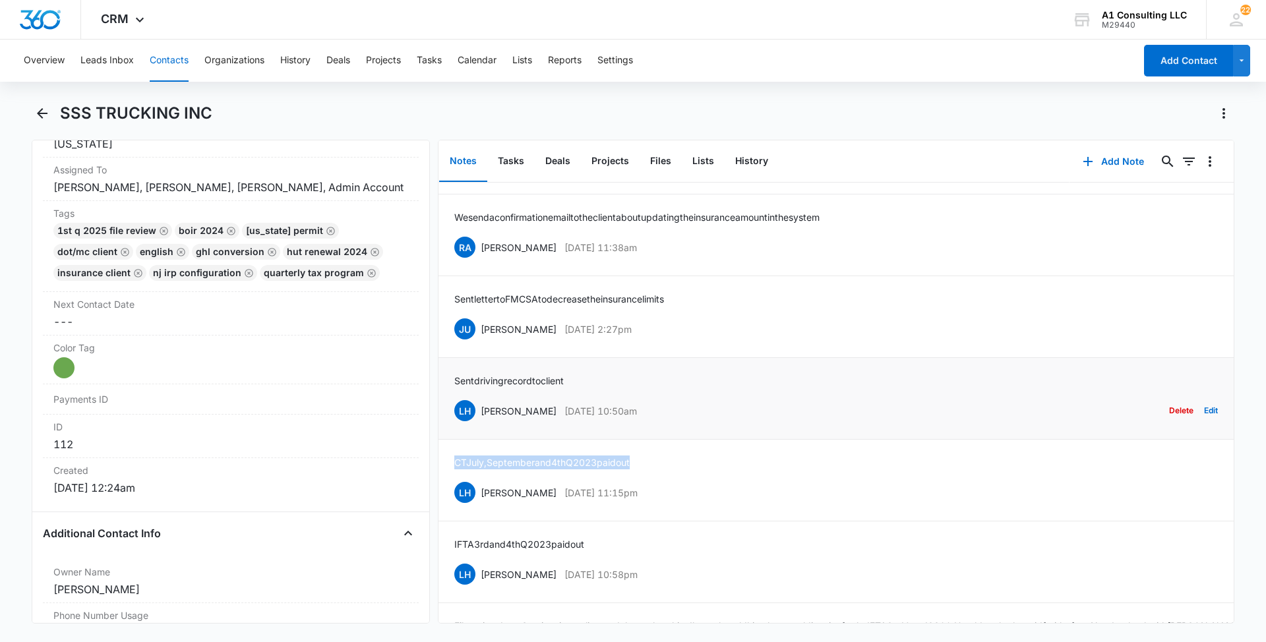
drag, startPoint x: 664, startPoint y: 429, endPoint x: 479, endPoint y: 423, distance: 184.7
click at [479, 423] on div "LH [PERSON_NAME] [DATE] 10:50am Delete Edit" at bounding box center [836, 410] width 764 height 25
drag, startPoint x: 579, startPoint y: 392, endPoint x: 446, endPoint y: 389, distance: 132.6
click at [446, 389] on li "Sent driving record to client LH [PERSON_NAME] [DATE] 10:50am Delete Edit" at bounding box center [835, 399] width 795 height 82
drag, startPoint x: 645, startPoint y: 344, endPoint x: 482, endPoint y: 336, distance: 163.1
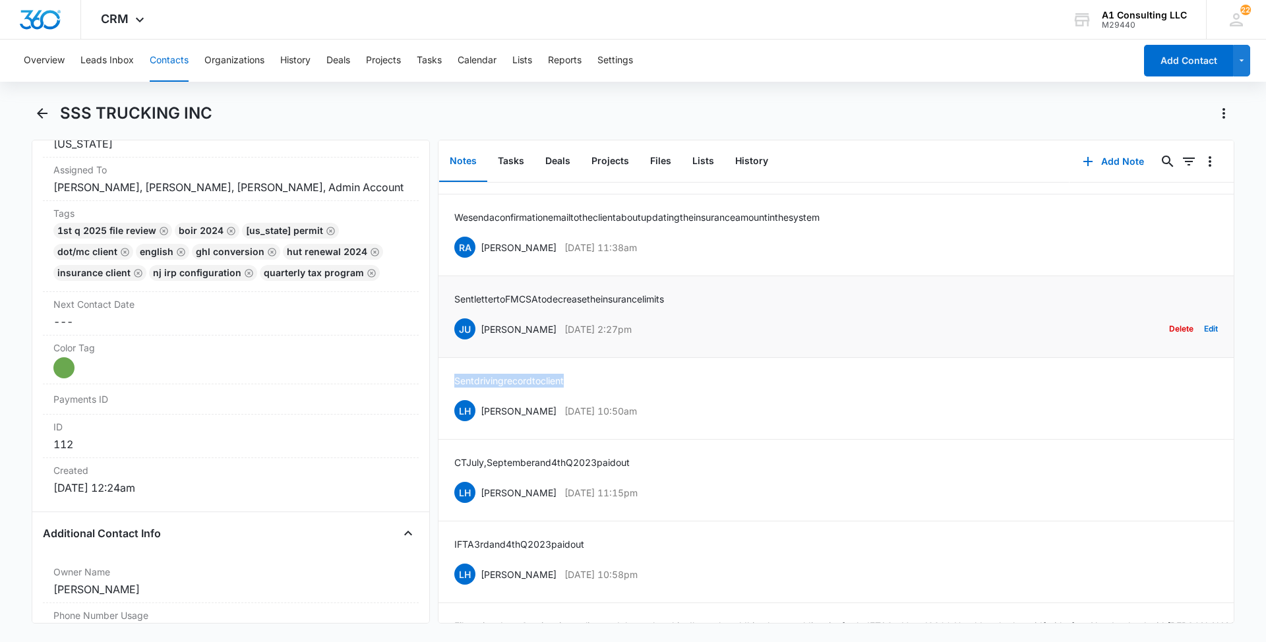
click at [482, 336] on div "JU [PERSON_NAME] [DATE] 2:27pm Delete Edit" at bounding box center [836, 329] width 764 height 25
drag, startPoint x: 677, startPoint y: 313, endPoint x: 454, endPoint y: 303, distance: 223.1
click at [454, 303] on li "Sent letter to FMCSA to decrease the insurance limits JU [PERSON_NAME] [DATE] 2…" at bounding box center [835, 317] width 795 height 82
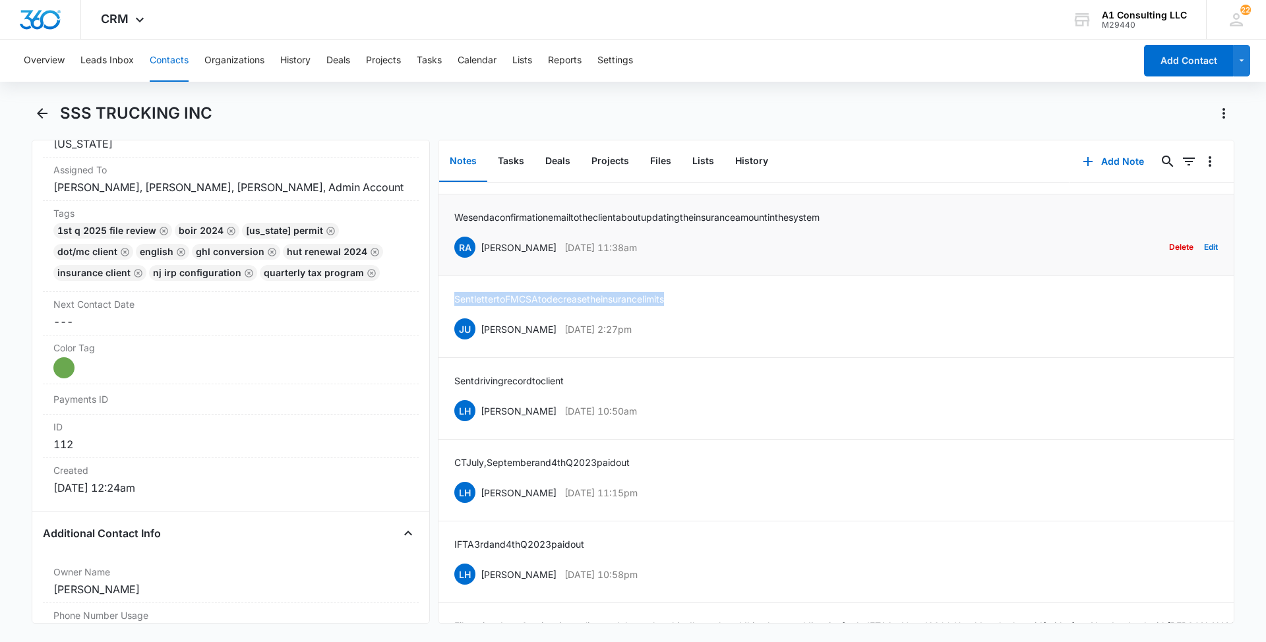
drag, startPoint x: 648, startPoint y: 261, endPoint x: 481, endPoint y: 260, distance: 166.2
click at [481, 260] on div "RA [PERSON_NAME] [DATE] 11:38am Delete Edit" at bounding box center [836, 247] width 764 height 25
drag, startPoint x: 868, startPoint y: 226, endPoint x: 448, endPoint y: 228, distance: 420.0
click at [448, 228] on li "We send a confirmation email to the client about updating the insurance amount …" at bounding box center [835, 236] width 795 height 82
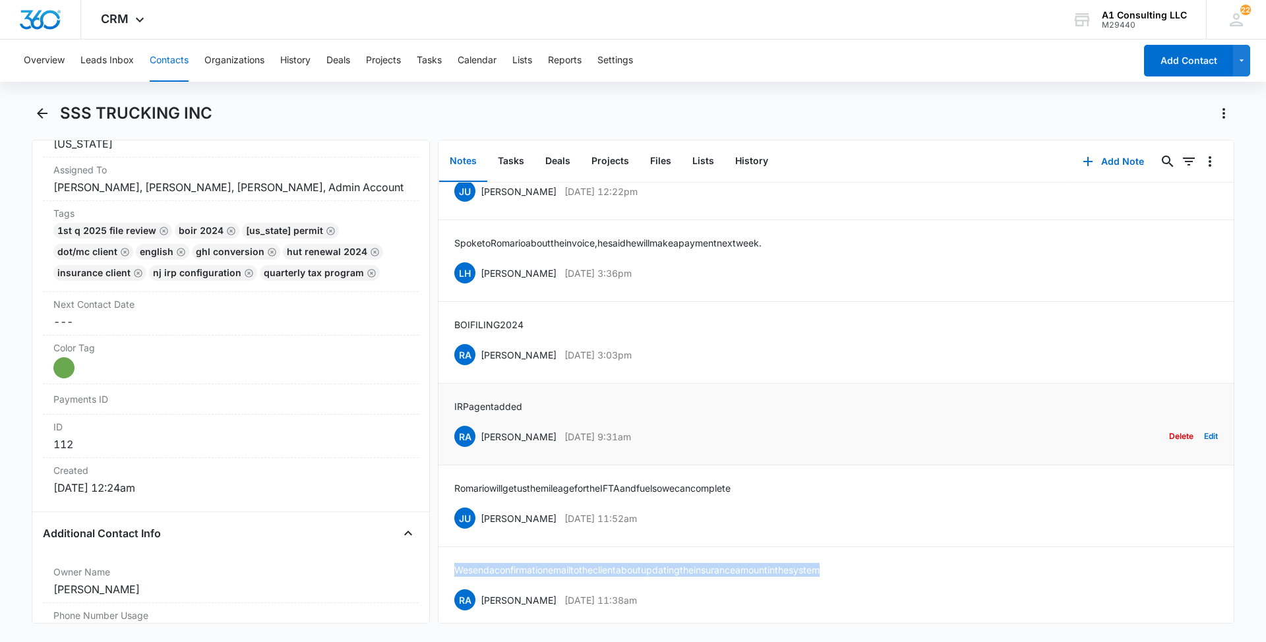
scroll to position [998, 0]
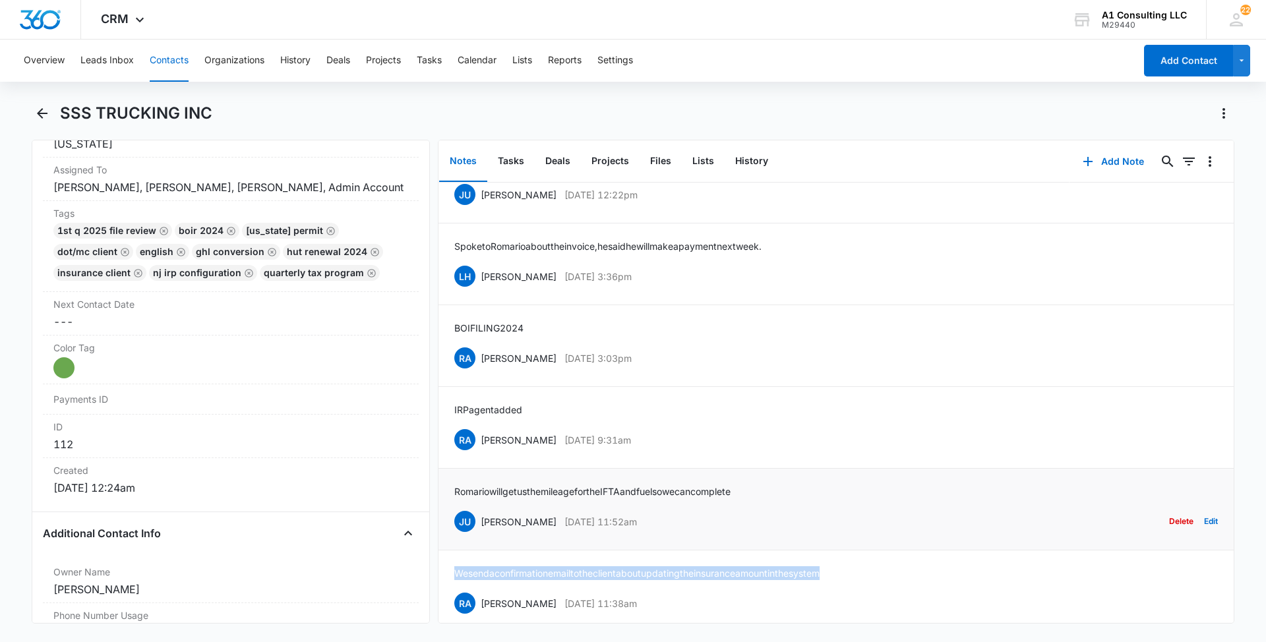
drag, startPoint x: 674, startPoint y: 528, endPoint x: 481, endPoint y: 527, distance: 192.5
click at [481, 527] on div "JU [PERSON_NAME] [DATE] 11:52am Delete Edit" at bounding box center [836, 521] width 764 height 25
drag, startPoint x: 778, startPoint y: 504, endPoint x: 452, endPoint y: 504, distance: 325.7
click at [452, 504] on li "Romario will get us the mileage for the IFTA and fuel so we can complete JU [PE…" at bounding box center [835, 510] width 795 height 82
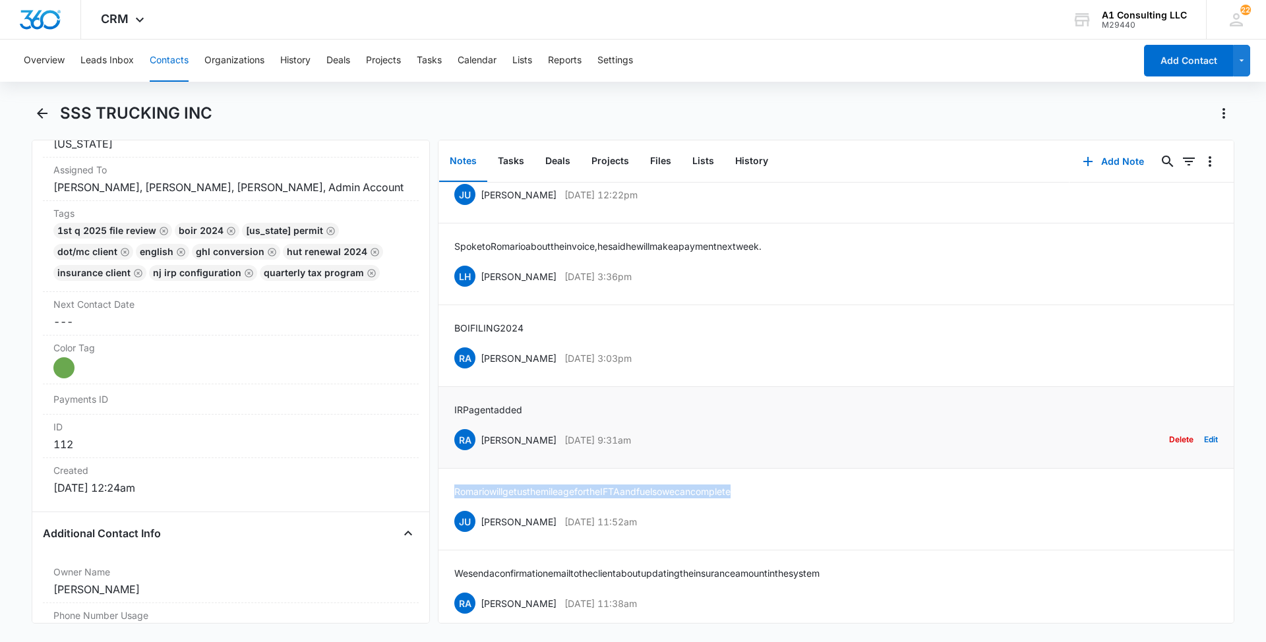
drag, startPoint x: 655, startPoint y: 457, endPoint x: 482, endPoint y: 455, distance: 172.8
click at [482, 452] on div "RA [PERSON_NAME] [DATE] 9:31am Delete Edit" at bounding box center [836, 439] width 764 height 25
drag, startPoint x: 533, startPoint y: 419, endPoint x: 449, endPoint y: 423, distance: 83.8
click at [449, 423] on li "IRP agent added RA [PERSON_NAME] [DATE] 9:31am Delete Edit" at bounding box center [835, 428] width 795 height 82
drag, startPoint x: 539, startPoint y: 368, endPoint x: 480, endPoint y: 366, distance: 59.4
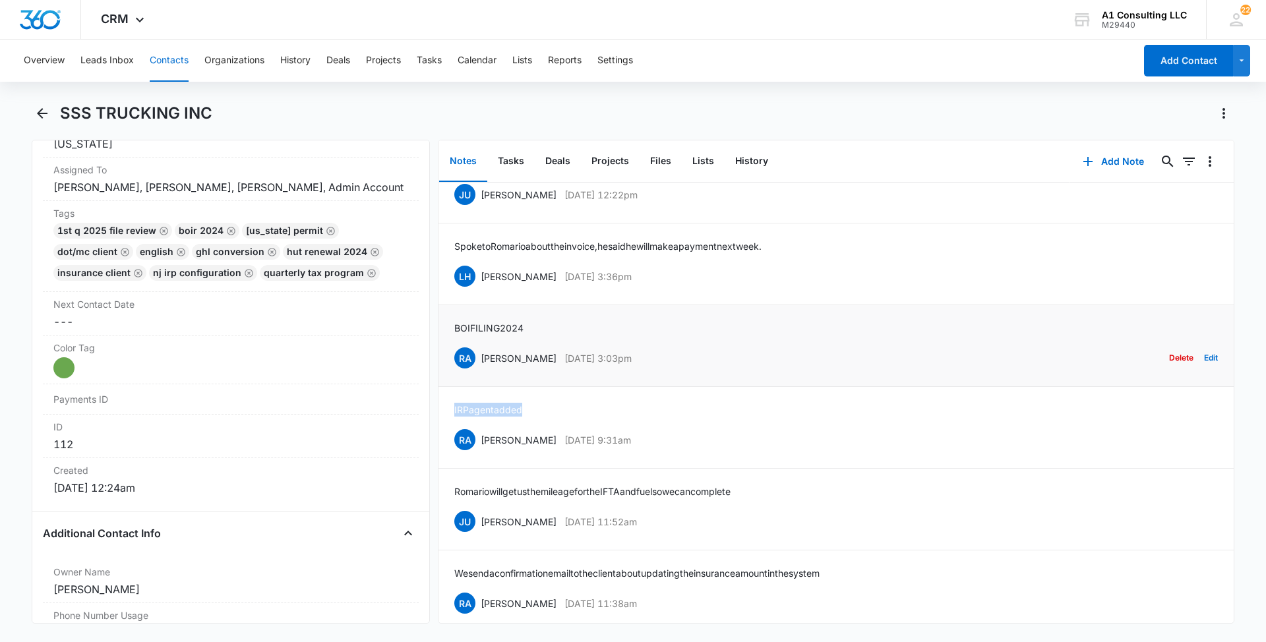
click at [480, 366] on div "RA [PERSON_NAME] [DATE] 3:03pm Delete Edit" at bounding box center [836, 358] width 764 height 25
drag, startPoint x: 466, startPoint y: 340, endPoint x: 449, endPoint y: 336, distance: 17.6
click at [449, 336] on li "BOI FILING 2024 RA [PERSON_NAME] [DATE] 3:03pm Delete Edit" at bounding box center [835, 346] width 795 height 82
drag, startPoint x: 651, startPoint y: 286, endPoint x: 480, endPoint y: 285, distance: 170.8
click at [480, 285] on div "LH [PERSON_NAME] [DATE] 3:36pm Delete Edit" at bounding box center [836, 276] width 764 height 25
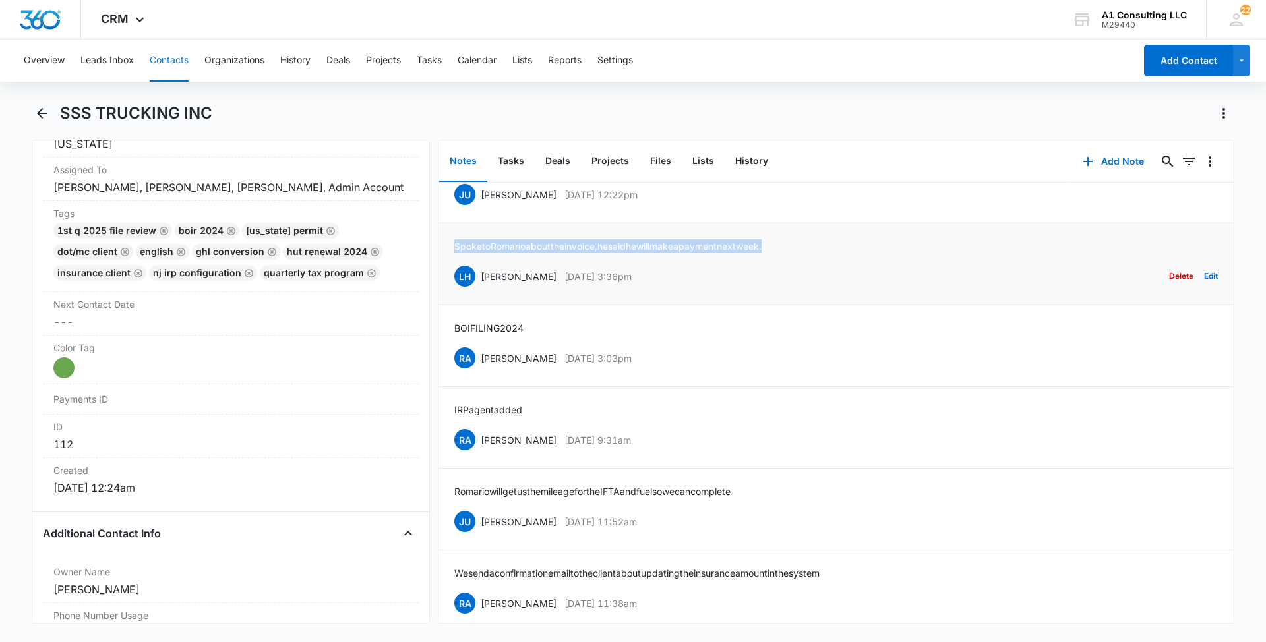
drag, startPoint x: 806, startPoint y: 260, endPoint x: 455, endPoint y: 255, distance: 351.5
click at [455, 255] on div "Spoke to Romario about the invoice, he said he will make a payment next week. L…" at bounding box center [836, 263] width 764 height 49
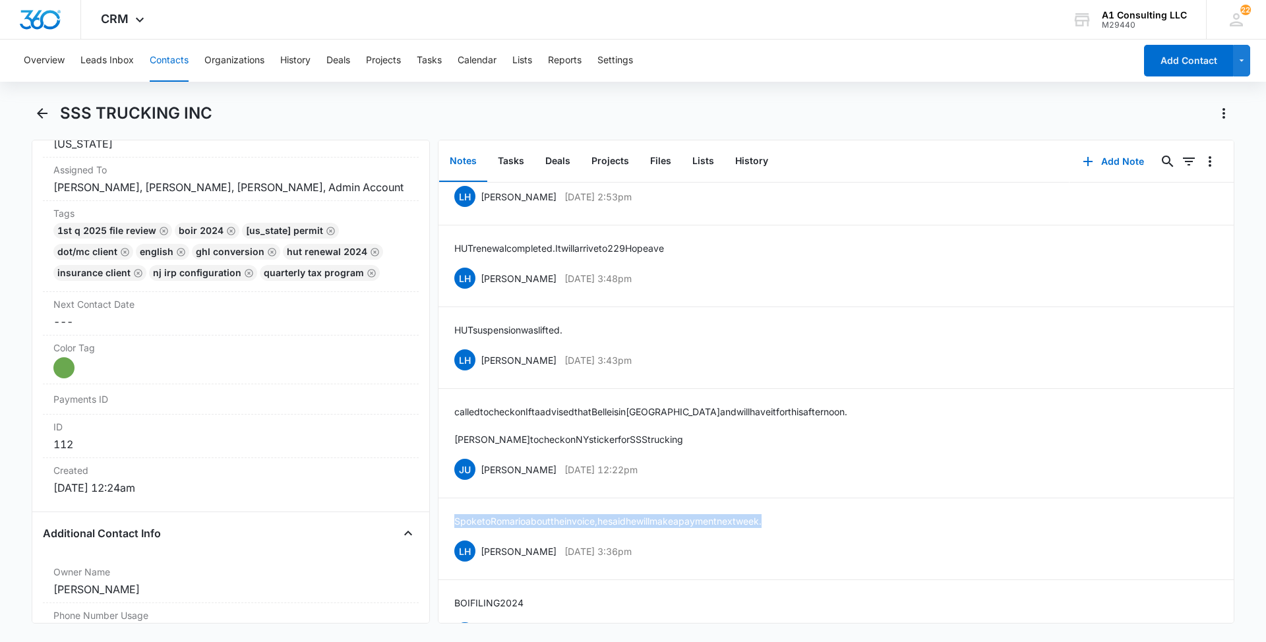
scroll to position [721, 0]
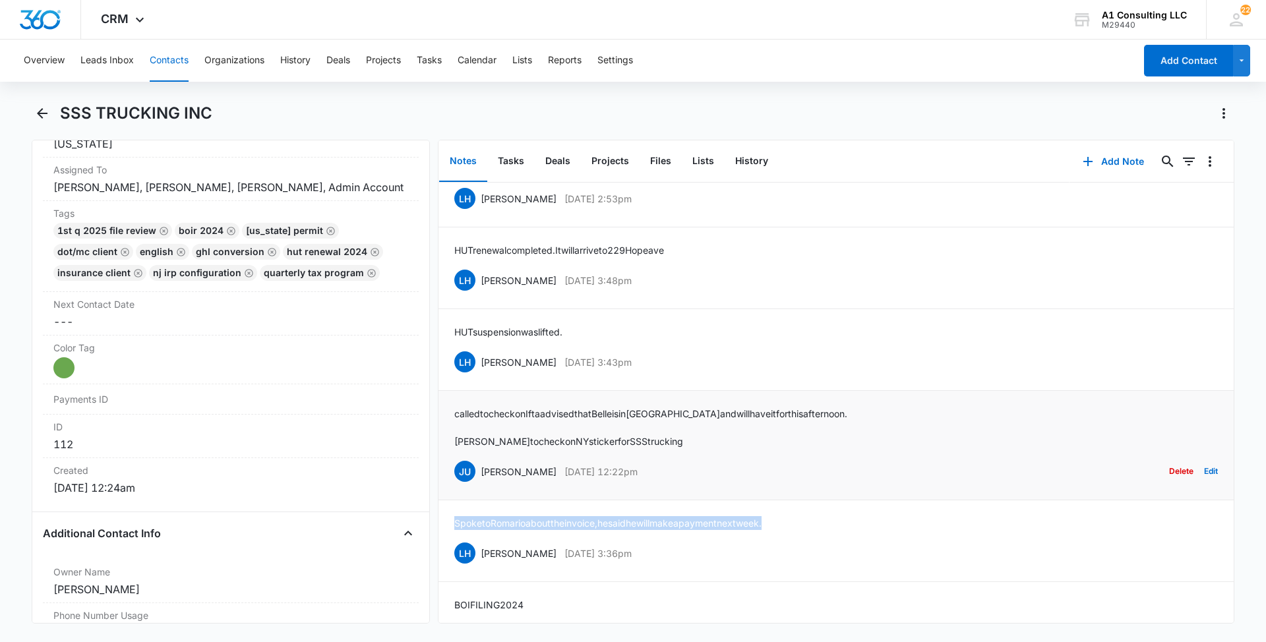
drag, startPoint x: 675, startPoint y: 489, endPoint x: 480, endPoint y: 483, distance: 194.6
click at [480, 483] on div "JU [PERSON_NAME] [DATE] 12:22pm Delete Edit" at bounding box center [836, 471] width 764 height 25
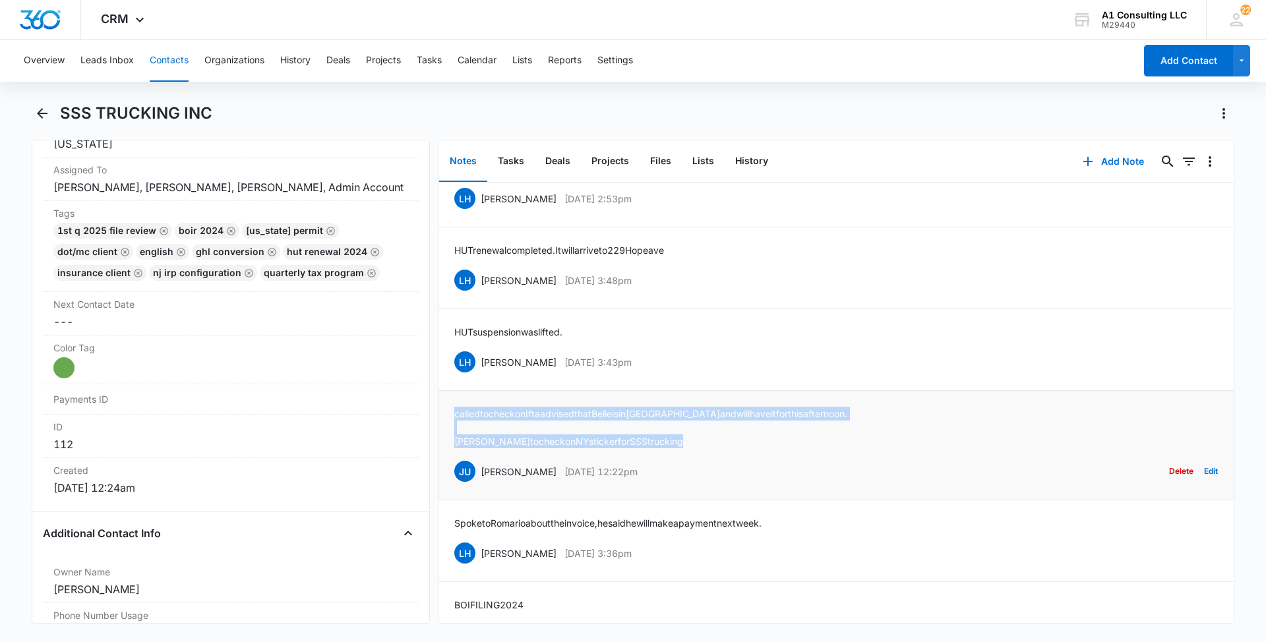
drag, startPoint x: 658, startPoint y: 450, endPoint x: 450, endPoint y: 426, distance: 209.8
click at [450, 426] on li "called to check on Ifta advised that Belle is in [GEOGRAPHIC_DATA] and will hav…" at bounding box center [835, 445] width 795 height 109
drag, startPoint x: 651, startPoint y: 375, endPoint x: 480, endPoint y: 377, distance: 170.8
click at [480, 375] on div "LH [PERSON_NAME] [DATE] 3:43pm Delete Edit" at bounding box center [836, 361] width 764 height 25
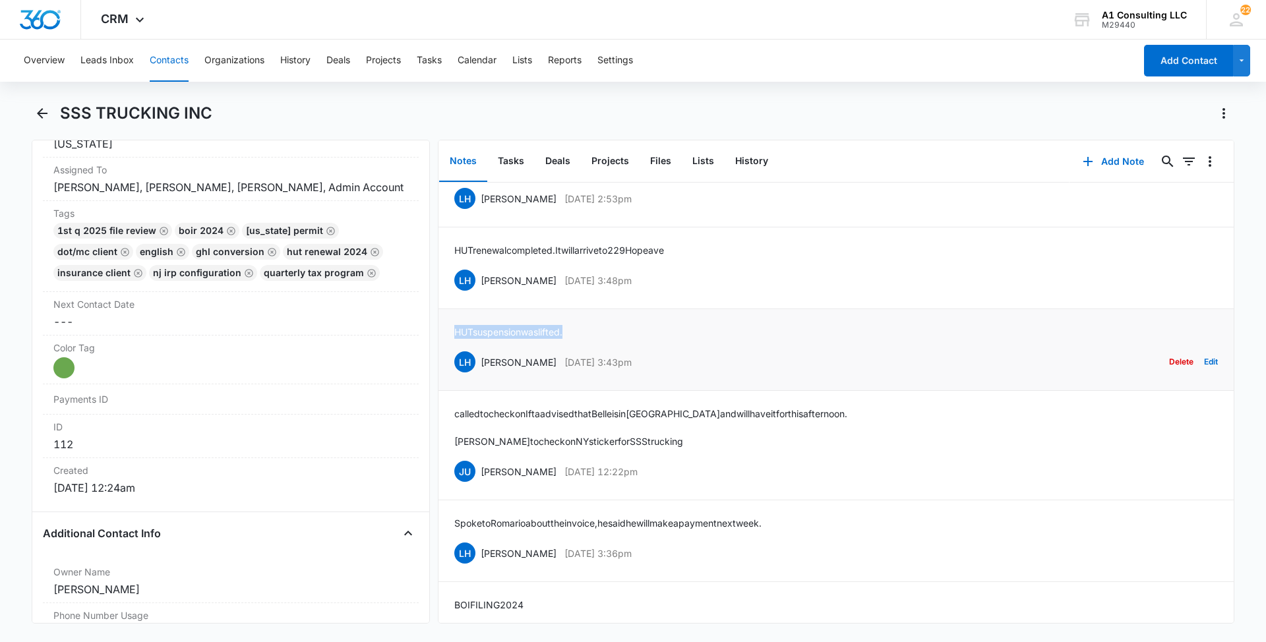
drag, startPoint x: 573, startPoint y: 346, endPoint x: 454, endPoint y: 343, distance: 118.7
click at [454, 343] on div "HUT suspension was lifted. LH [PERSON_NAME] [DATE] 3:43pm Delete Edit" at bounding box center [836, 349] width 764 height 49
drag, startPoint x: 659, startPoint y: 289, endPoint x: 483, endPoint y: 299, distance: 176.4
click at [483, 293] on div "LH [PERSON_NAME] [DATE] 3:48pm Delete Edit" at bounding box center [836, 280] width 764 height 25
drag, startPoint x: 702, startPoint y: 262, endPoint x: 440, endPoint y: 265, distance: 261.8
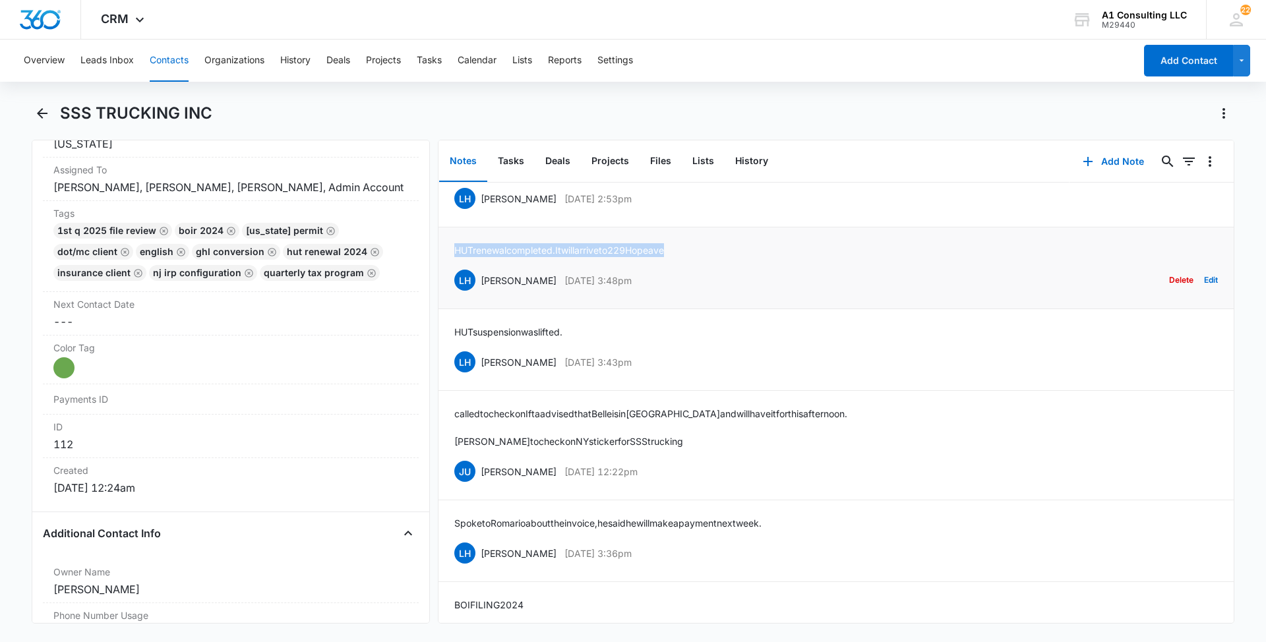
click at [440, 265] on li "HUT renewal completed. It will arrive to [STREET_ADDRESS] LH [PERSON_NAME] [DAT…" at bounding box center [835, 268] width 795 height 82
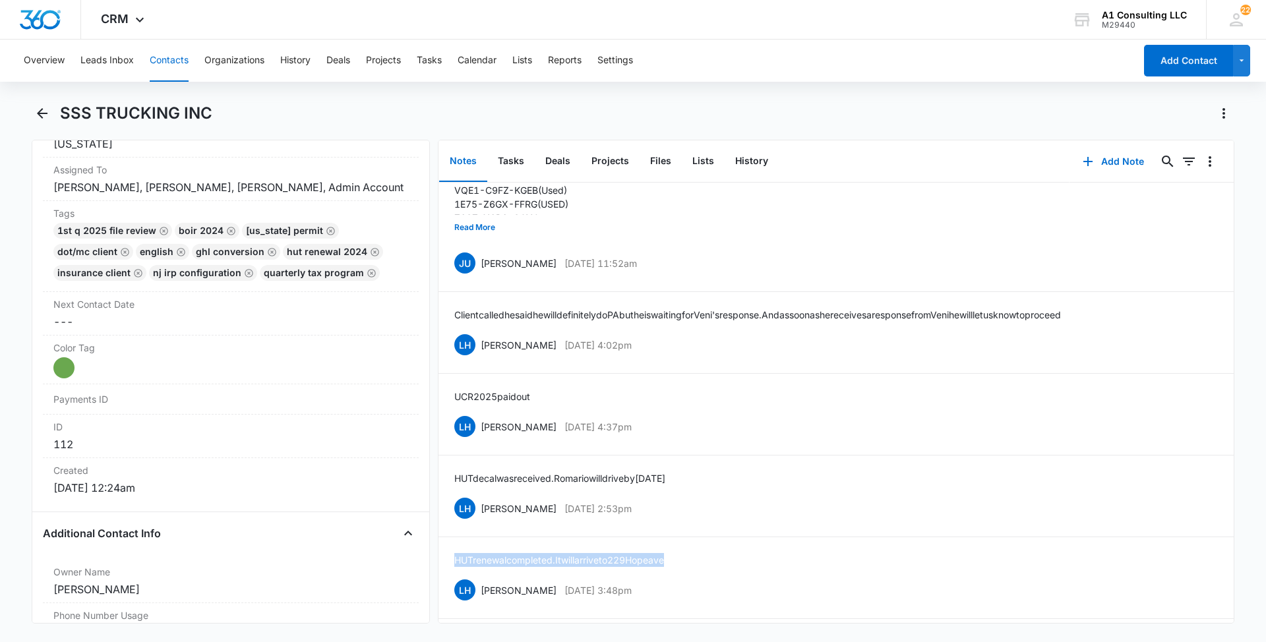
scroll to position [405, 0]
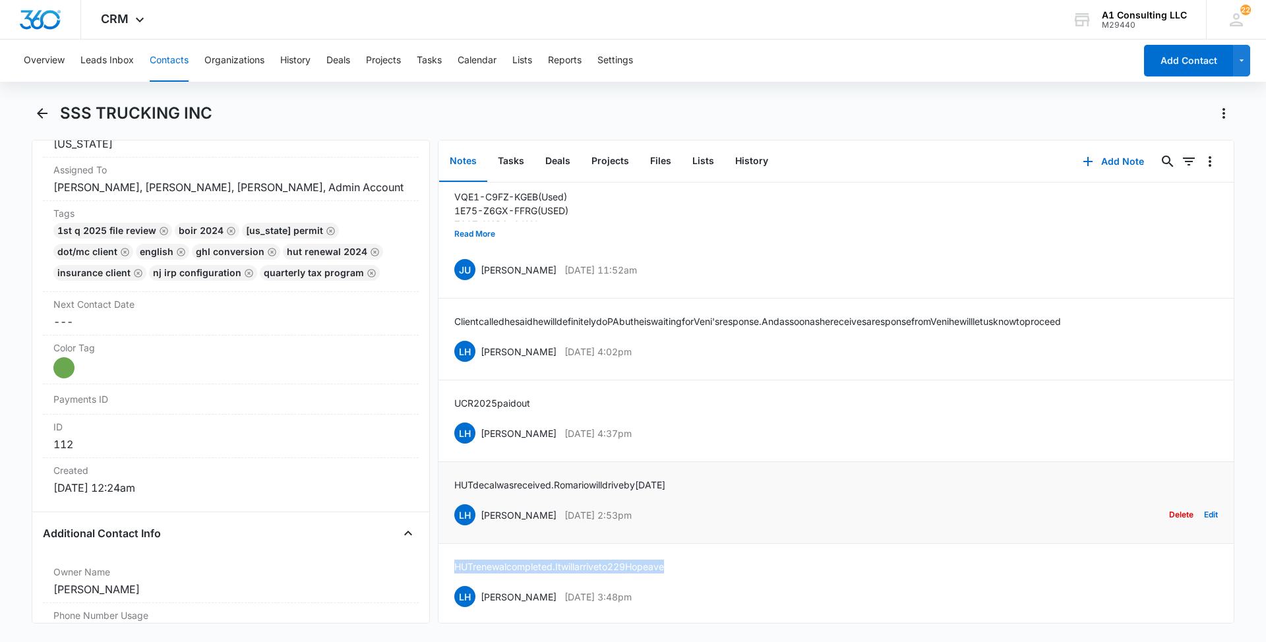
drag, startPoint x: 648, startPoint y: 531, endPoint x: 481, endPoint y: 529, distance: 167.5
click at [481, 528] on div "LH [PERSON_NAME] [DATE] 2:53pm Delete Edit" at bounding box center [836, 514] width 764 height 25
drag, startPoint x: 708, startPoint y: 493, endPoint x: 450, endPoint y: 498, distance: 258.5
click at [450, 498] on li "HUT decal was received. Romario will drive by [DATE] LH [PERSON_NAME] [DATE] 2:…" at bounding box center [835, 503] width 795 height 82
drag, startPoint x: 617, startPoint y: 450, endPoint x: 478, endPoint y: 444, distance: 139.3
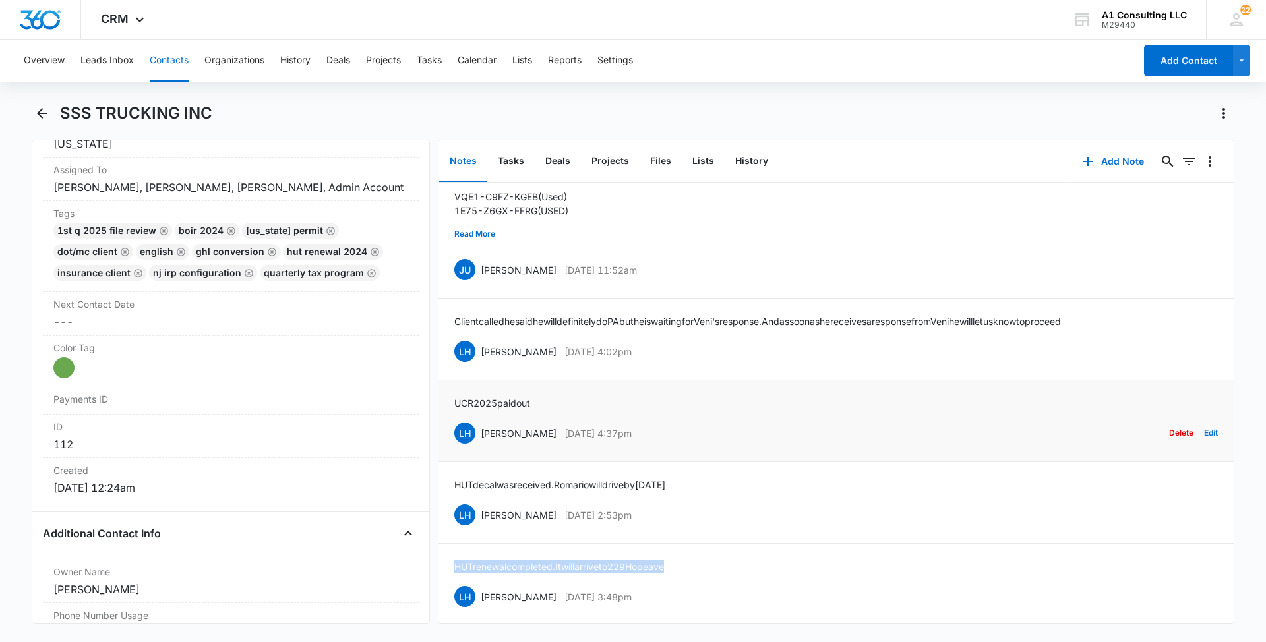
click at [478, 444] on div "LH [PERSON_NAME] [DATE] 4:37pm Delete Edit" at bounding box center [836, 433] width 764 height 25
drag, startPoint x: 539, startPoint y: 415, endPoint x: 455, endPoint y: 410, distance: 83.9
click at [455, 410] on div "UCR 2025 paid out LH [PERSON_NAME] [DATE] 4:37pm Delete Edit" at bounding box center [836, 420] width 764 height 49
drag, startPoint x: 653, startPoint y: 366, endPoint x: 481, endPoint y: 365, distance: 172.1
click at [481, 364] on div "LH [PERSON_NAME] [DATE] 4:02pm Delete Edit" at bounding box center [836, 351] width 764 height 25
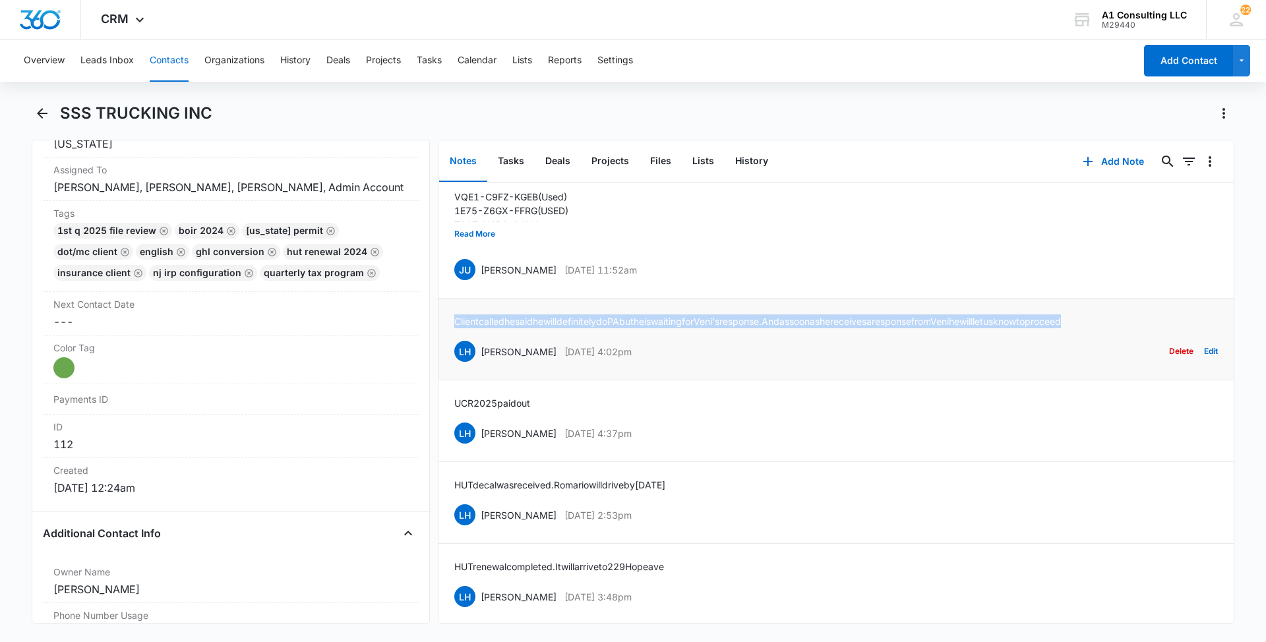
drag, startPoint x: 1158, startPoint y: 335, endPoint x: 452, endPoint y: 340, distance: 705.6
click at [452, 340] on li "Client called he said he will definitely do PA but he is waiting for [PERSON_NA…" at bounding box center [835, 340] width 795 height 82
click at [489, 245] on button "Read More" at bounding box center [474, 234] width 41 height 25
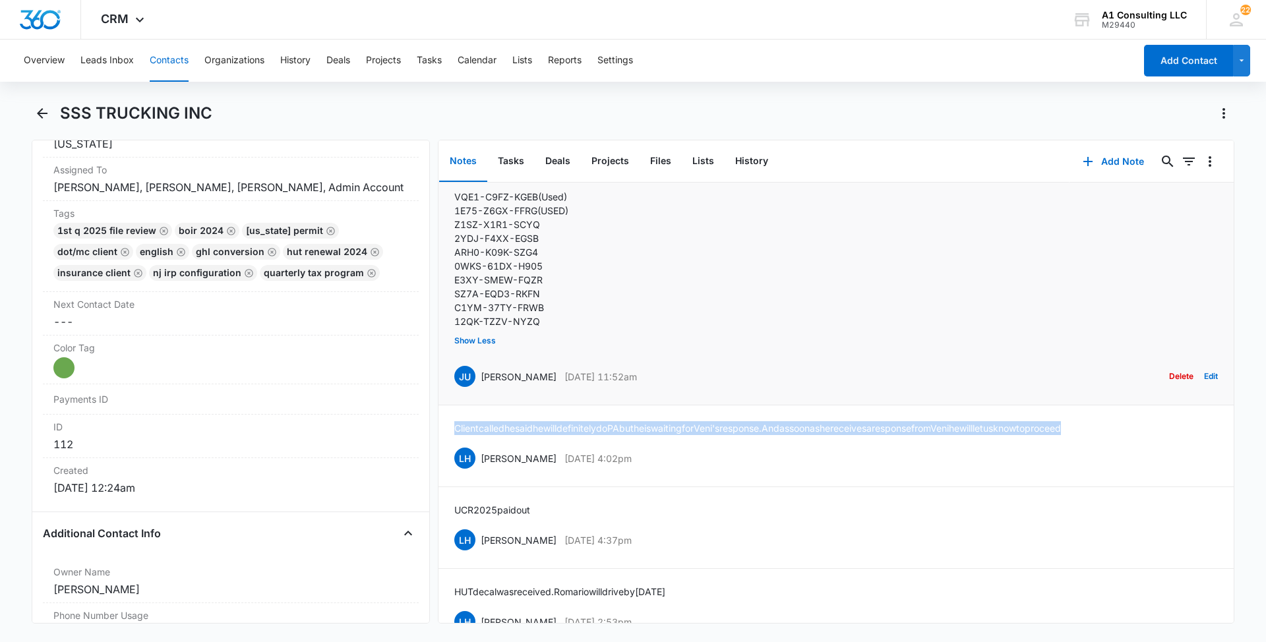
drag, startPoint x: 675, startPoint y: 397, endPoint x: 481, endPoint y: 386, distance: 194.1
click at [481, 386] on div "JU [PERSON_NAME] [DATE] 11:52am Delete Edit" at bounding box center [836, 376] width 764 height 25
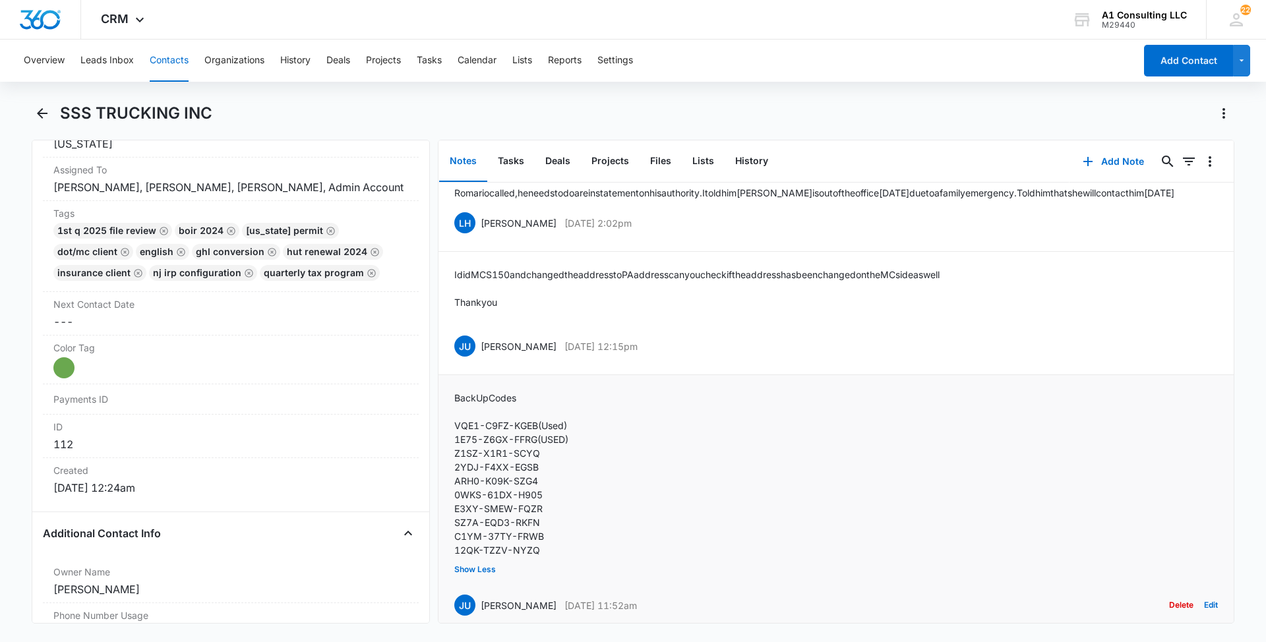
scroll to position [167, 0]
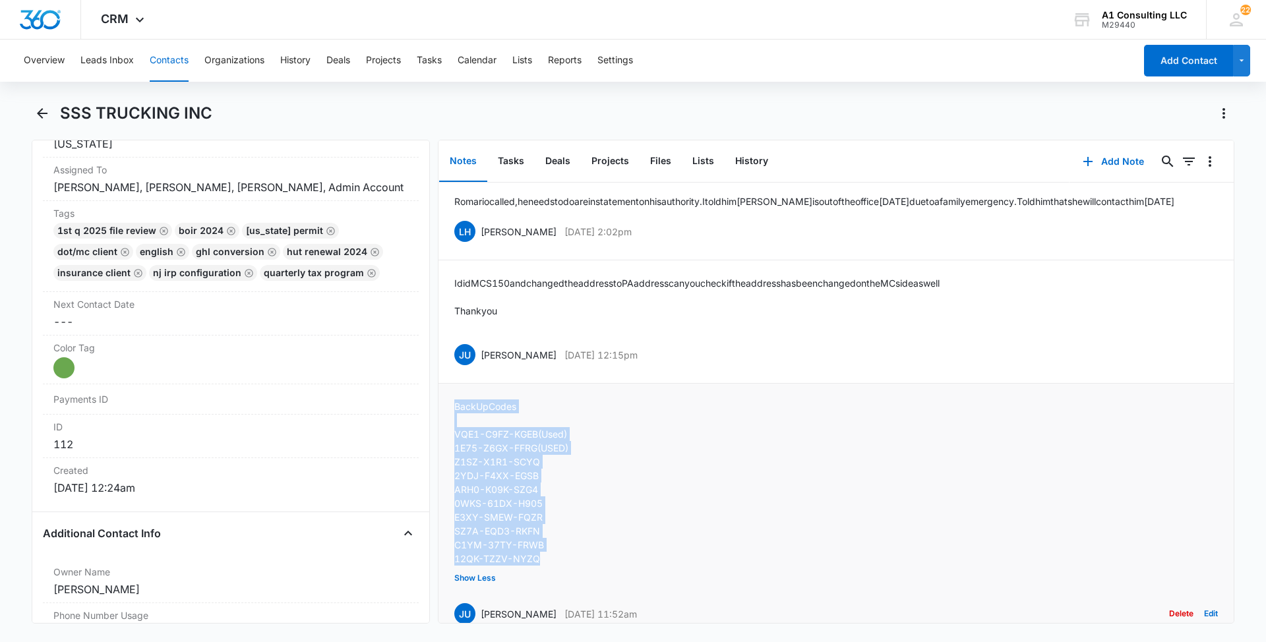
drag, startPoint x: 542, startPoint y: 572, endPoint x: 455, endPoint y: 423, distance: 172.0
click at [455, 423] on div "Back Up Codes VQE1-C9FZ-KGEB (Used) 1E75-Z6GX-FFRG (USED) Z1SZ-X1R1-SCYQ 2YDJ-F…" at bounding box center [511, 483] width 114 height 166
drag, startPoint x: 554, startPoint y: 357, endPoint x: 479, endPoint y: 357, distance: 74.5
click at [479, 357] on div "JU [PERSON_NAME] [DATE] 12:15pm Delete Edit" at bounding box center [836, 354] width 764 height 25
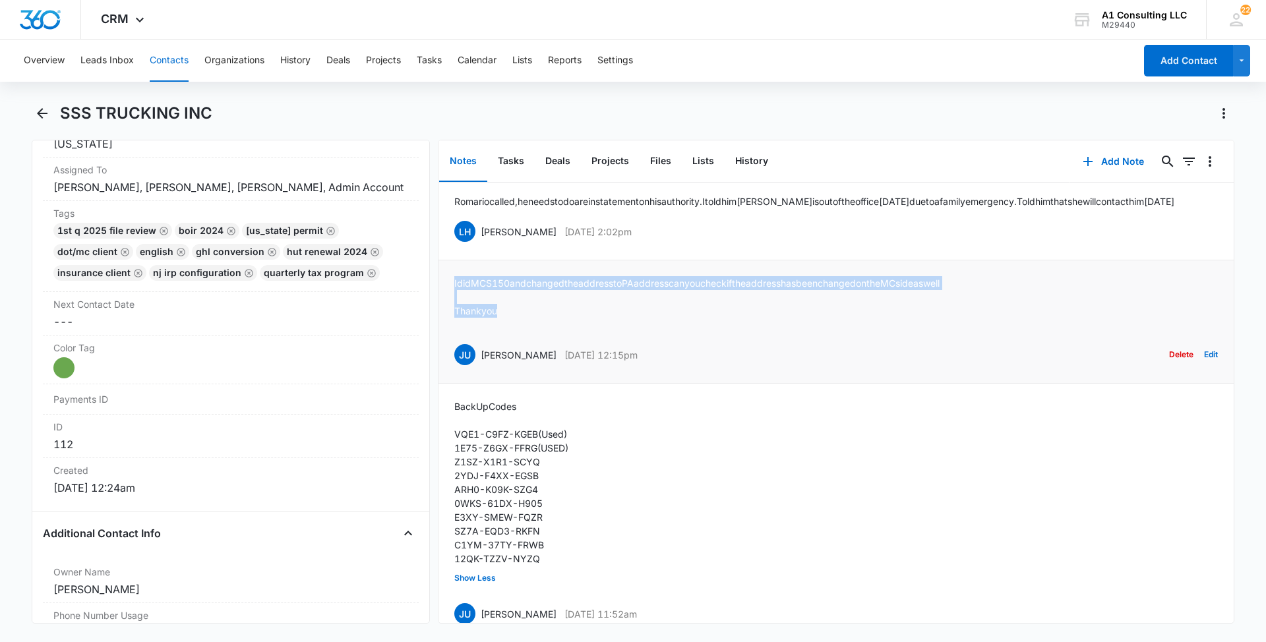
drag, startPoint x: 510, startPoint y: 328, endPoint x: 449, endPoint y: 286, distance: 74.4
click at [449, 286] on li "I did MCS 150 and changed the address to PA address can you check if the addres…" at bounding box center [835, 321] width 795 height 123
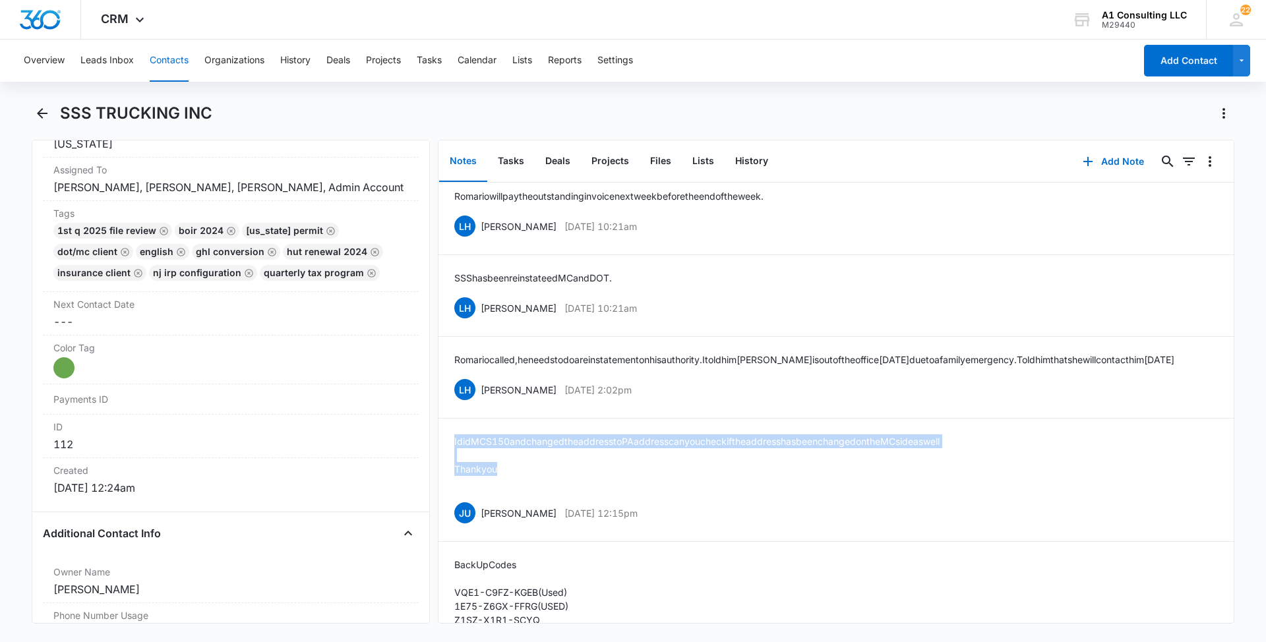
scroll to position [0, 0]
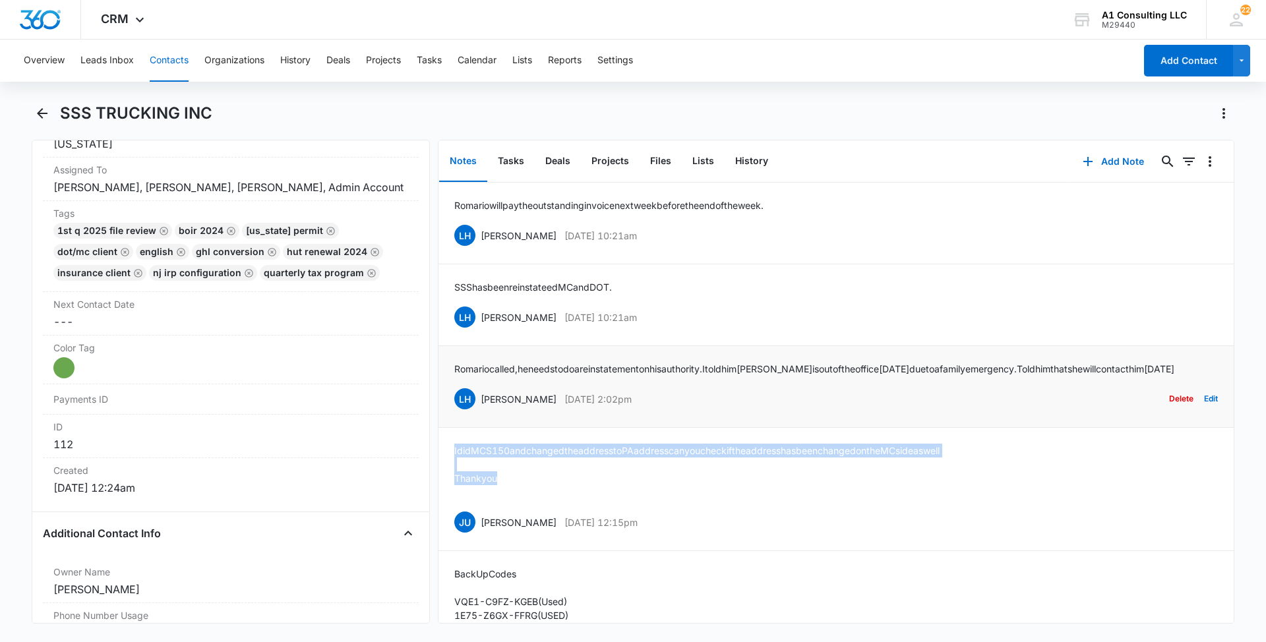
drag, startPoint x: 651, startPoint y: 409, endPoint x: 482, endPoint y: 410, distance: 168.8
click at [482, 410] on div "LH [PERSON_NAME] [DATE] 2:02pm Delete Edit" at bounding box center [836, 398] width 764 height 25
drag, startPoint x: 478, startPoint y: 378, endPoint x: 439, endPoint y: 359, distance: 43.1
click at [439, 359] on li "[PERSON_NAME] called, he needs to do a reinstatement on his authority. I told h…" at bounding box center [835, 387] width 795 height 82
drag, startPoint x: 652, startPoint y: 317, endPoint x: 479, endPoint y: 318, distance: 172.8
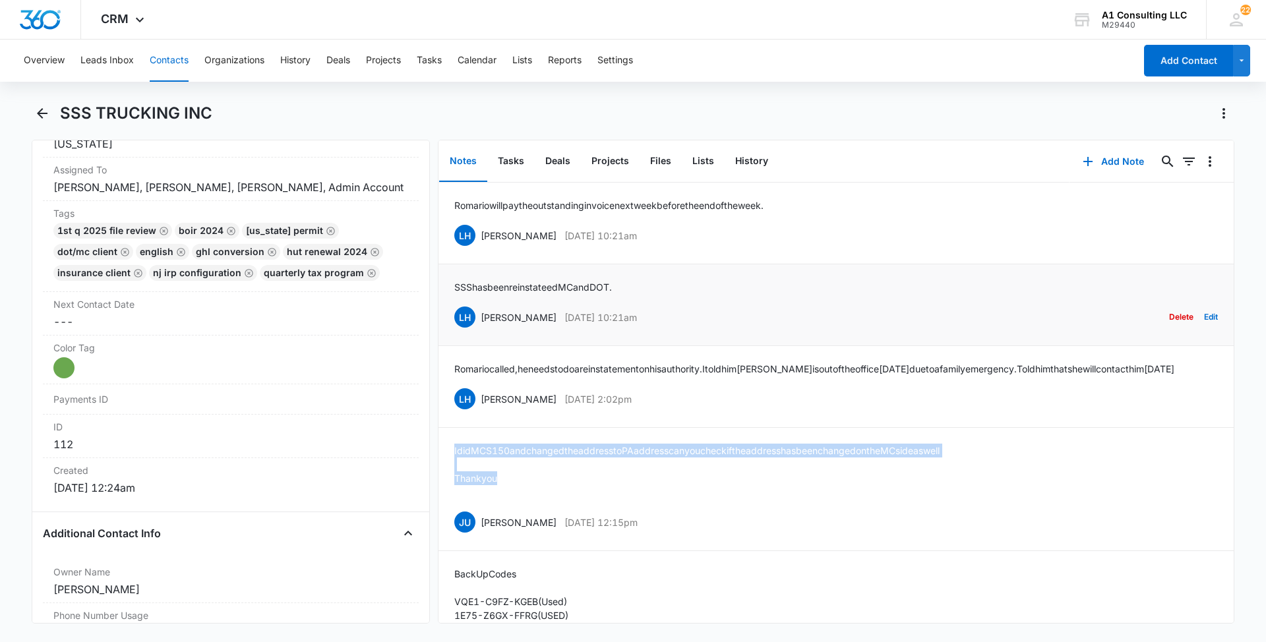
click at [479, 318] on div "LH [PERSON_NAME] [DATE] 10:21am Delete Edit" at bounding box center [836, 317] width 764 height 25
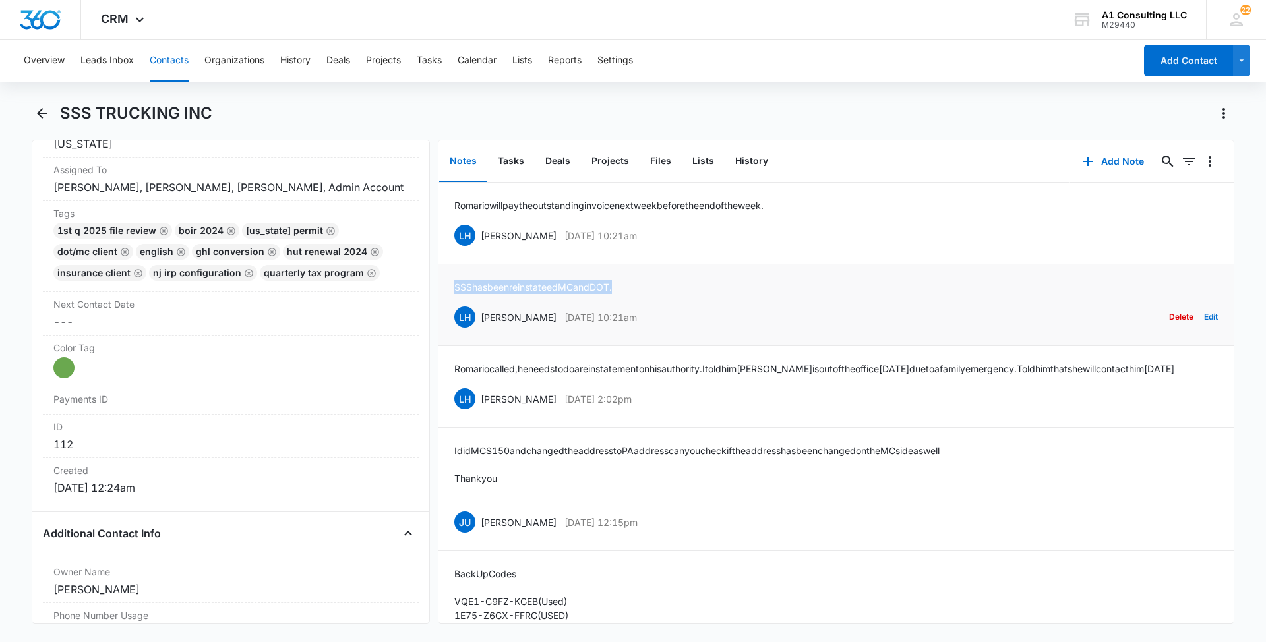
drag, startPoint x: 634, startPoint y: 289, endPoint x: 442, endPoint y: 284, distance: 192.0
click at [442, 284] on li "SSS has been reinstateed MC and DOT. LH [PERSON_NAME] [DATE] 10:21am Delete Edit" at bounding box center [835, 305] width 795 height 82
drag, startPoint x: 659, startPoint y: 233, endPoint x: 480, endPoint y: 236, distance: 179.4
click at [480, 236] on div "LH [PERSON_NAME] [DATE] 10:21am Delete Edit" at bounding box center [836, 235] width 764 height 25
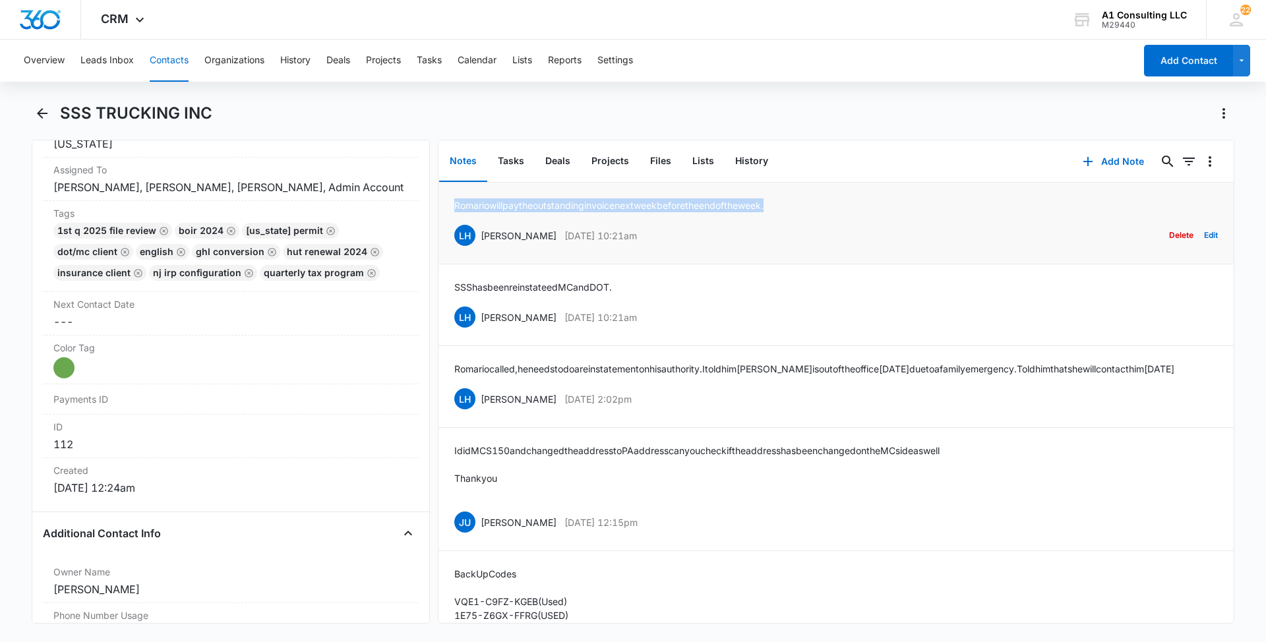
drag, startPoint x: 805, startPoint y: 204, endPoint x: 452, endPoint y: 198, distance: 352.8
click at [452, 198] on li "Romario will pay the outstanding invoice next week before the end of the week. …" at bounding box center [835, 224] width 795 height 82
click at [176, 60] on button "Contacts" at bounding box center [169, 61] width 39 height 42
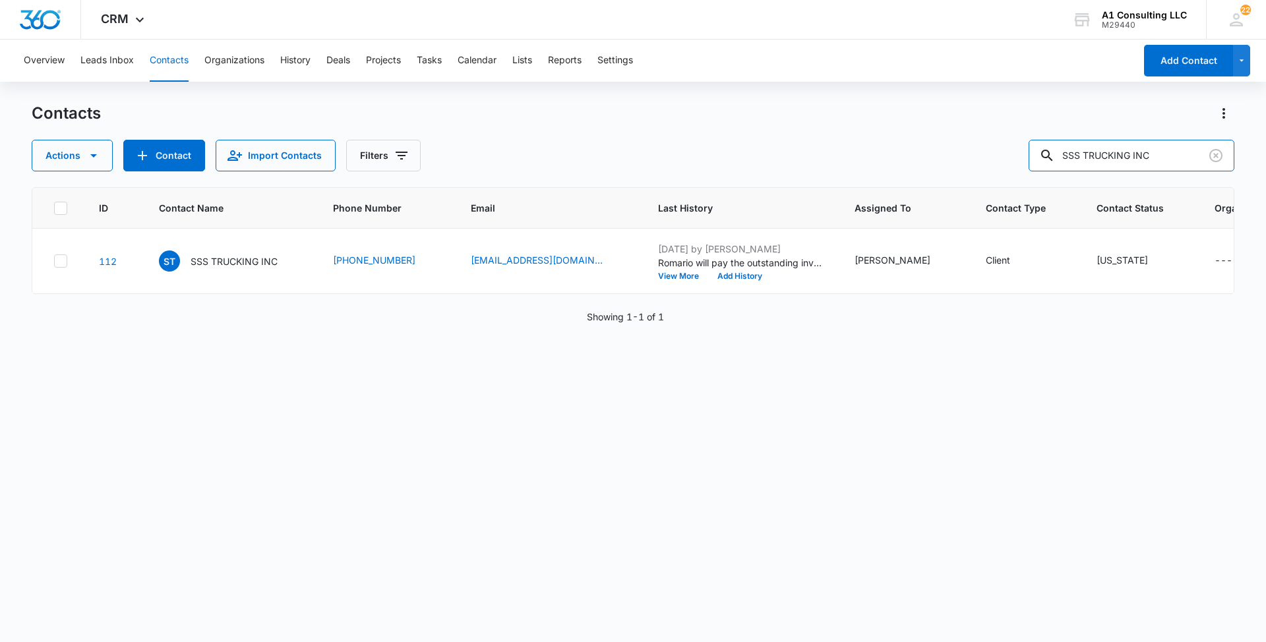
drag, startPoint x: 1188, startPoint y: 162, endPoint x: 988, endPoint y: 159, distance: 199.8
click at [988, 159] on div "Actions Contact Import Contacts Filters SSS TRUCKING INC" at bounding box center [633, 156] width 1203 height 32
paste input "Disa Transport Corp"
type input "Disa Transport Corp"
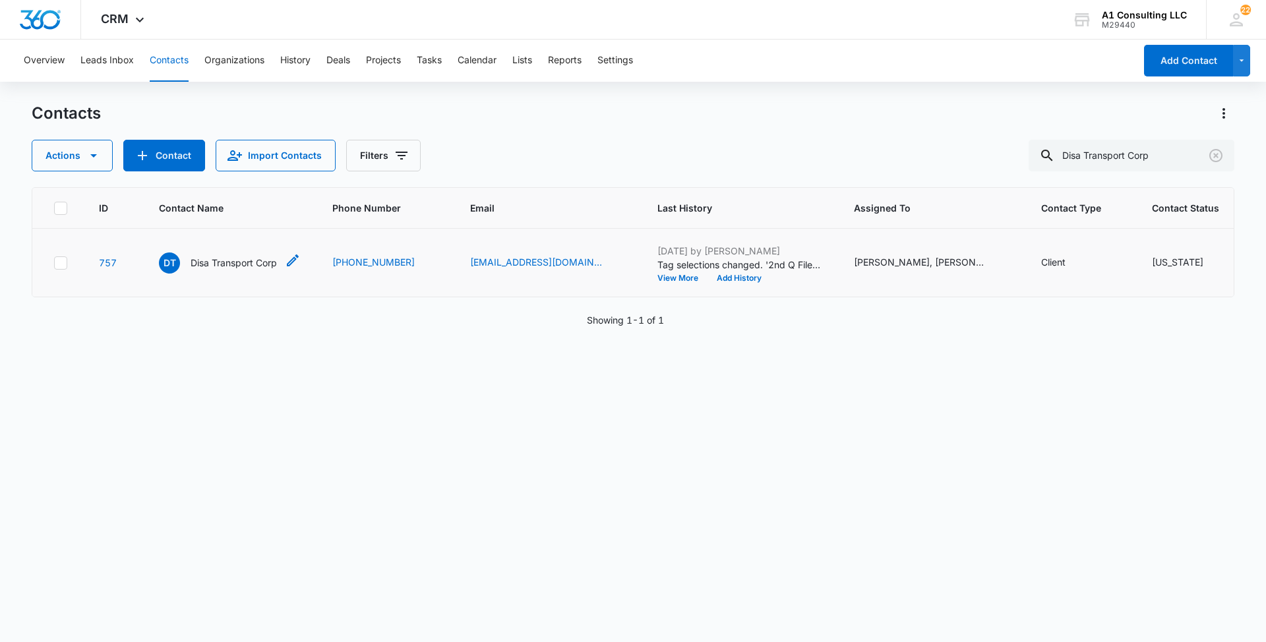
click at [241, 270] on p "Disa Transport Corp" at bounding box center [234, 263] width 86 height 14
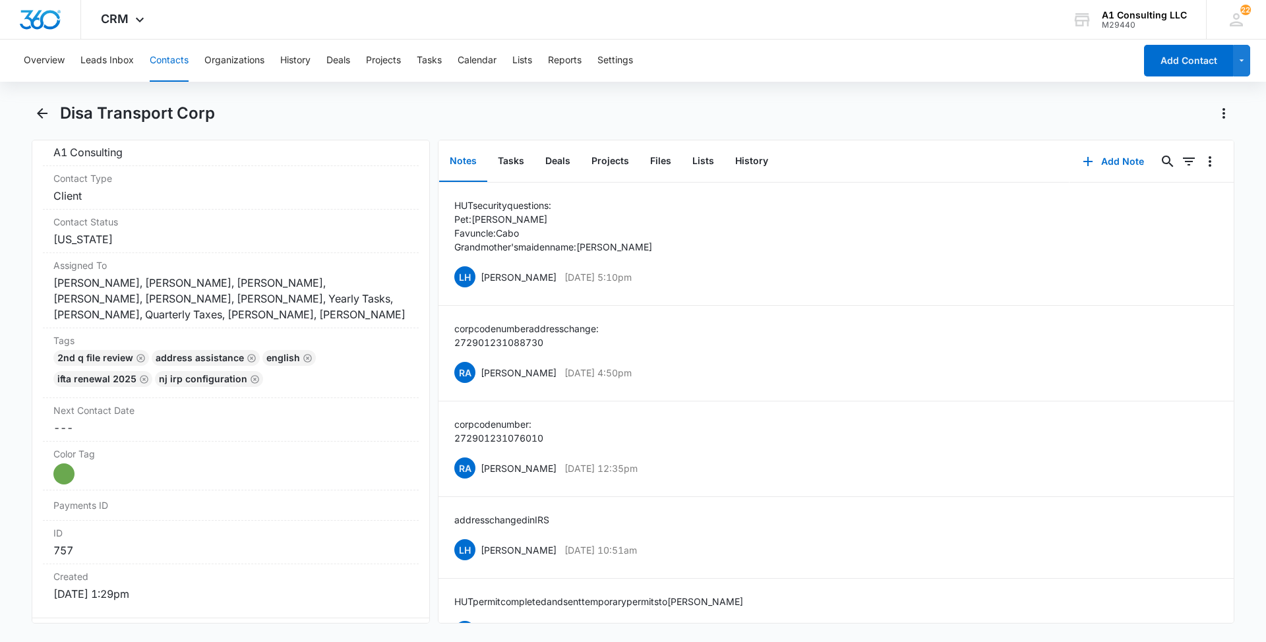
scroll to position [503, 0]
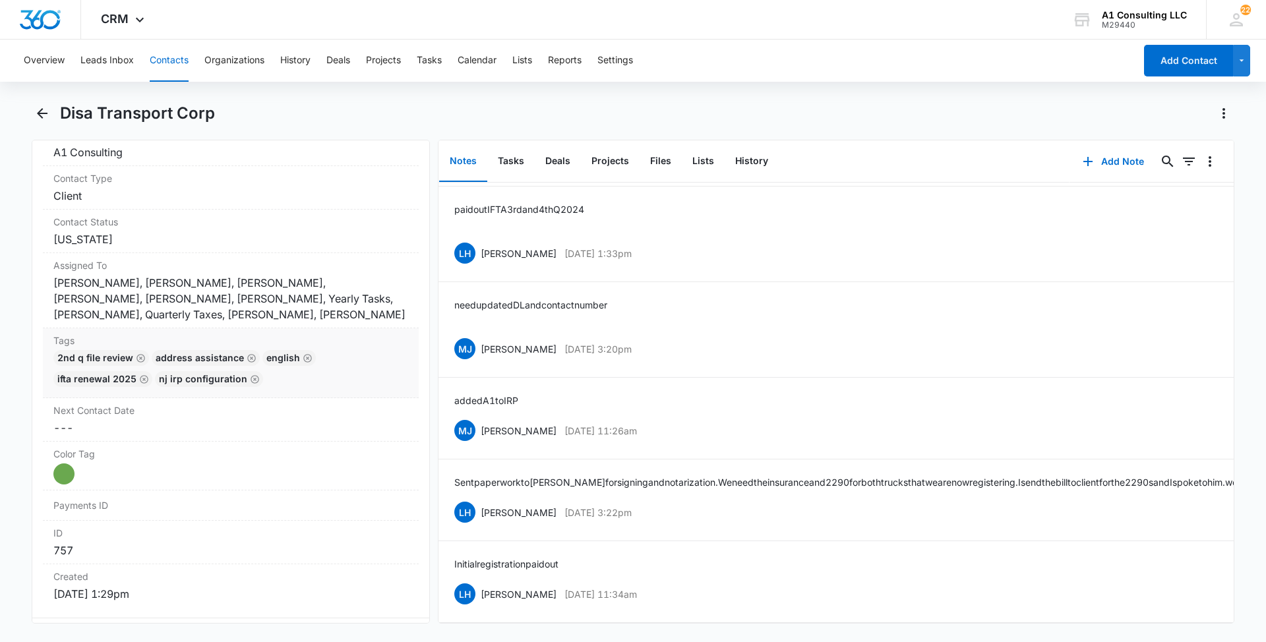
click at [333, 381] on div "2nd Q File Review Address Assistance English IFTA renewal 2025 [GEOGRAPHIC_DATA…" at bounding box center [230, 371] width 355 height 42
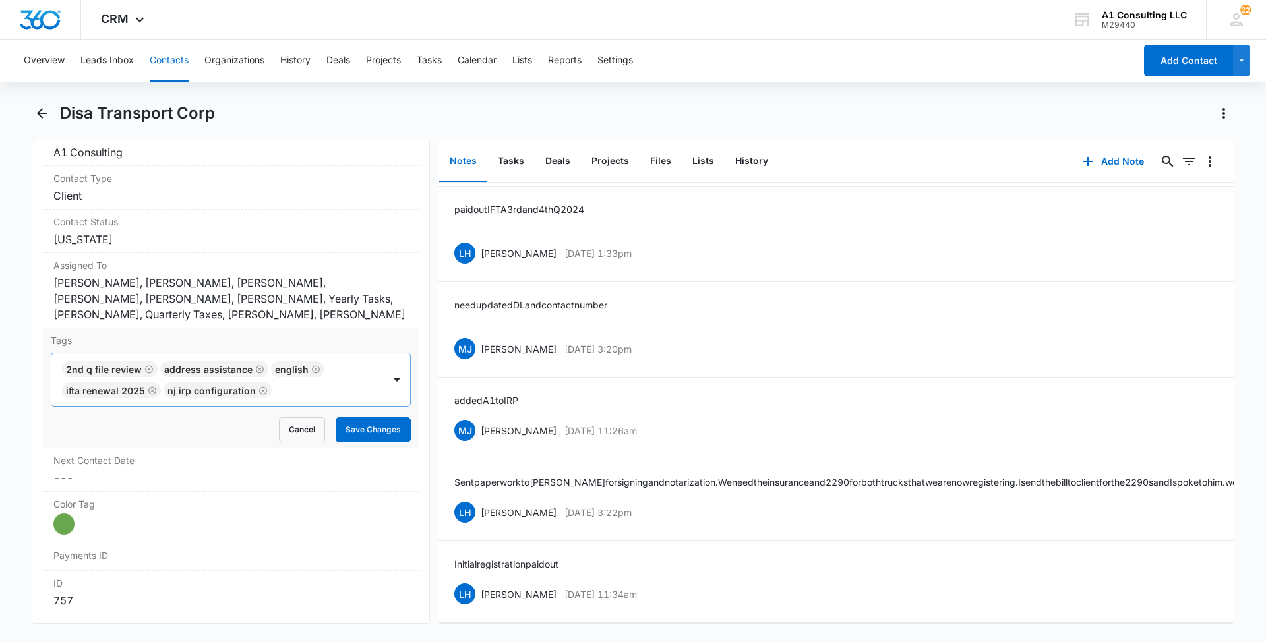
click at [315, 392] on div at bounding box center [329, 390] width 107 height 18
type input "gh"
click at [124, 463] on p "GHL Conversion" at bounding box center [101, 462] width 69 height 14
click at [3, 447] on main "Disa Transport Corp Remove DT Disa Transport Corp Contact Info Name Cancel Save…" at bounding box center [633, 371] width 1266 height 537
click at [359, 433] on button "Save Changes" at bounding box center [373, 429] width 75 height 25
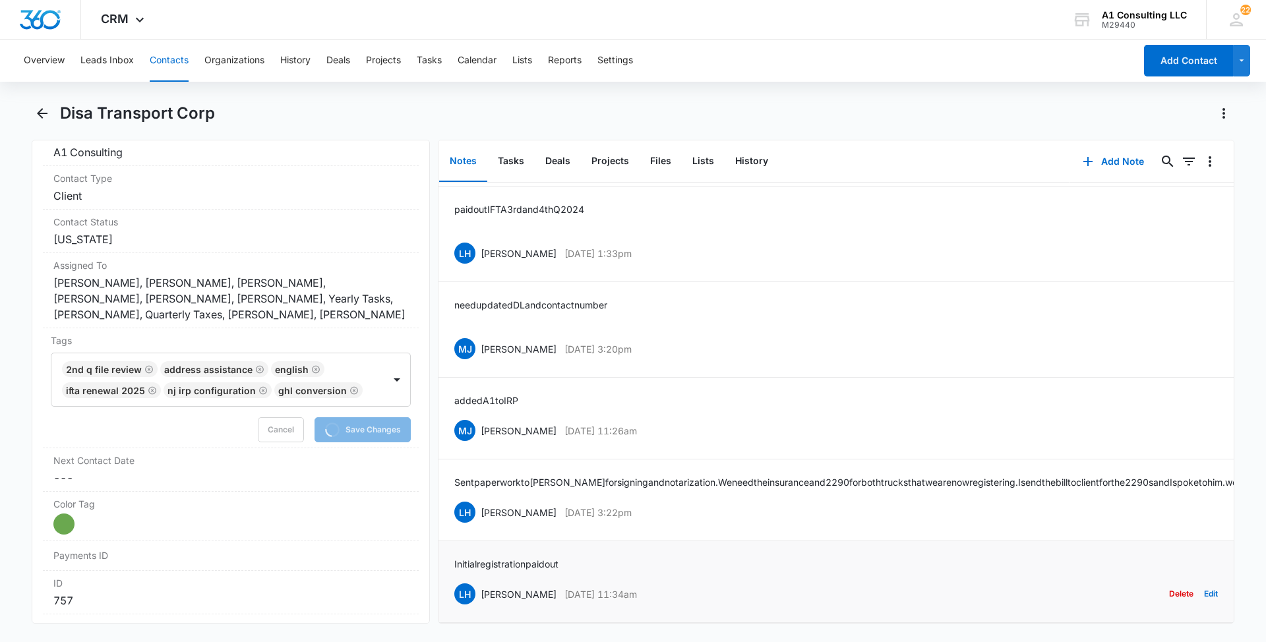
drag, startPoint x: 665, startPoint y: 584, endPoint x: 481, endPoint y: 578, distance: 184.1
click at [481, 582] on div "LH [PERSON_NAME] [DATE] 11:34am Delete Edit" at bounding box center [836, 594] width 764 height 25
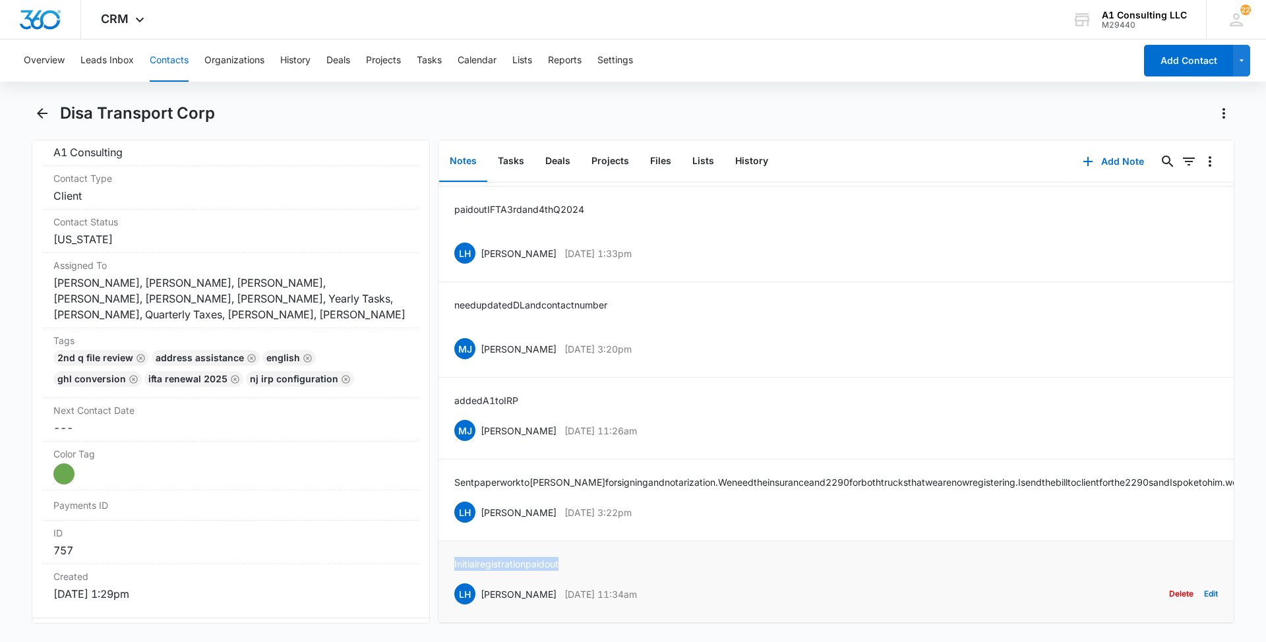
drag, startPoint x: 573, startPoint y: 546, endPoint x: 441, endPoint y: 537, distance: 132.2
click at [441, 541] on li "Initial registration paid out LH [PERSON_NAME] [DATE] 11:34am Delete Edit" at bounding box center [835, 582] width 795 height 82
drag, startPoint x: 632, startPoint y: 494, endPoint x: 482, endPoint y: 497, distance: 150.4
click at [482, 500] on div "LH [PERSON_NAME] [DATE] 3:22pm Delete Edit" at bounding box center [836, 512] width 764 height 25
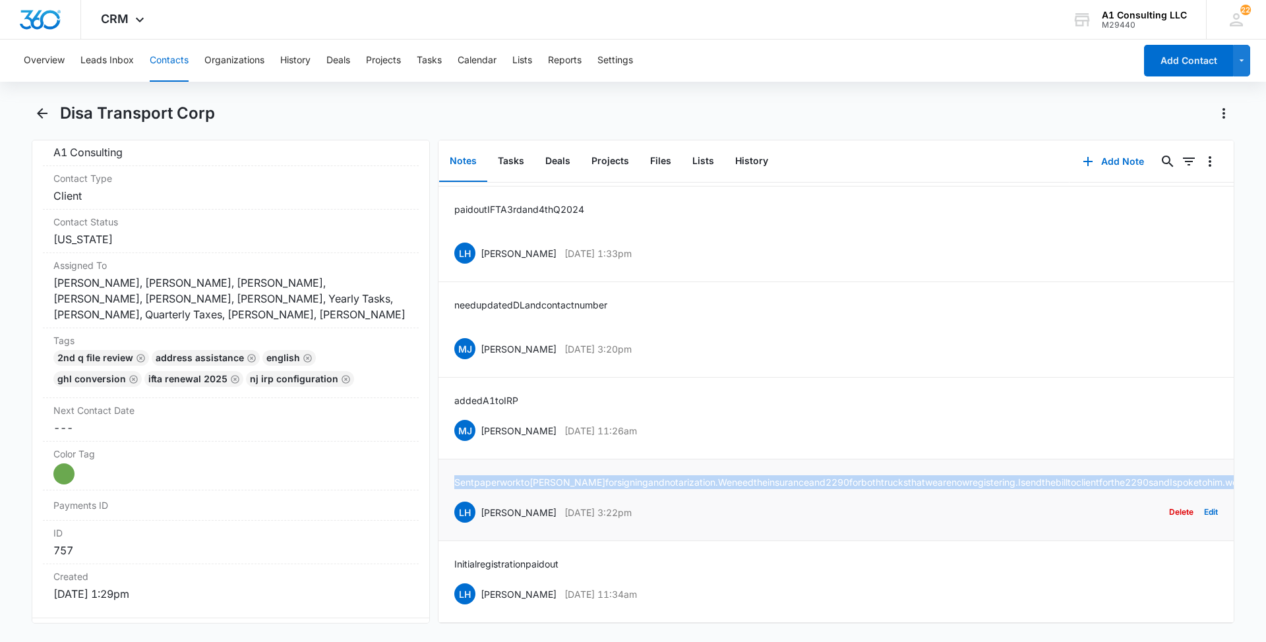
drag, startPoint x: 770, startPoint y: 466, endPoint x: 441, endPoint y: 454, distance: 329.2
click at [441, 460] on li "Sent paperwork to [PERSON_NAME] for signing and notarization. We need the insur…" at bounding box center [835, 501] width 795 height 82
drag, startPoint x: 681, startPoint y: 400, endPoint x: 482, endPoint y: 390, distance: 199.4
click at [482, 418] on div "[PERSON_NAME] [PERSON_NAME] [DATE] 11:26am Delete Edit" at bounding box center [836, 430] width 764 height 25
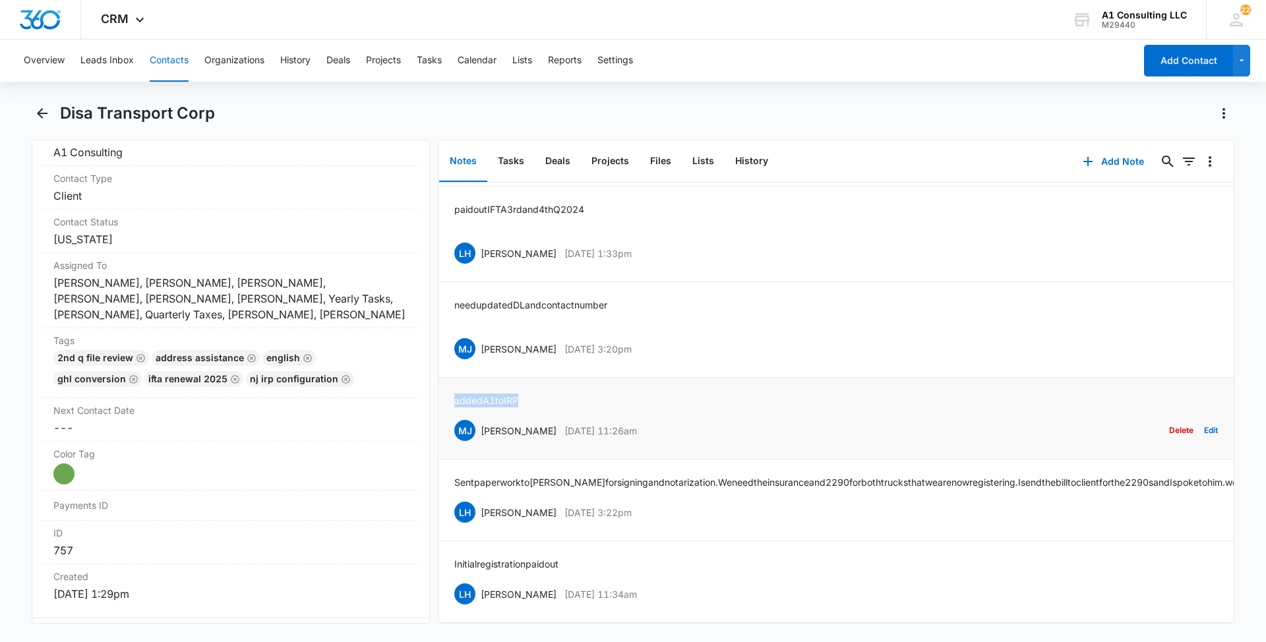
drag, startPoint x: 522, startPoint y: 367, endPoint x: 443, endPoint y: 367, distance: 79.1
click at [443, 378] on li "added A1 to IRP [PERSON_NAME] [PERSON_NAME] [DATE] 11:26am Delete Edit" at bounding box center [835, 419] width 795 height 82
drag, startPoint x: 676, startPoint y: 321, endPoint x: 480, endPoint y: 307, distance: 196.3
click at [480, 336] on div "[PERSON_NAME] [PERSON_NAME] [DATE] 3:20pm Delete Edit" at bounding box center [836, 348] width 764 height 25
drag, startPoint x: 584, startPoint y: 277, endPoint x: 444, endPoint y: 282, distance: 140.5
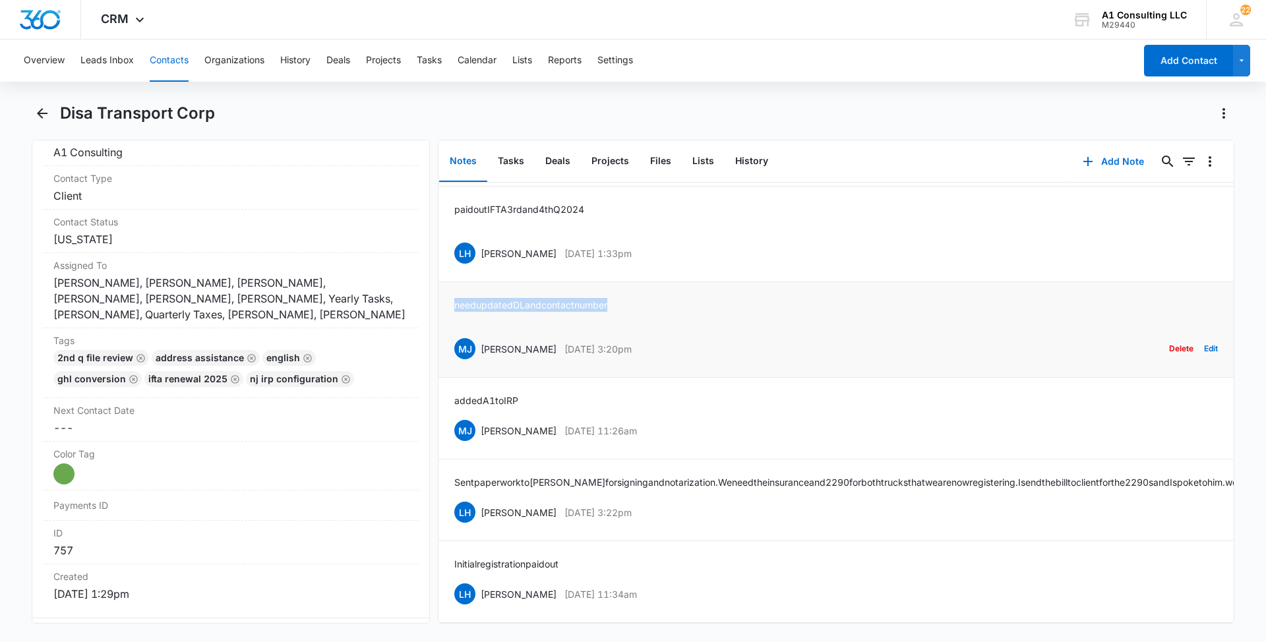
click at [444, 282] on li "need updated DL and contact number MJ [PERSON_NAME] [DATE] 3:20pm Delete Edit" at bounding box center [835, 330] width 795 height 96
drag, startPoint x: 581, startPoint y: 231, endPoint x: 483, endPoint y: 229, distance: 98.3
click at [483, 241] on div "LH [PERSON_NAME] [DATE] 1:33pm Delete Edit" at bounding box center [836, 253] width 764 height 25
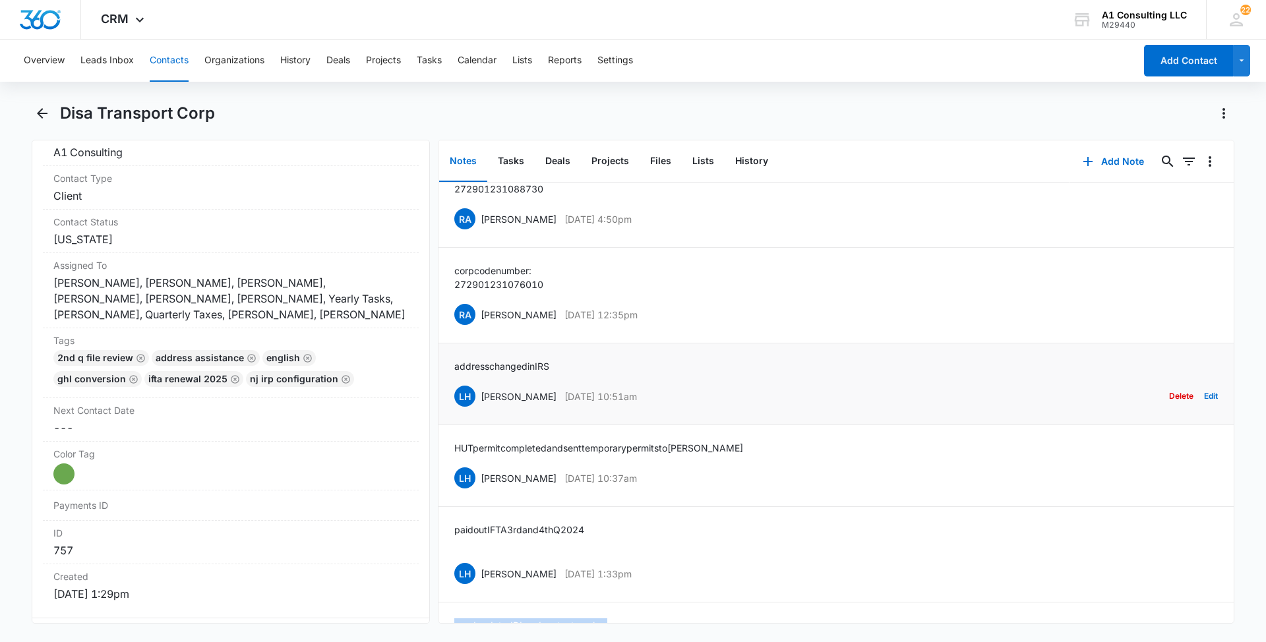
scroll to position [147, 0]
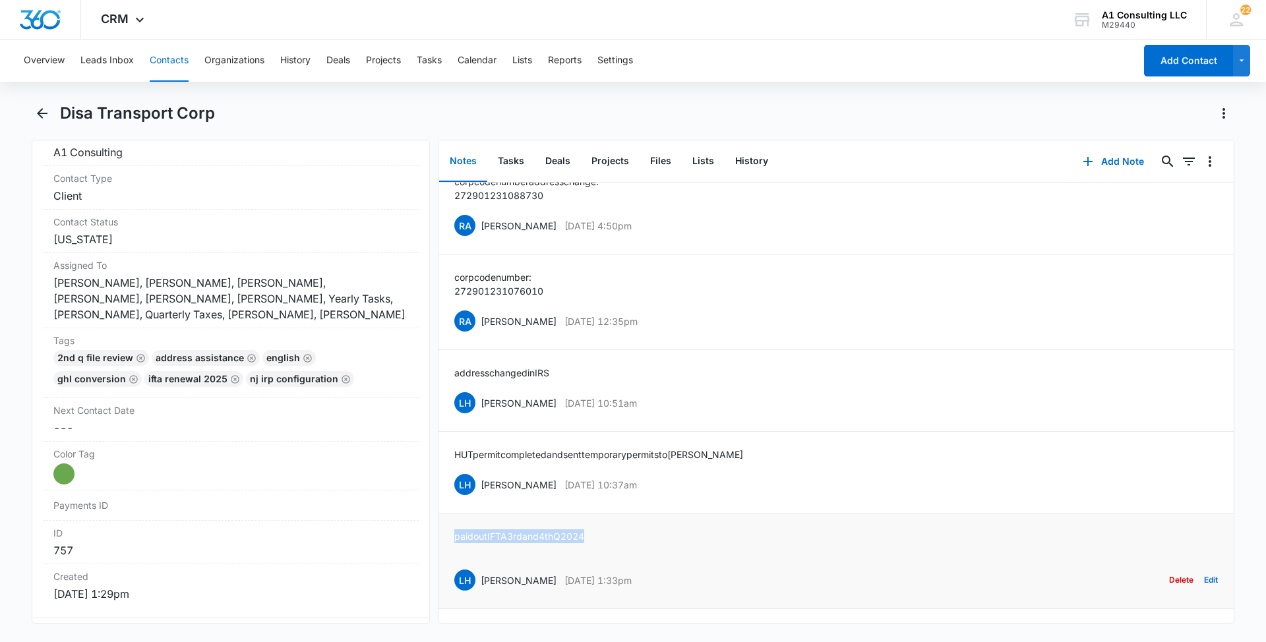
drag, startPoint x: 607, startPoint y: 534, endPoint x: 448, endPoint y: 535, distance: 158.9
click at [448, 535] on li "paid out IFTA 3rd and 4th Q 2024 LH [PERSON_NAME] [DATE] 1:33pm Delete Edit" at bounding box center [835, 562] width 795 height 96
drag, startPoint x: 655, startPoint y: 487, endPoint x: 480, endPoint y: 493, distance: 174.9
click at [480, 493] on div "LH [PERSON_NAME] [DATE] 10:37am Delete Edit" at bounding box center [836, 484] width 764 height 25
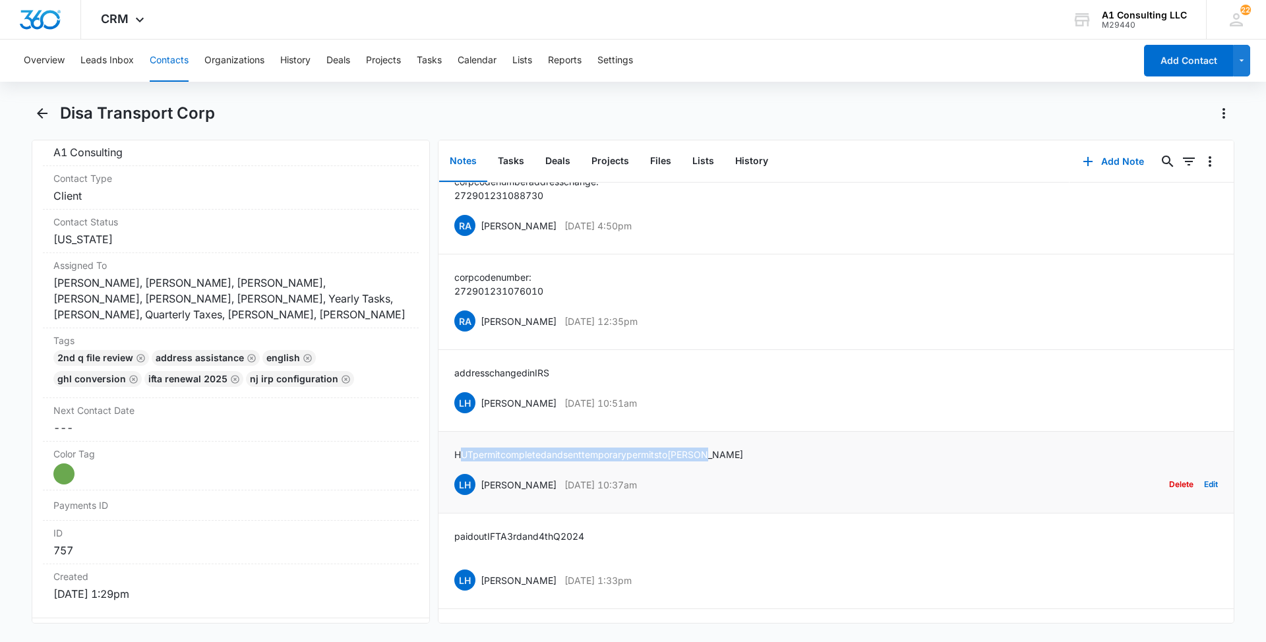
drag, startPoint x: 731, startPoint y: 453, endPoint x: 459, endPoint y: 455, distance: 272.3
click at [459, 455] on div "HUT permit completed and sent temporary permits to [PERSON_NAME] [PERSON_NAME] …" at bounding box center [836, 472] width 764 height 49
click at [458, 455] on p "HUT permit completed and sent temporary permits to [PERSON_NAME]" at bounding box center [598, 455] width 289 height 14
click at [586, 454] on p "HUT permit completed and sent temporary permits to [PERSON_NAME]" at bounding box center [598, 455] width 289 height 14
drag, startPoint x: 734, startPoint y: 454, endPoint x: 448, endPoint y: 460, distance: 285.6
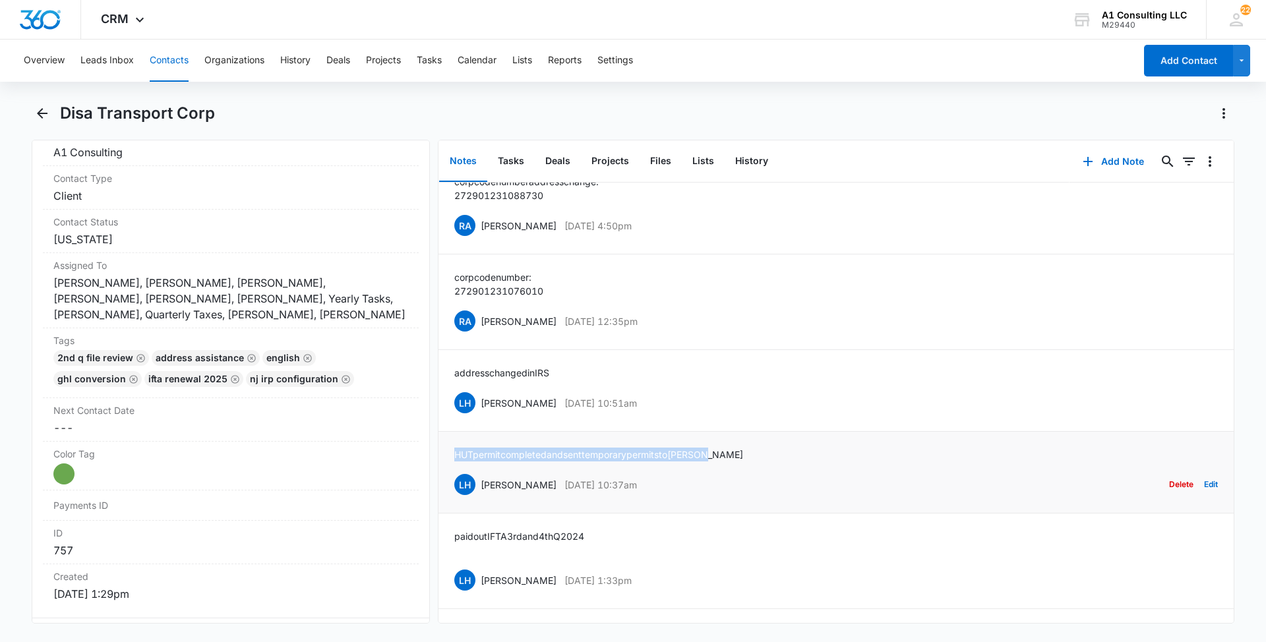
click at [448, 460] on li "HUT permit completed and sent temporary permits to [PERSON_NAME] [PERSON_NAME] …" at bounding box center [835, 473] width 795 height 82
drag, startPoint x: 655, startPoint y: 402, endPoint x: 482, endPoint y: 421, distance: 173.7
click at [482, 421] on li "address changed in IRS LH [PERSON_NAME] [DATE] 10:51am Delete Edit" at bounding box center [835, 391] width 795 height 82
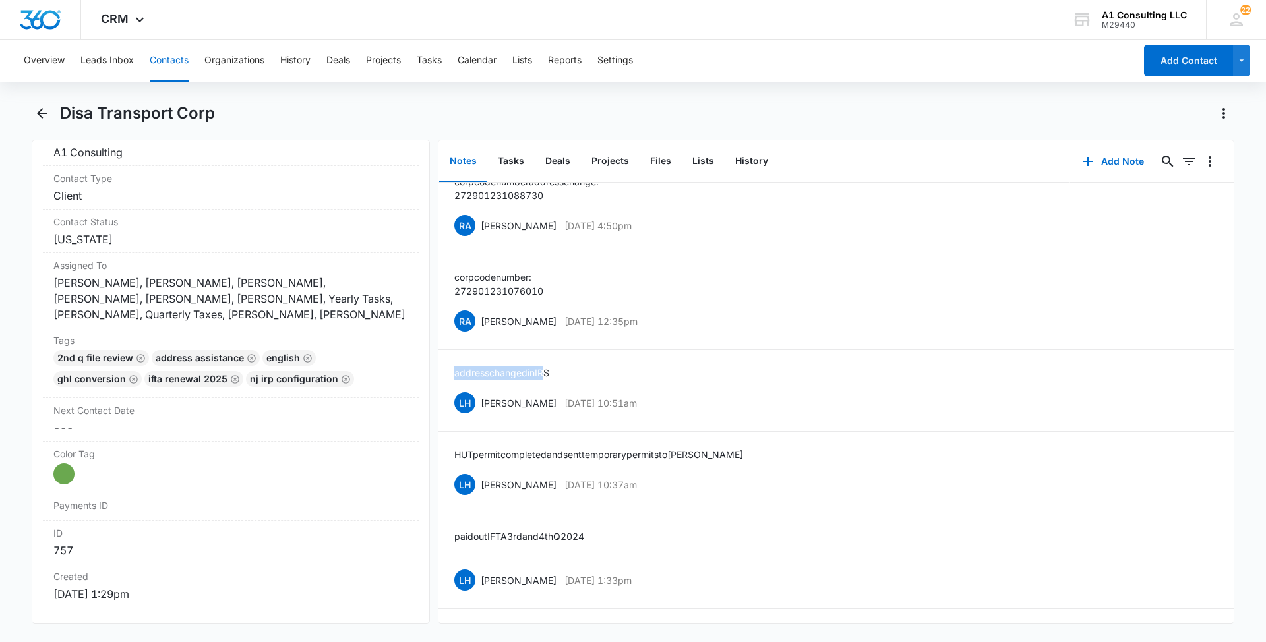
drag, startPoint x: 494, startPoint y: 368, endPoint x: 438, endPoint y: 371, distance: 56.1
click at [438, 371] on div "Notes Tasks Deals Projects Files Lists History Add Note 0 0 HUT security questi…" at bounding box center [836, 382] width 797 height 484
drag, startPoint x: 438, startPoint y: 371, endPoint x: 591, endPoint y: 373, distance: 153.7
click at [591, 373] on div "address changed in IRS LH [PERSON_NAME] [DATE] 10:51am Delete Edit" at bounding box center [836, 390] width 764 height 49
drag, startPoint x: 527, startPoint y: 367, endPoint x: 444, endPoint y: 369, distance: 82.4
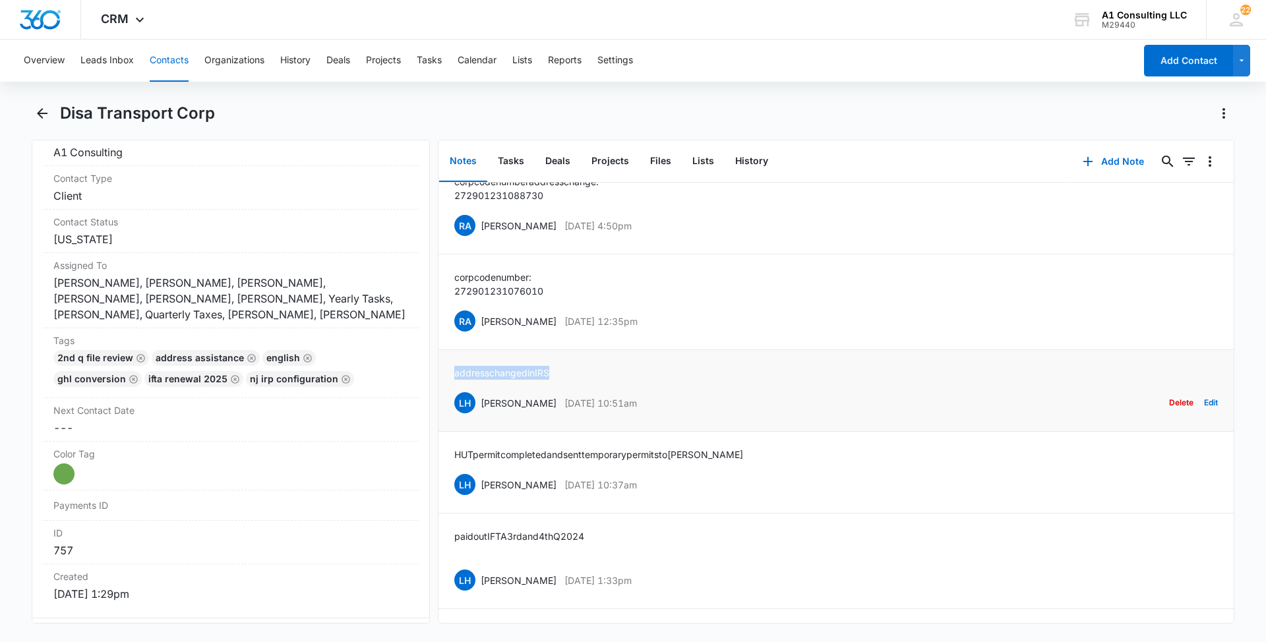
click at [444, 369] on li "address changed in IRS LH [PERSON_NAME] [DATE] 10:51am Delete Edit" at bounding box center [835, 391] width 795 height 82
click at [174, 61] on button "Contacts" at bounding box center [169, 61] width 39 height 42
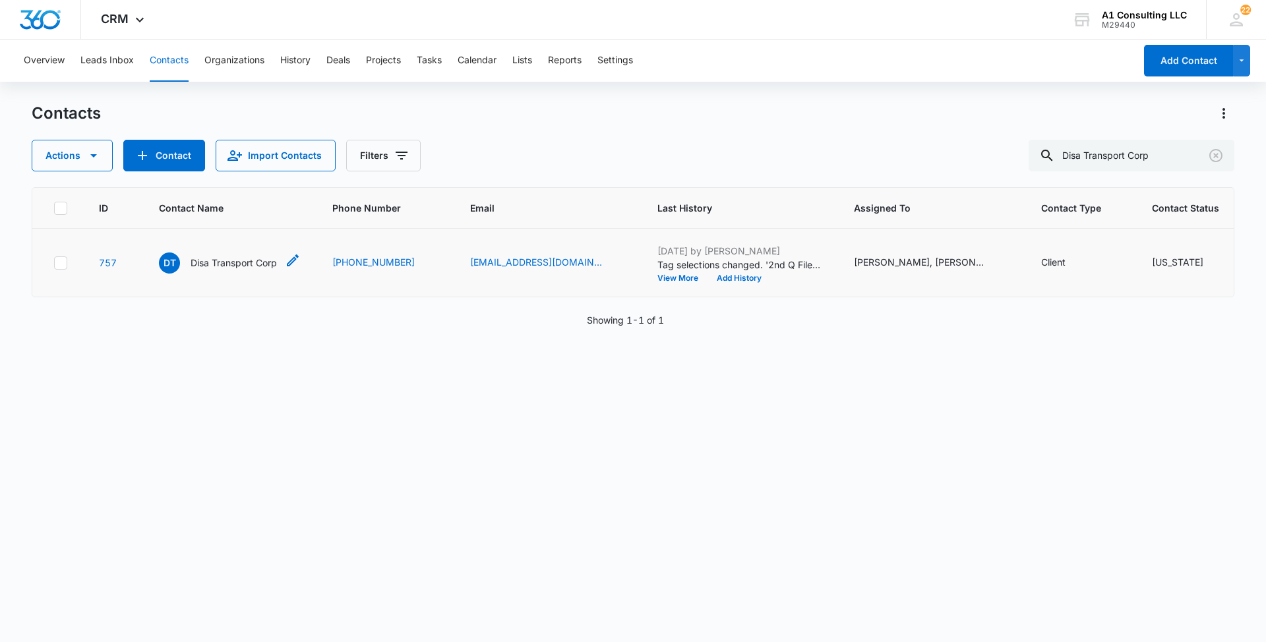
click at [234, 270] on p "Disa Transport Corp" at bounding box center [234, 263] width 86 height 14
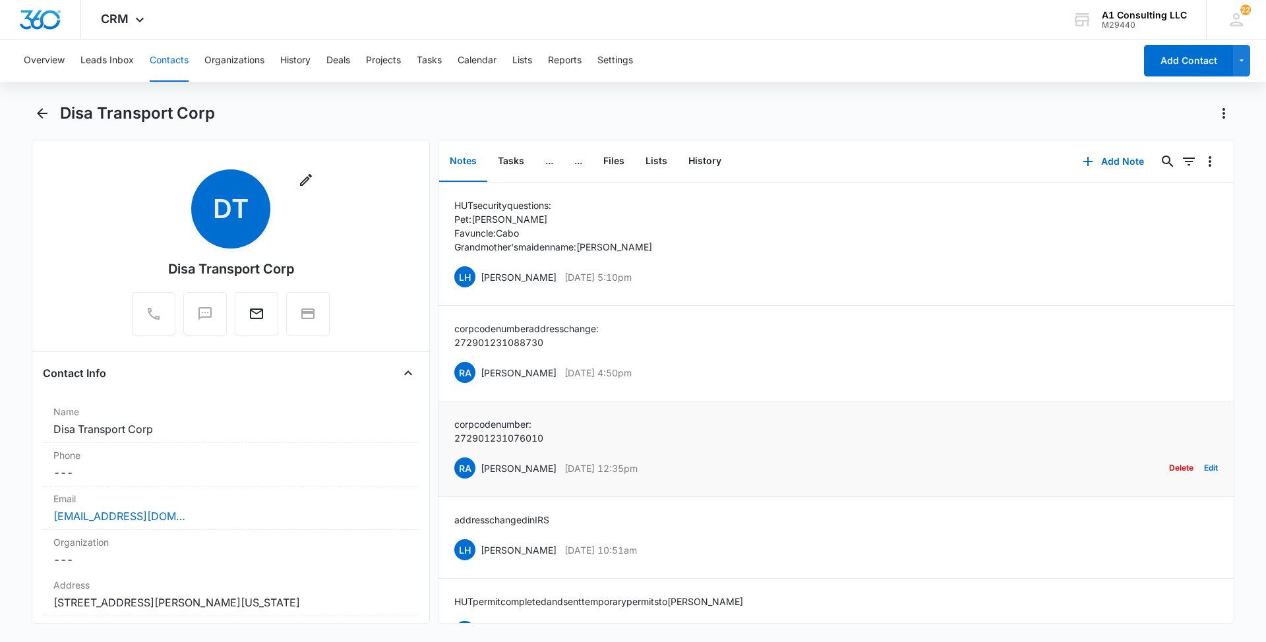
drag, startPoint x: 671, startPoint y: 468, endPoint x: 483, endPoint y: 471, distance: 188.0
click at [483, 471] on div "RA [PERSON_NAME] [DATE] 12:35pm Delete Edit" at bounding box center [836, 468] width 764 height 25
drag, startPoint x: 549, startPoint y: 438, endPoint x: 452, endPoint y: 413, distance: 100.3
click at [452, 413] on li "corp code number: 272901231076010 RA [PERSON_NAME] [DATE] 12:35pm Delete Edit" at bounding box center [835, 450] width 795 height 96
drag, startPoint x: 665, startPoint y: 368, endPoint x: 481, endPoint y: 371, distance: 184.0
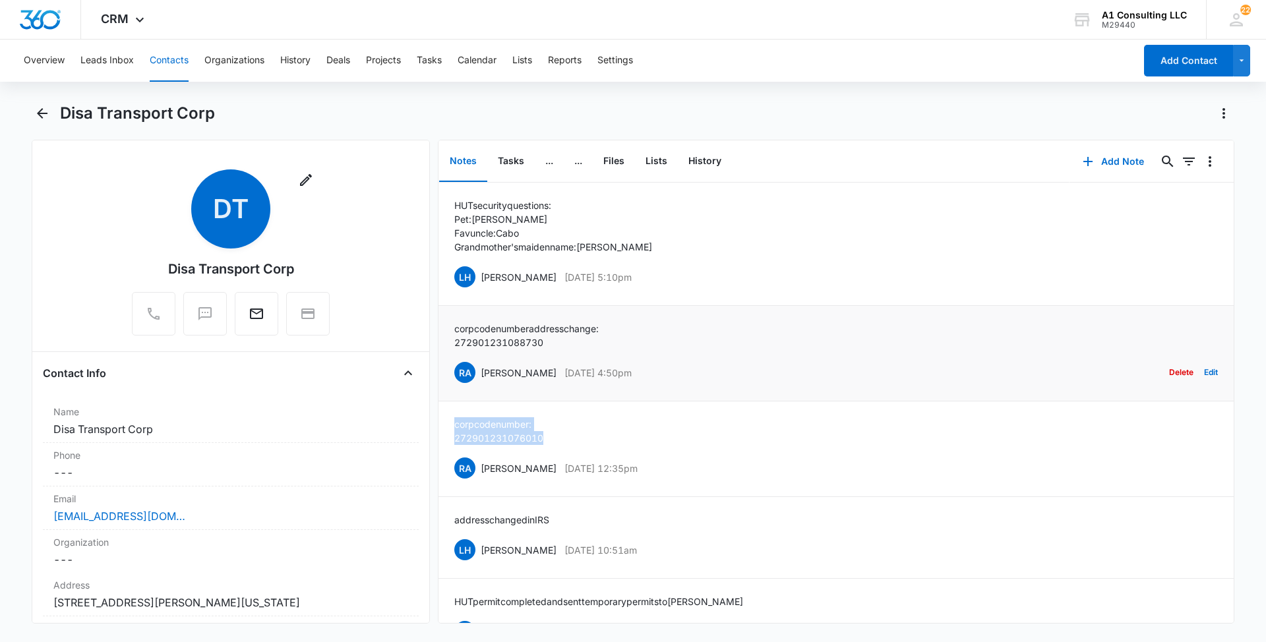
click at [481, 371] on div "RA [PERSON_NAME] [DATE] 4:50pm Delete Edit" at bounding box center [836, 372] width 764 height 25
drag, startPoint x: 558, startPoint y: 340, endPoint x: 444, endPoint y: 322, distance: 115.6
click at [444, 322] on li "corp code number address change: 272 901 231 08873 0 RA [PERSON_NAME] [DATE] 4:…" at bounding box center [835, 354] width 795 height 96
drag, startPoint x: 649, startPoint y: 274, endPoint x: 481, endPoint y: 283, distance: 167.7
click at [481, 283] on div "LH [PERSON_NAME] [DATE] 5:10pm Delete Edit" at bounding box center [836, 276] width 764 height 25
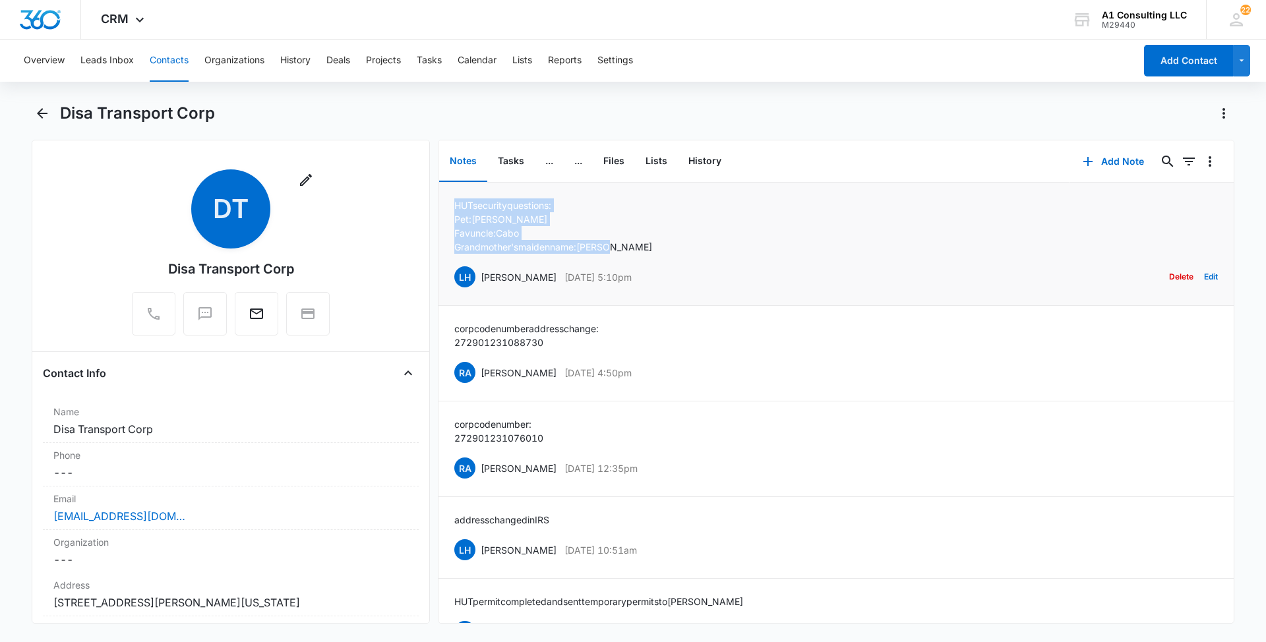
drag, startPoint x: 518, startPoint y: 218, endPoint x: 452, endPoint y: 199, distance: 69.3
click at [452, 199] on li "HUT security questions: Pet: [PERSON_NAME] uncle: Cabo Grandmother's maiden nam…" at bounding box center [835, 244] width 795 height 123
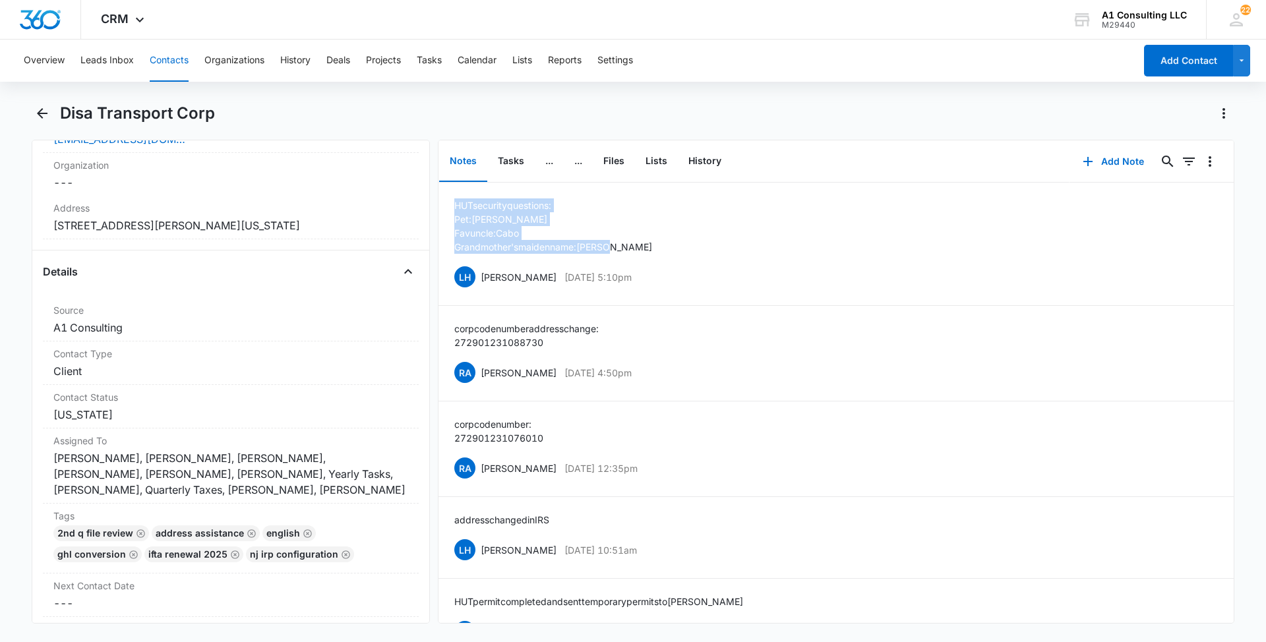
scroll to position [411, 0]
